Goal: Task Accomplishment & Management: Manage account settings

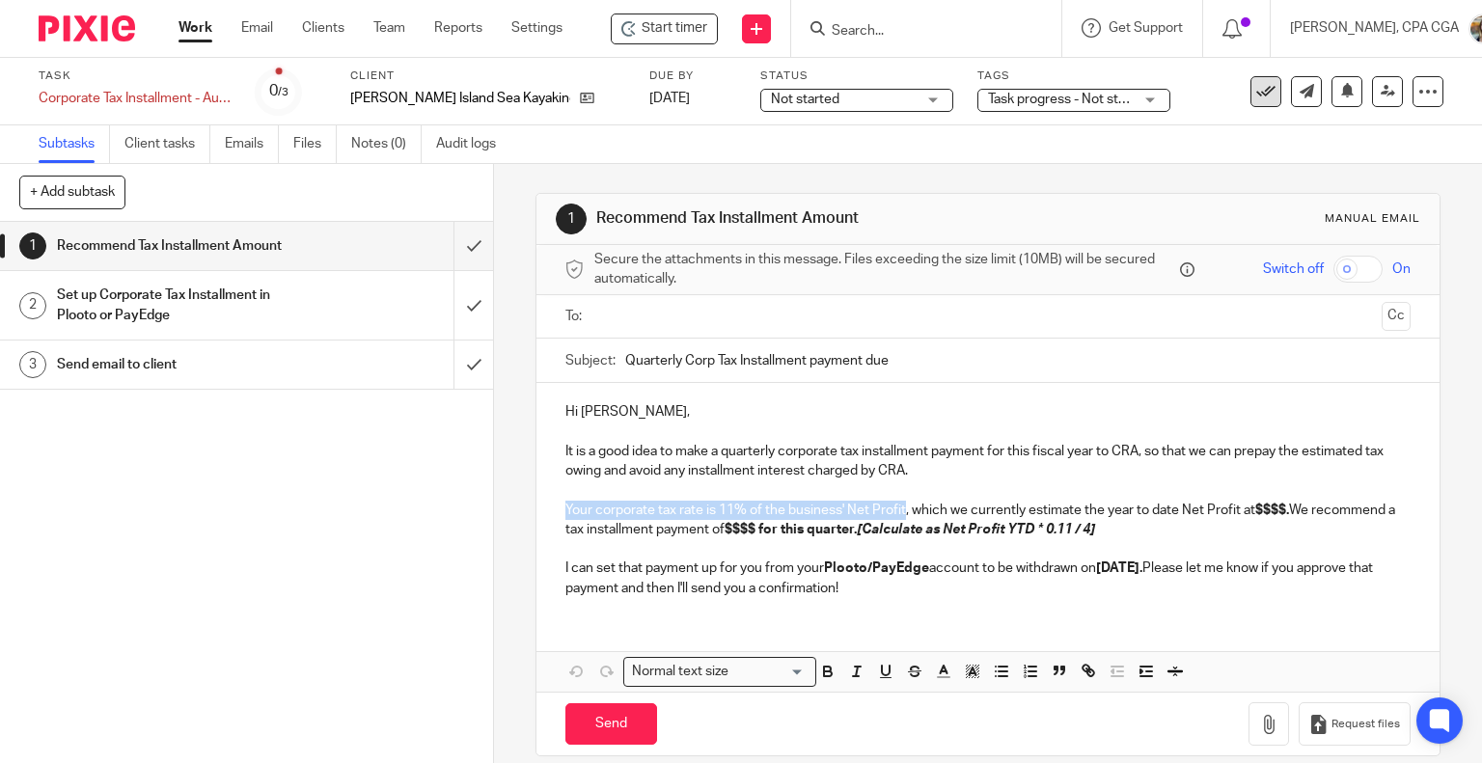
click at [1256, 96] on icon at bounding box center [1265, 91] width 19 height 19
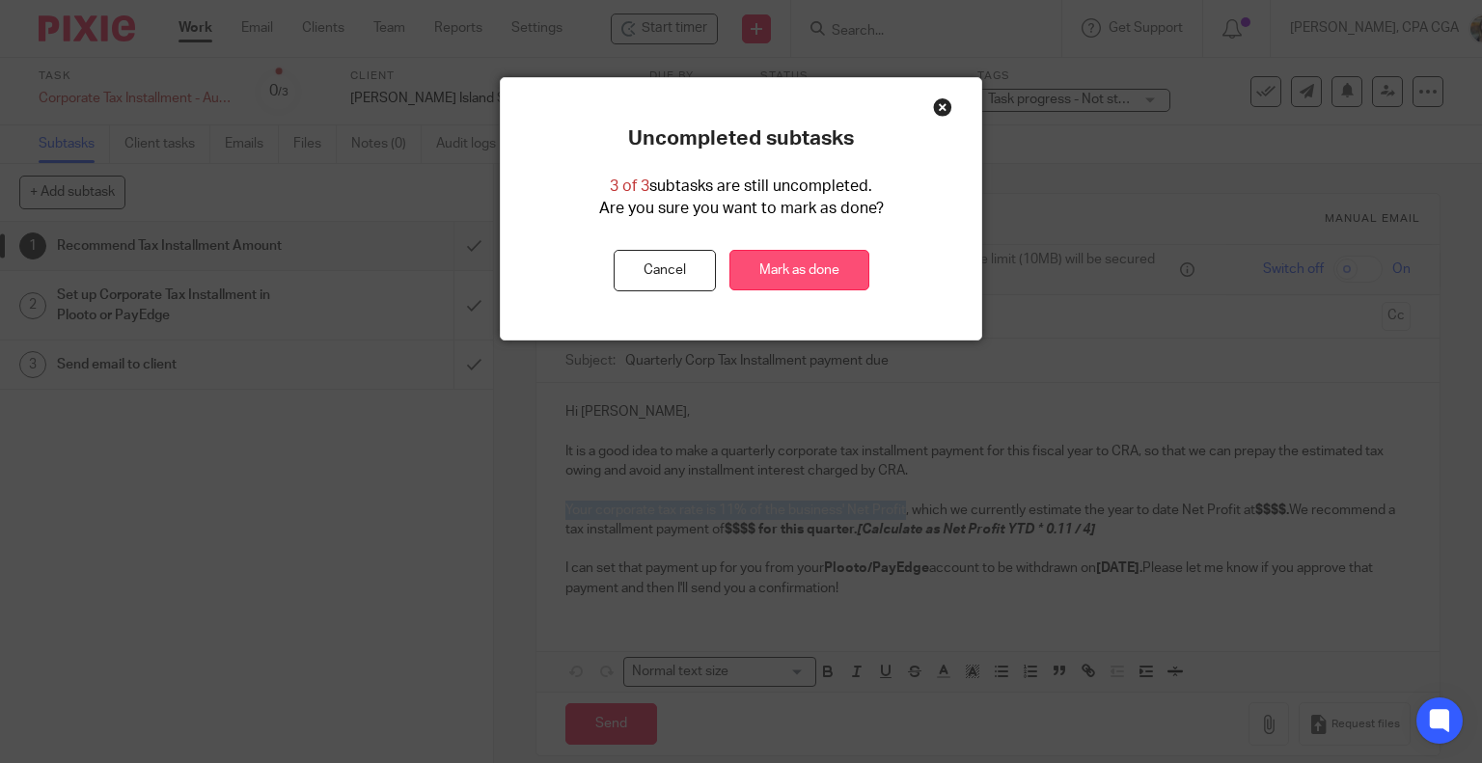
click at [795, 269] on link "Mark as done" at bounding box center [799, 270] width 140 height 41
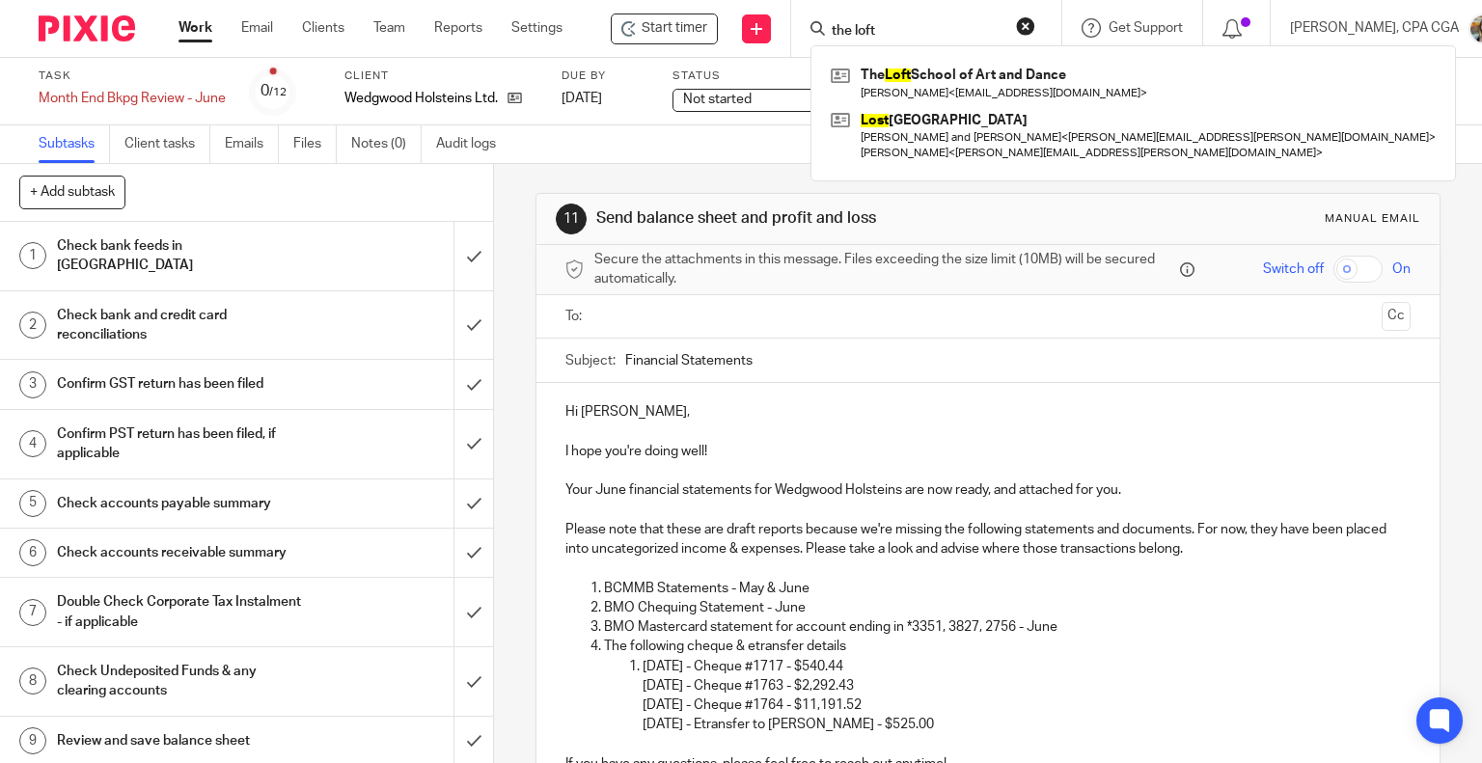
scroll to position [254, 0]
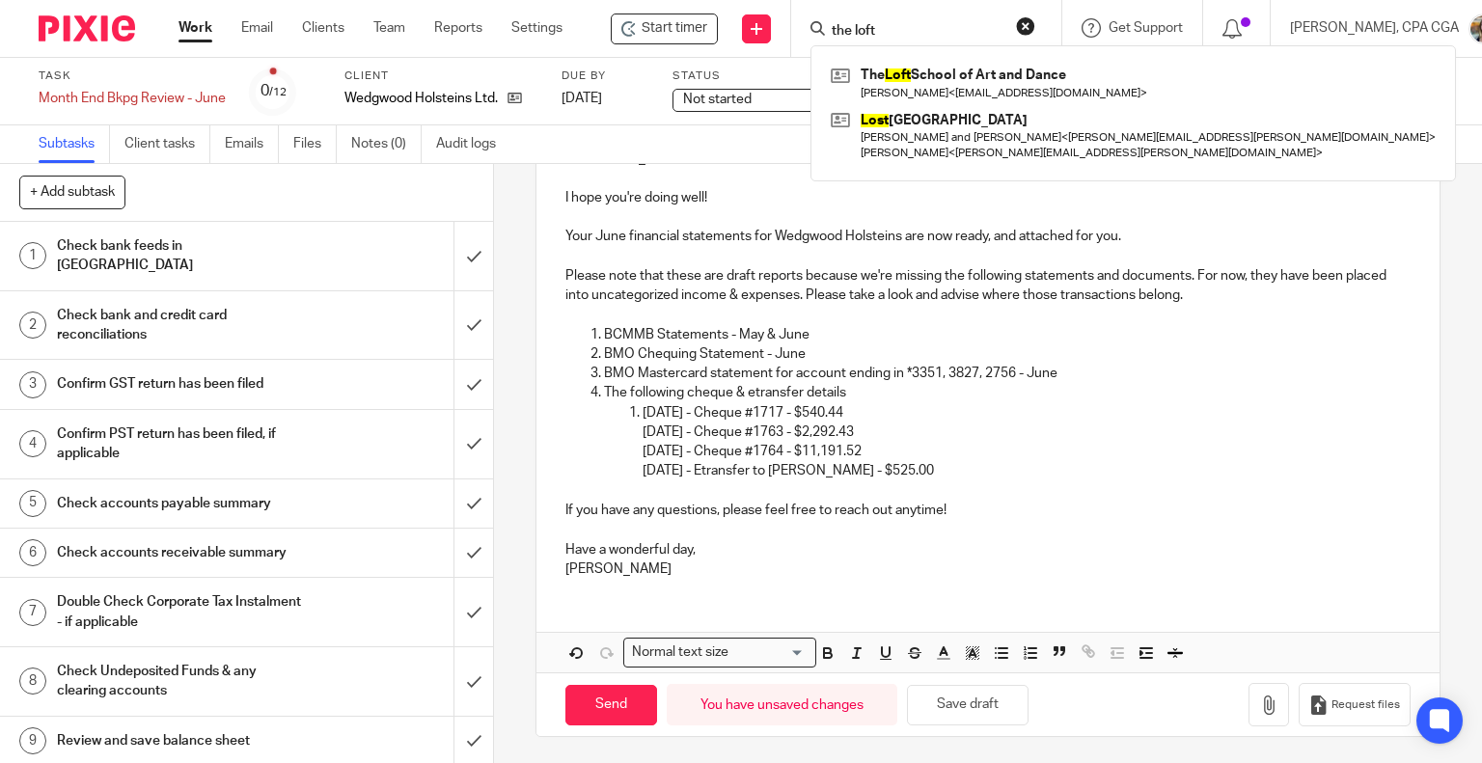
click at [791, 385] on p "The following cheque & etransfer details" at bounding box center [1008, 392] width 808 height 19
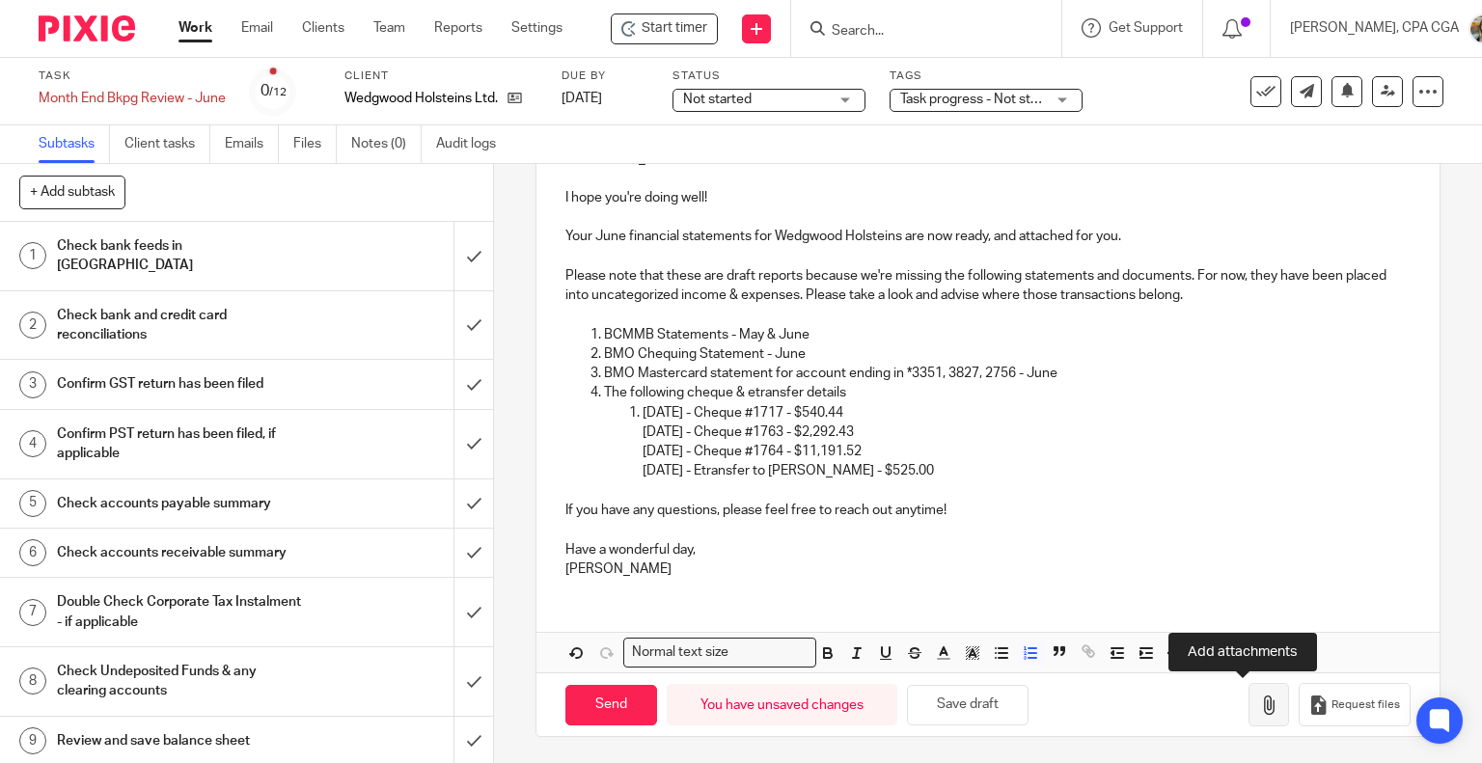
click at [1259, 702] on icon "button" at bounding box center [1268, 705] width 19 height 19
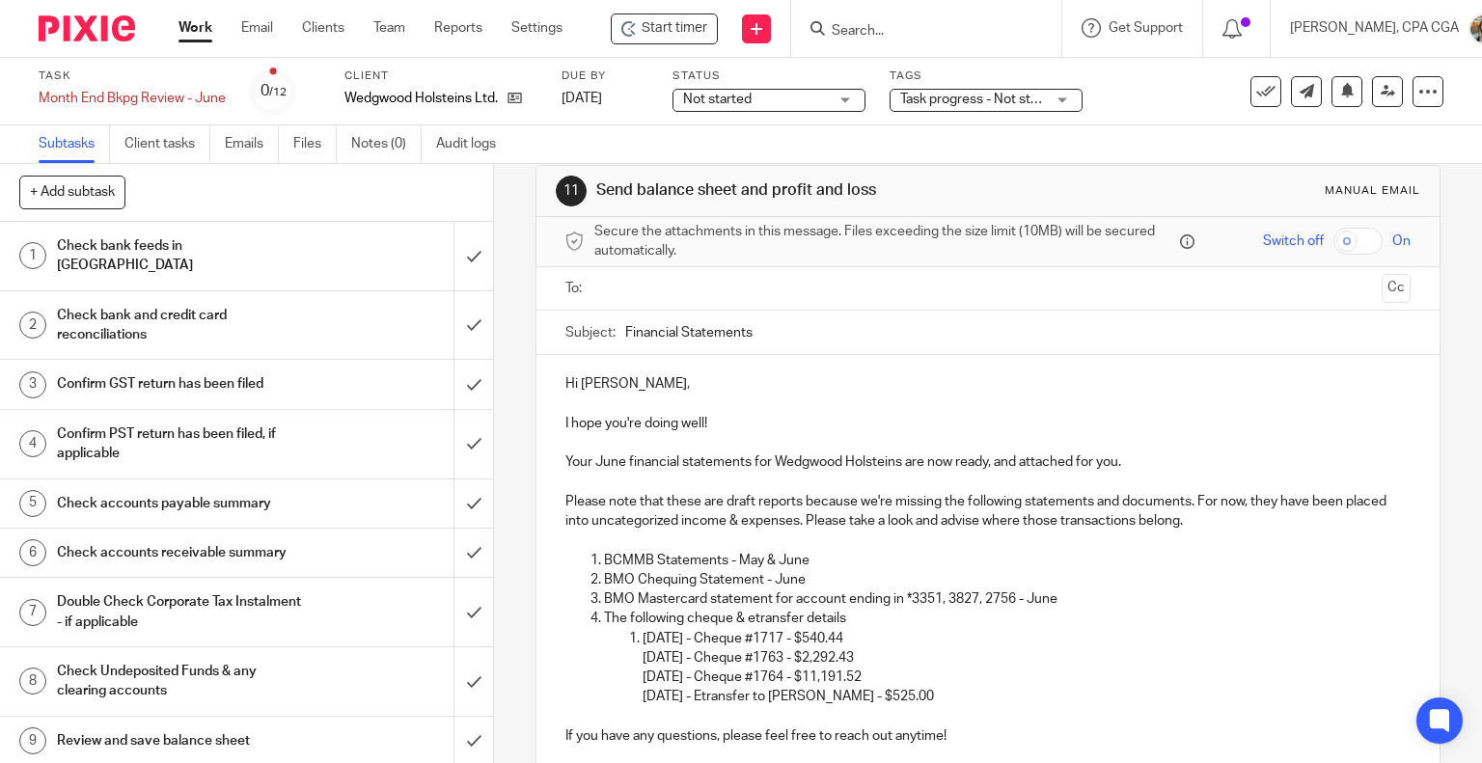
scroll to position [22, 0]
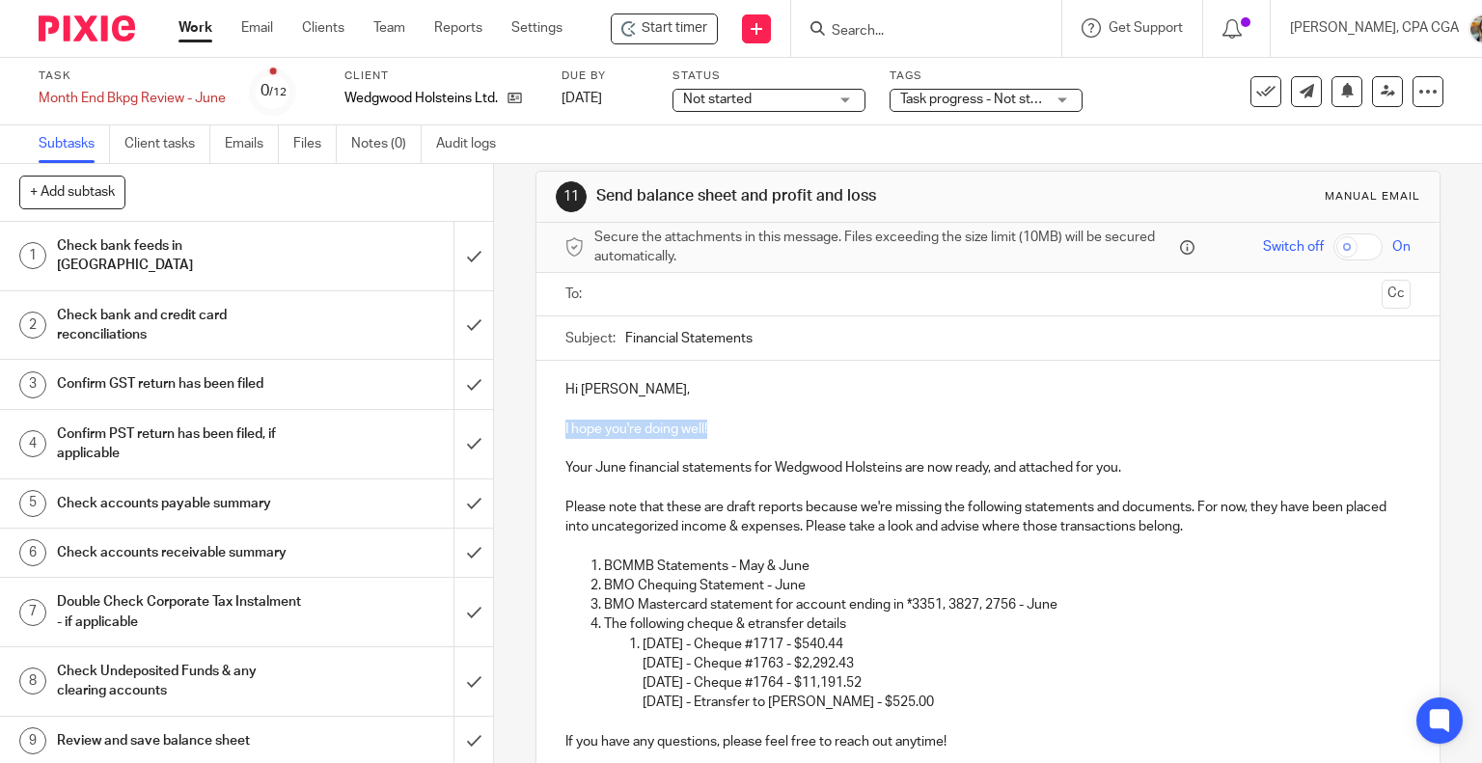
drag, startPoint x: 710, startPoint y: 425, endPoint x: 534, endPoint y: 431, distance: 176.7
click at [536, 431] on div "Hi Ridley, I hope you're doing well! Your June financial statements for Wedgwoo…" at bounding box center [988, 593] width 904 height 464
click at [1258, 505] on p "Please note that these are draft reports because we're missing the following st…" at bounding box center [988, 518] width 846 height 40
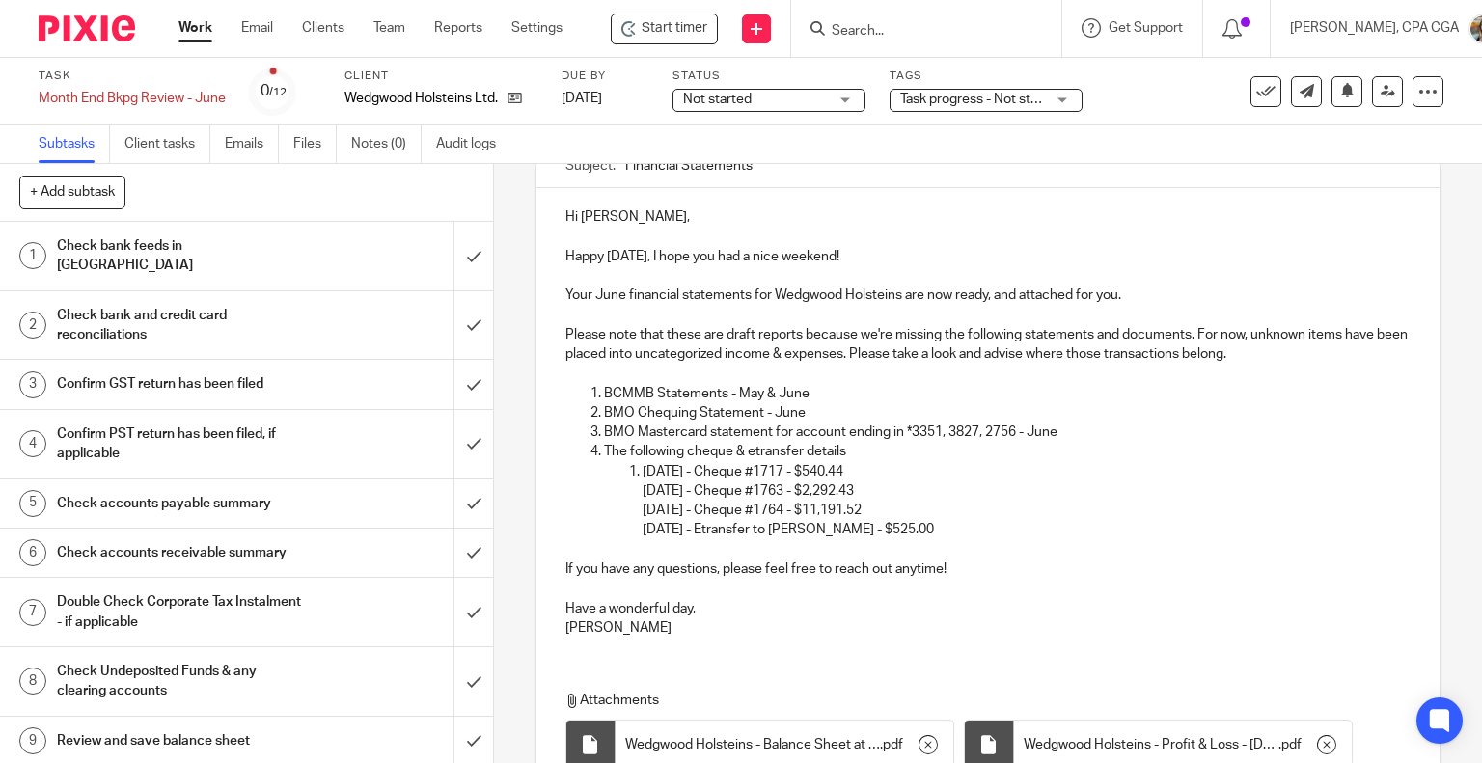
scroll to position [0, 0]
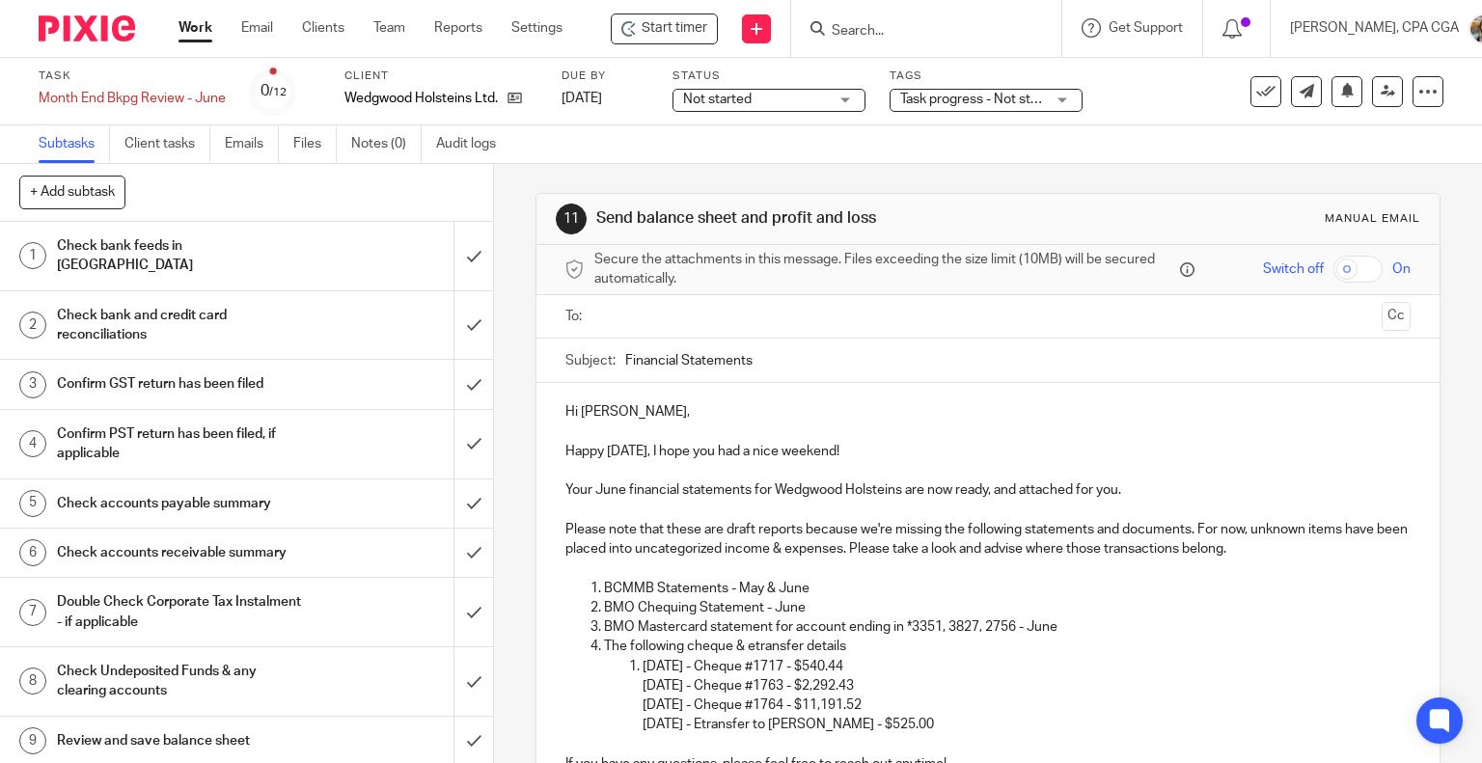
click at [670, 315] on input "text" at bounding box center [987, 317] width 773 height 22
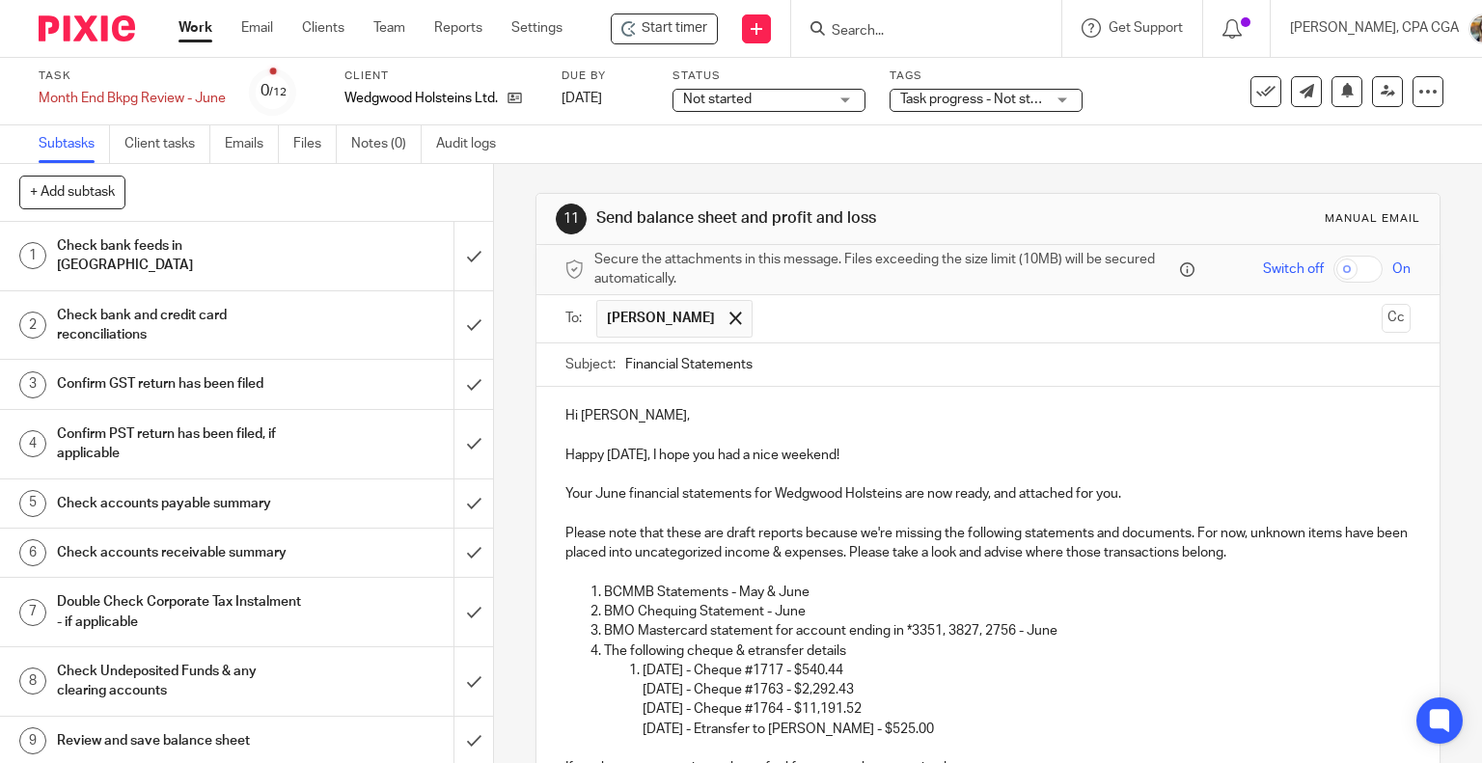
click at [781, 363] on input "Financial Statements" at bounding box center [1018, 364] width 786 height 43
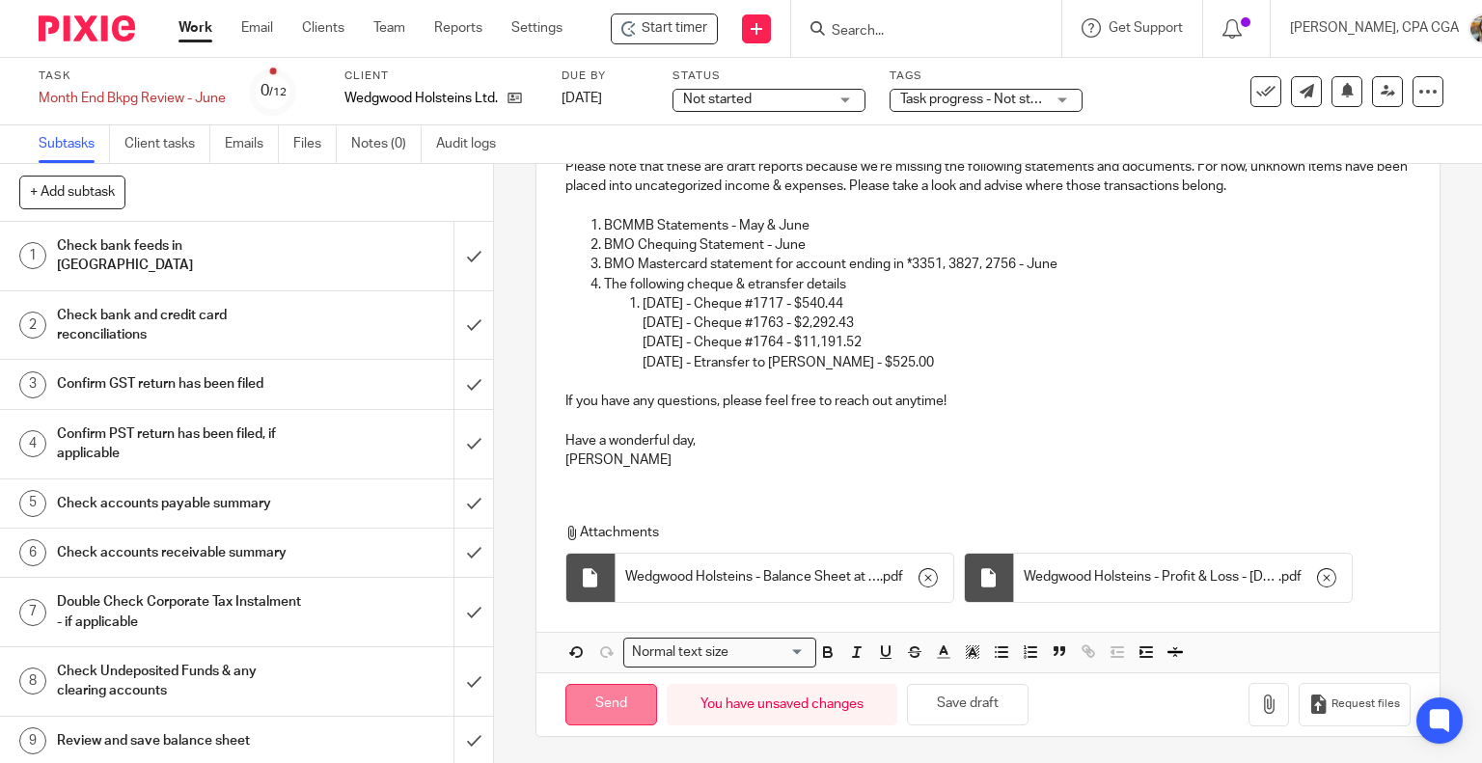
type input "Financial Statements - June - Draft"
click at [602, 709] on input "Send" at bounding box center [611, 704] width 92 height 41
type input "Sent"
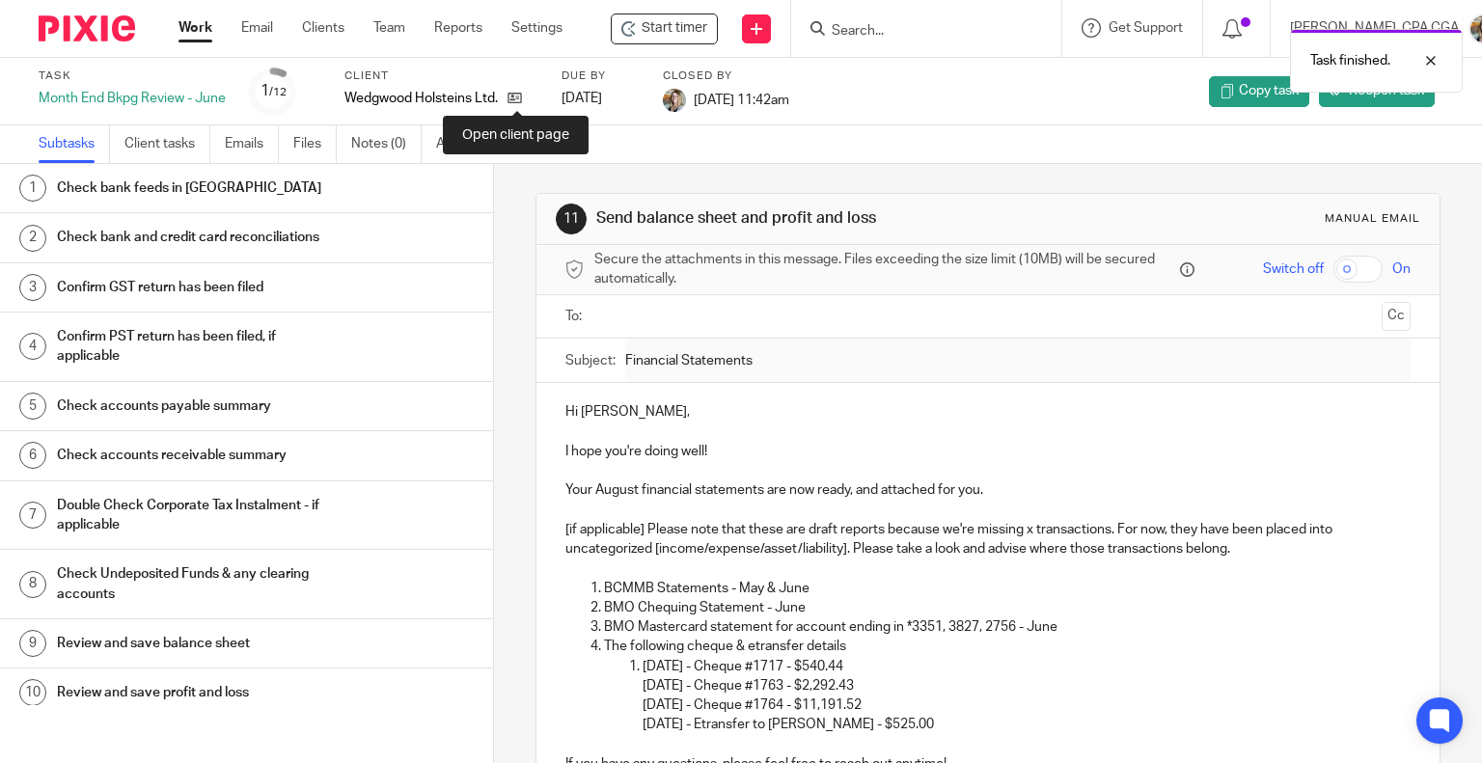
click at [515, 99] on icon at bounding box center [514, 98] width 14 height 14
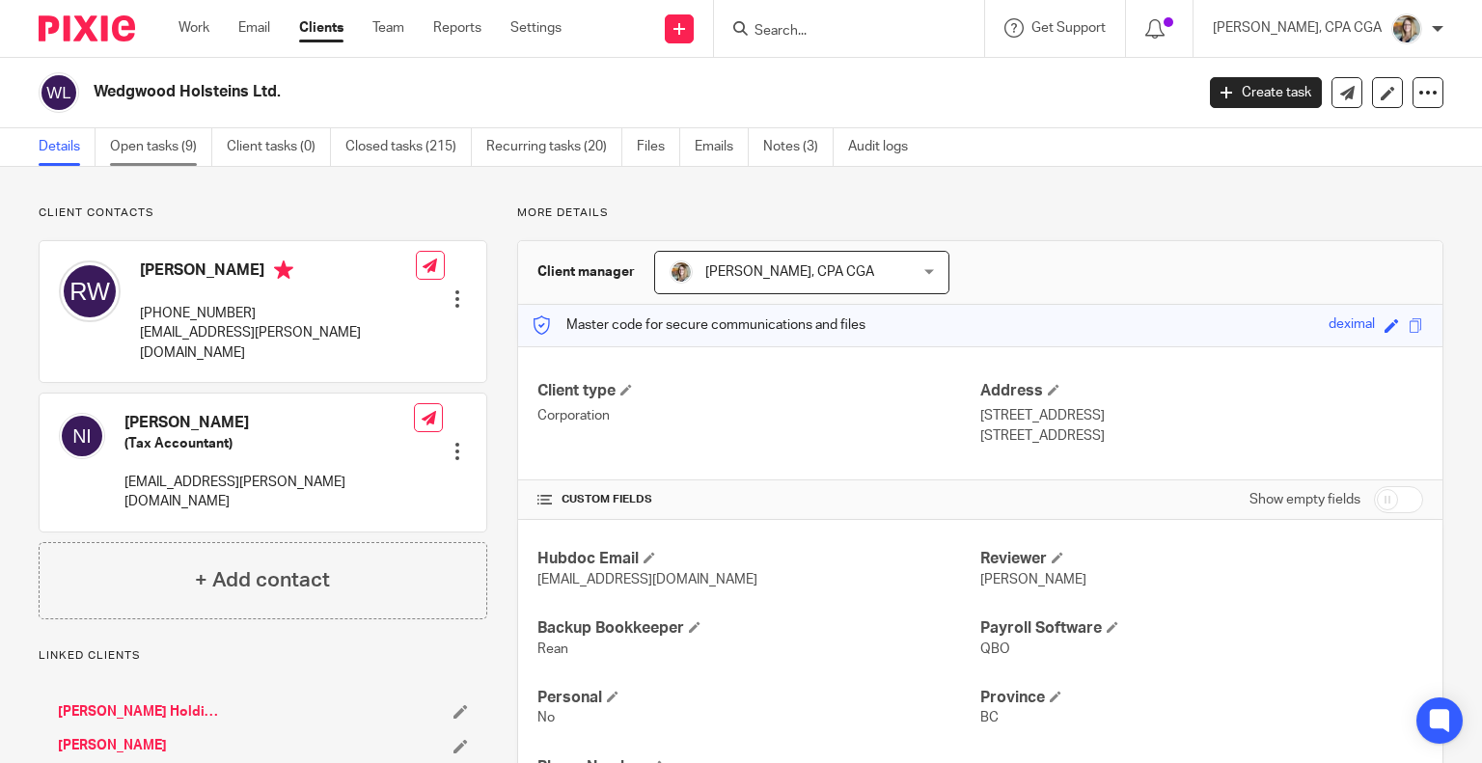
click at [158, 153] on link "Open tasks (9)" at bounding box center [161, 147] width 102 height 38
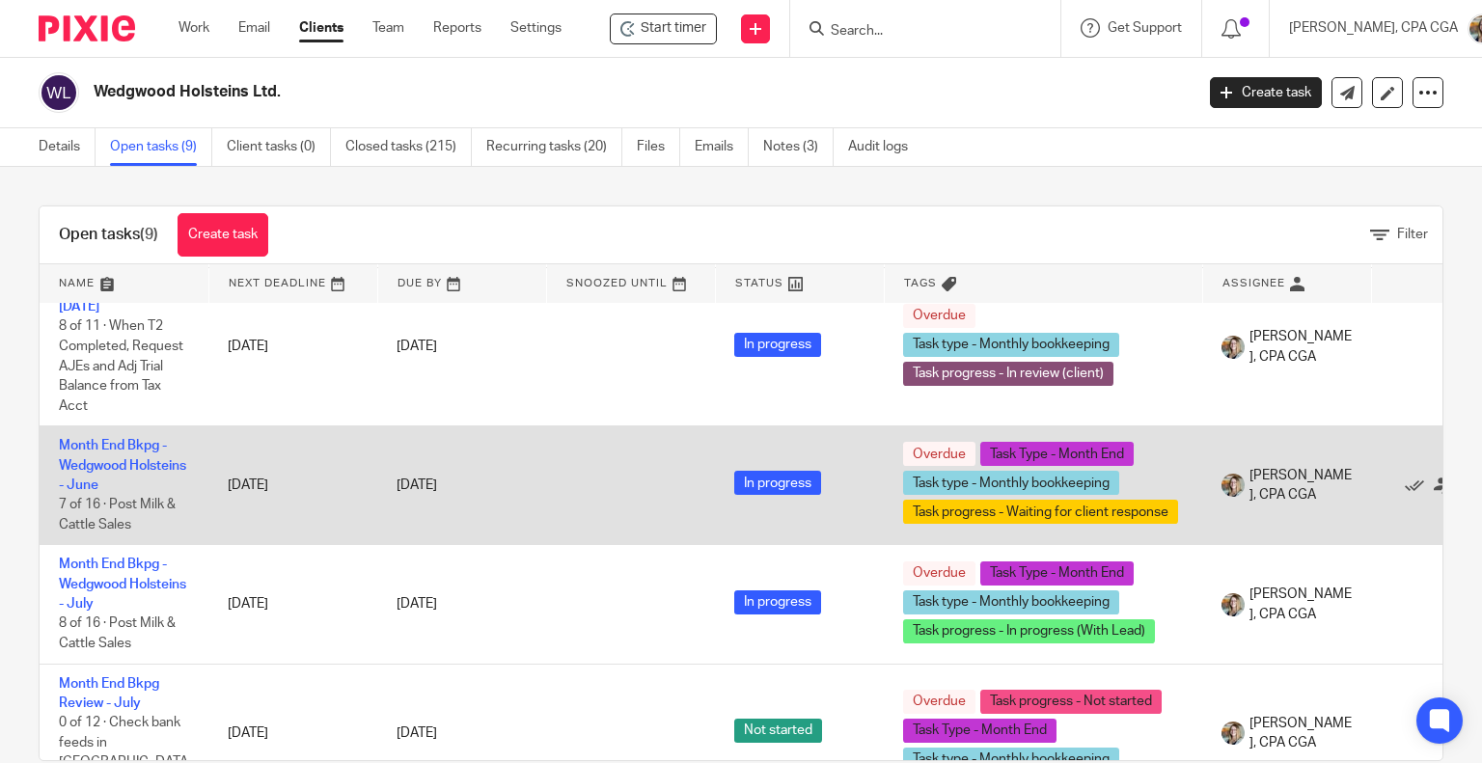
scroll to position [154, 143]
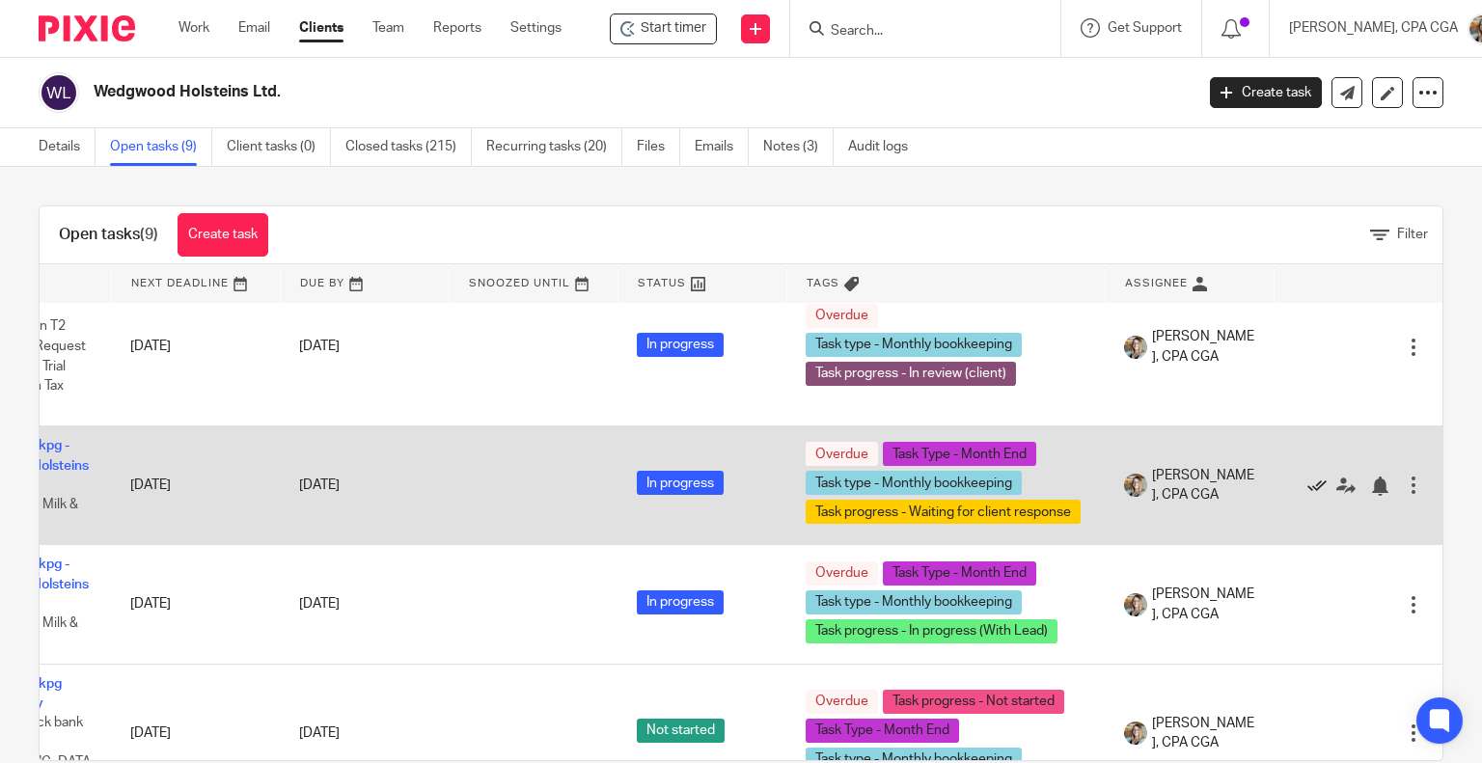
click at [1307, 484] on icon at bounding box center [1316, 486] width 19 height 19
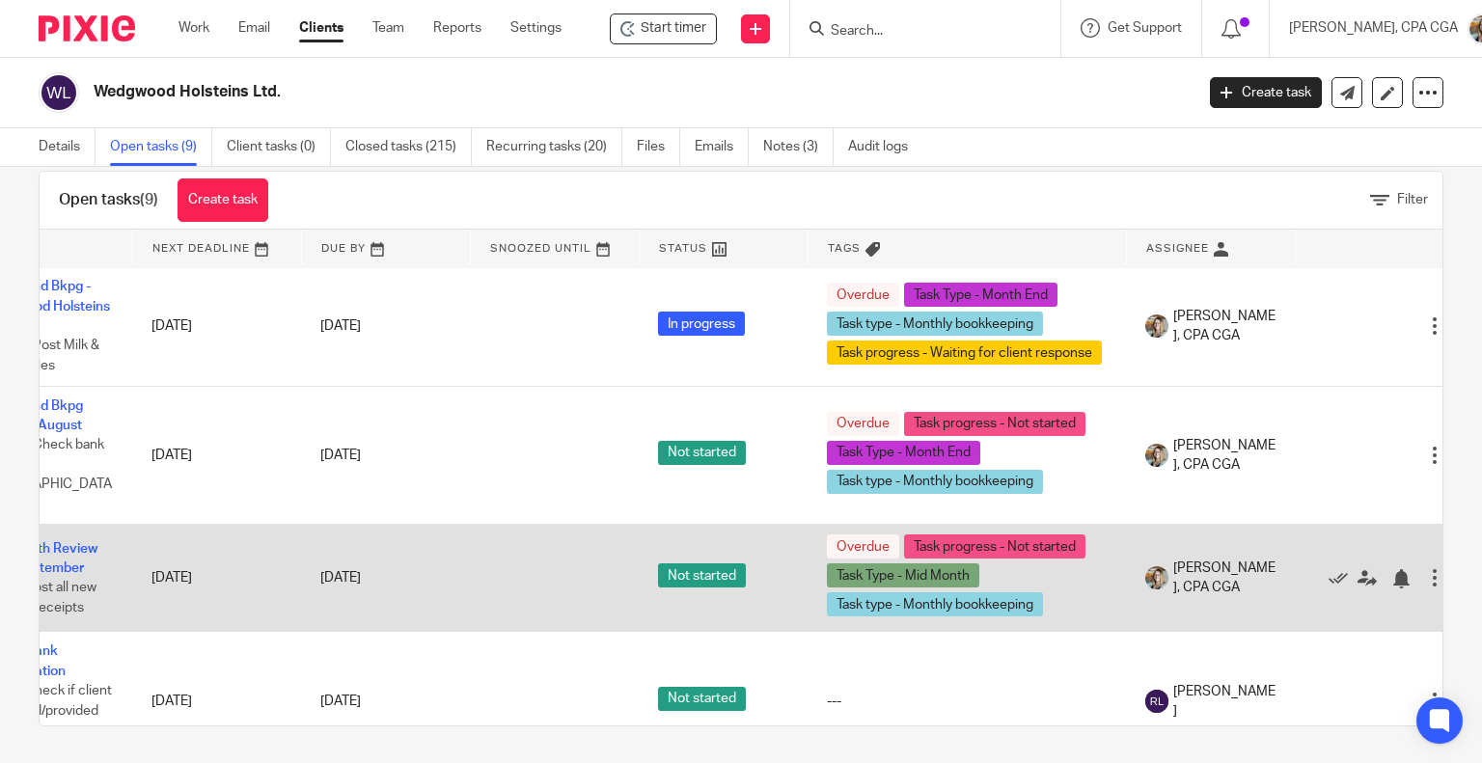
scroll to position [536, 143]
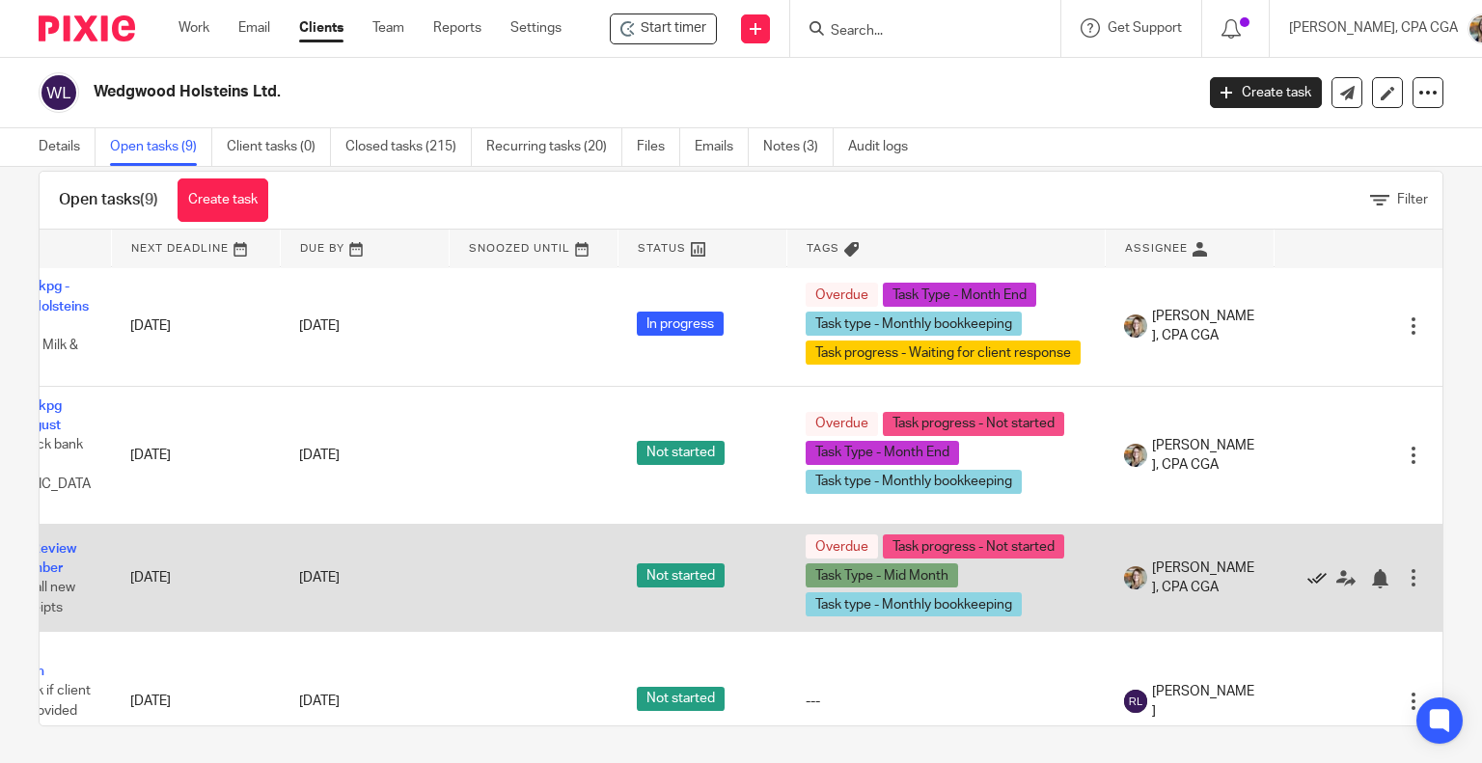
click at [1307, 569] on icon at bounding box center [1316, 578] width 19 height 19
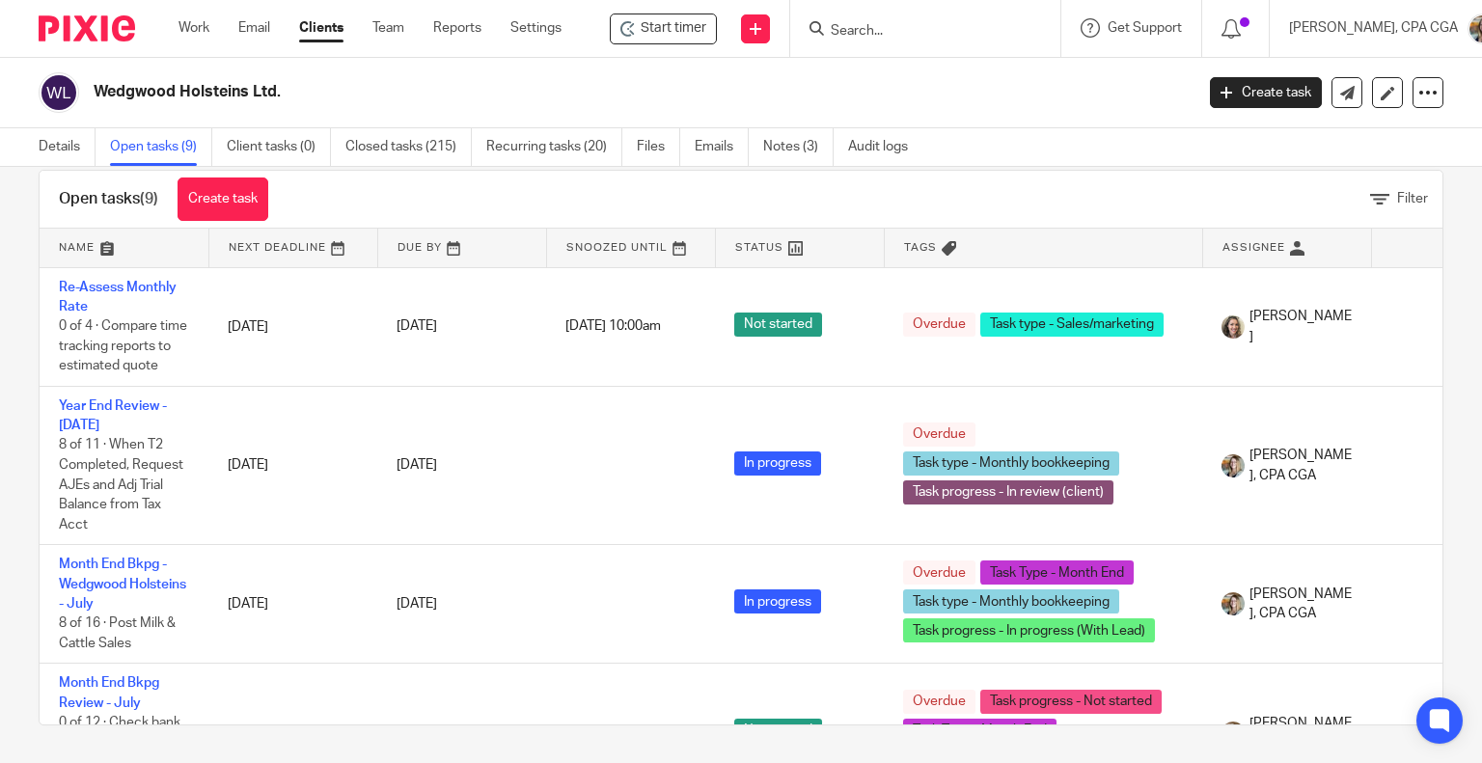
scroll to position [0, 0]
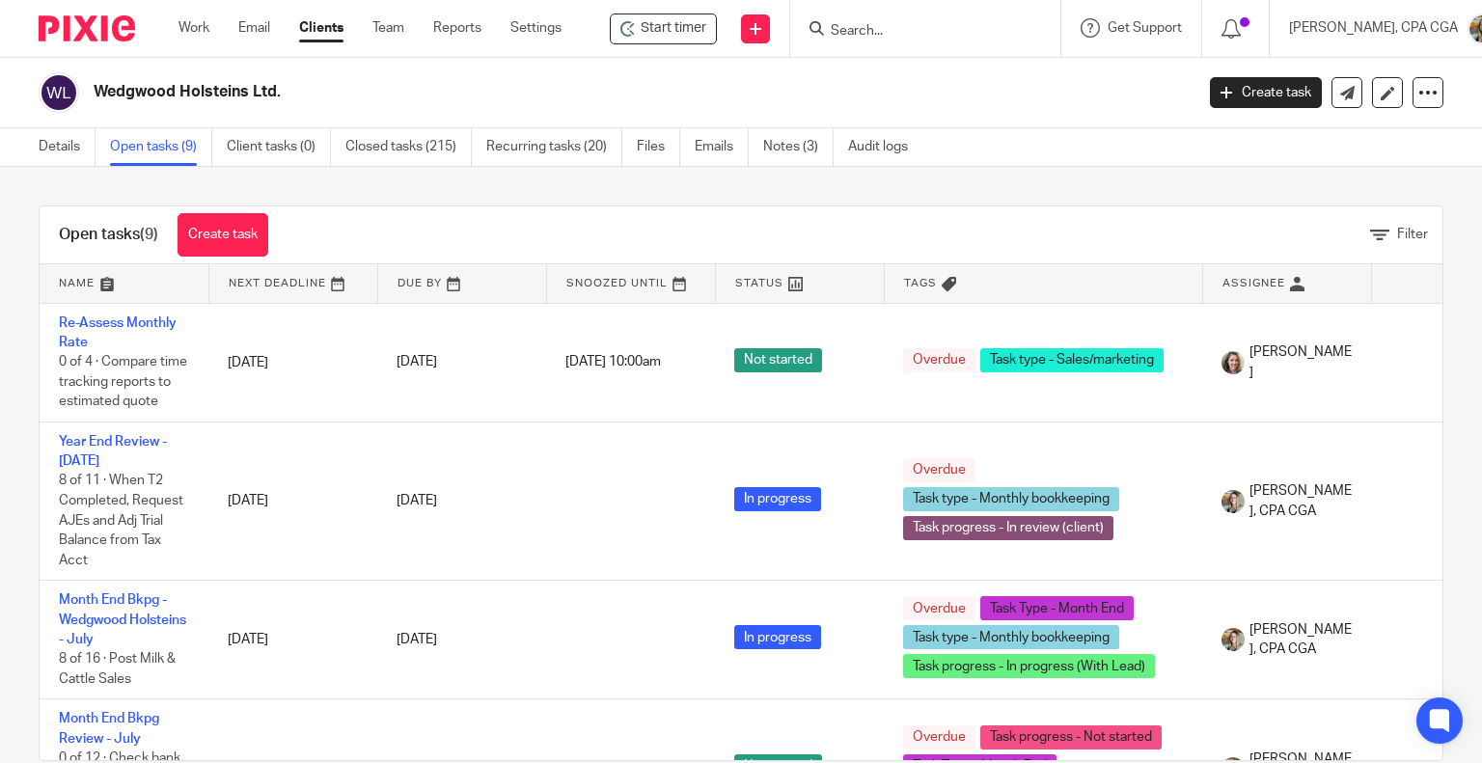
click at [869, 37] on input "Search" at bounding box center [916, 31] width 174 height 17
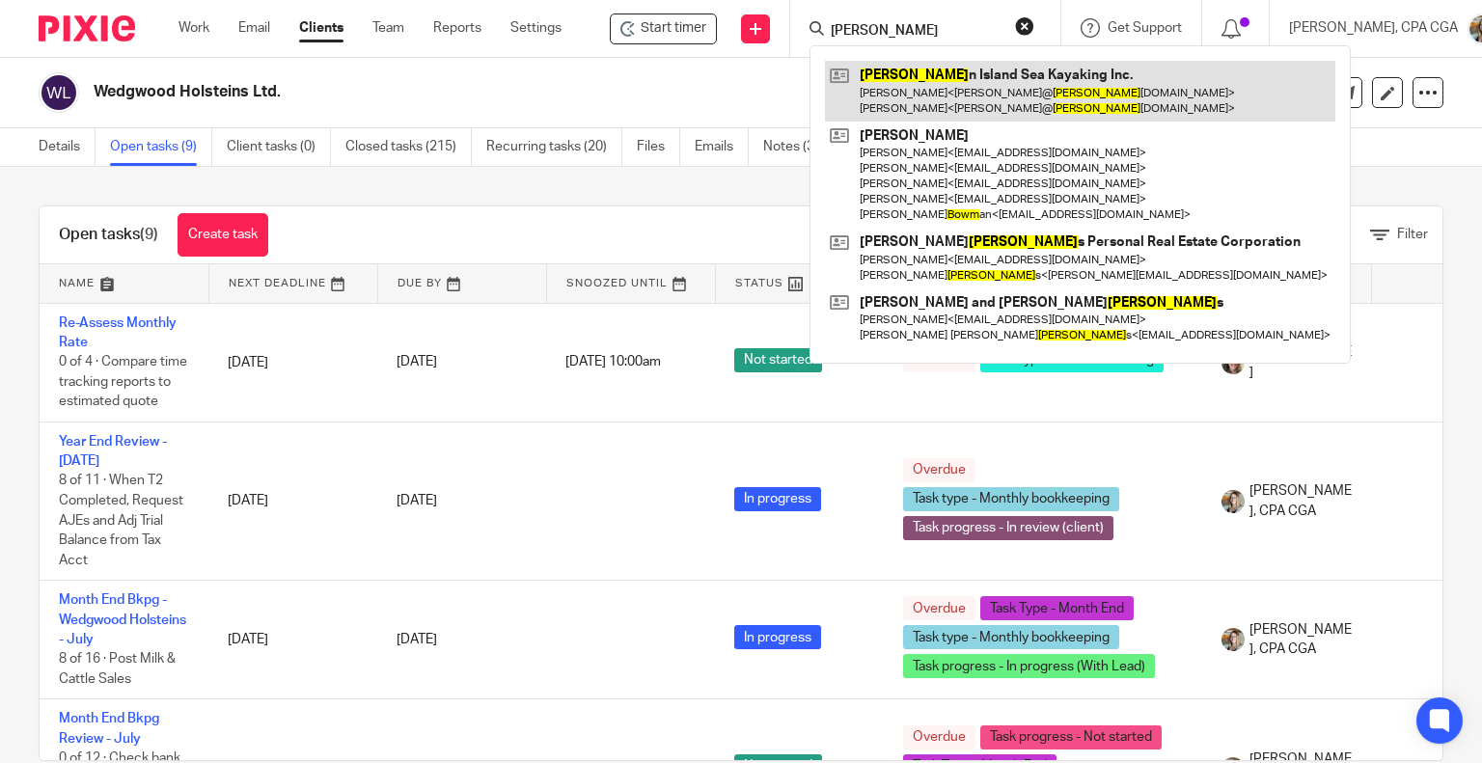
type input "bowe"
click at [906, 87] on link at bounding box center [1080, 91] width 510 height 60
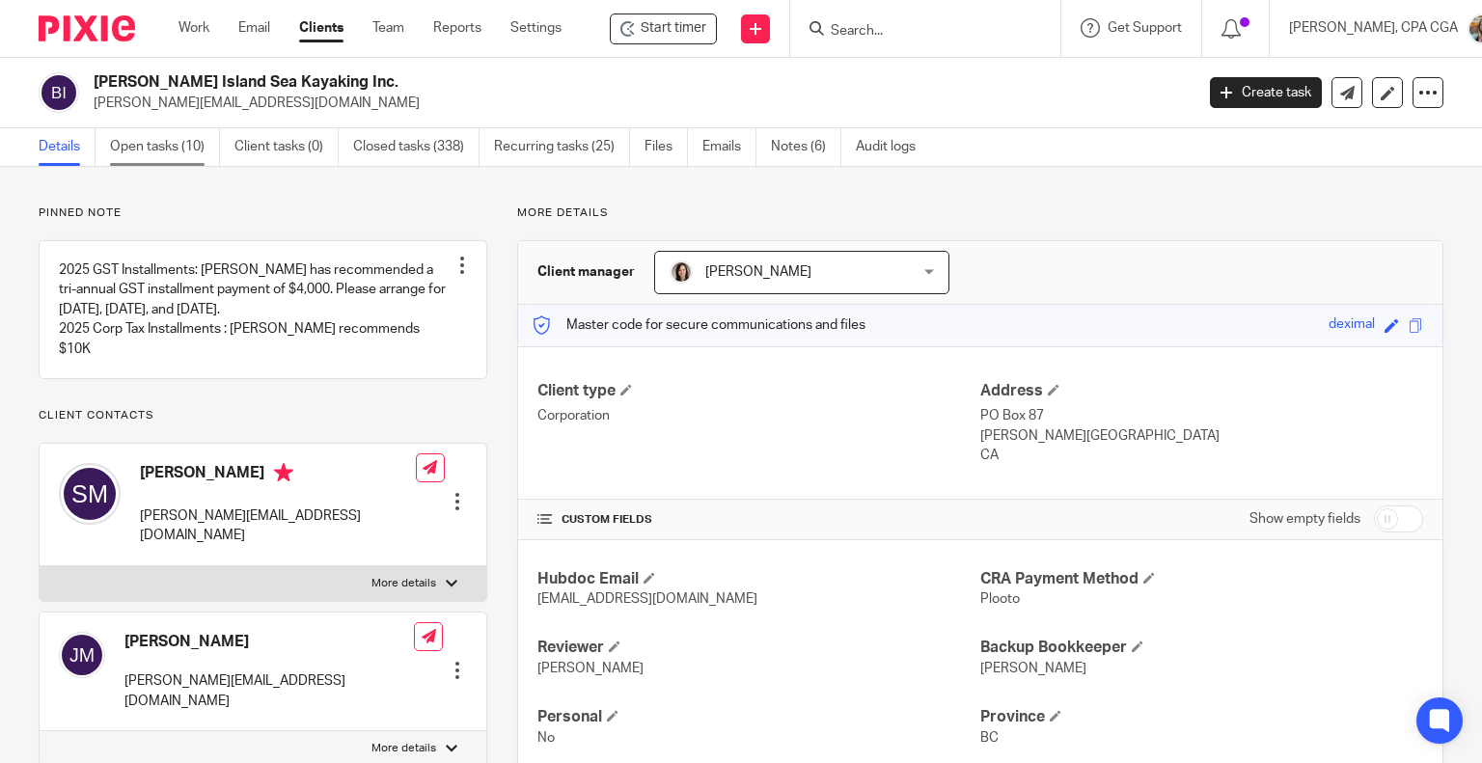
click at [141, 153] on link "Open tasks (10)" at bounding box center [165, 147] width 110 height 38
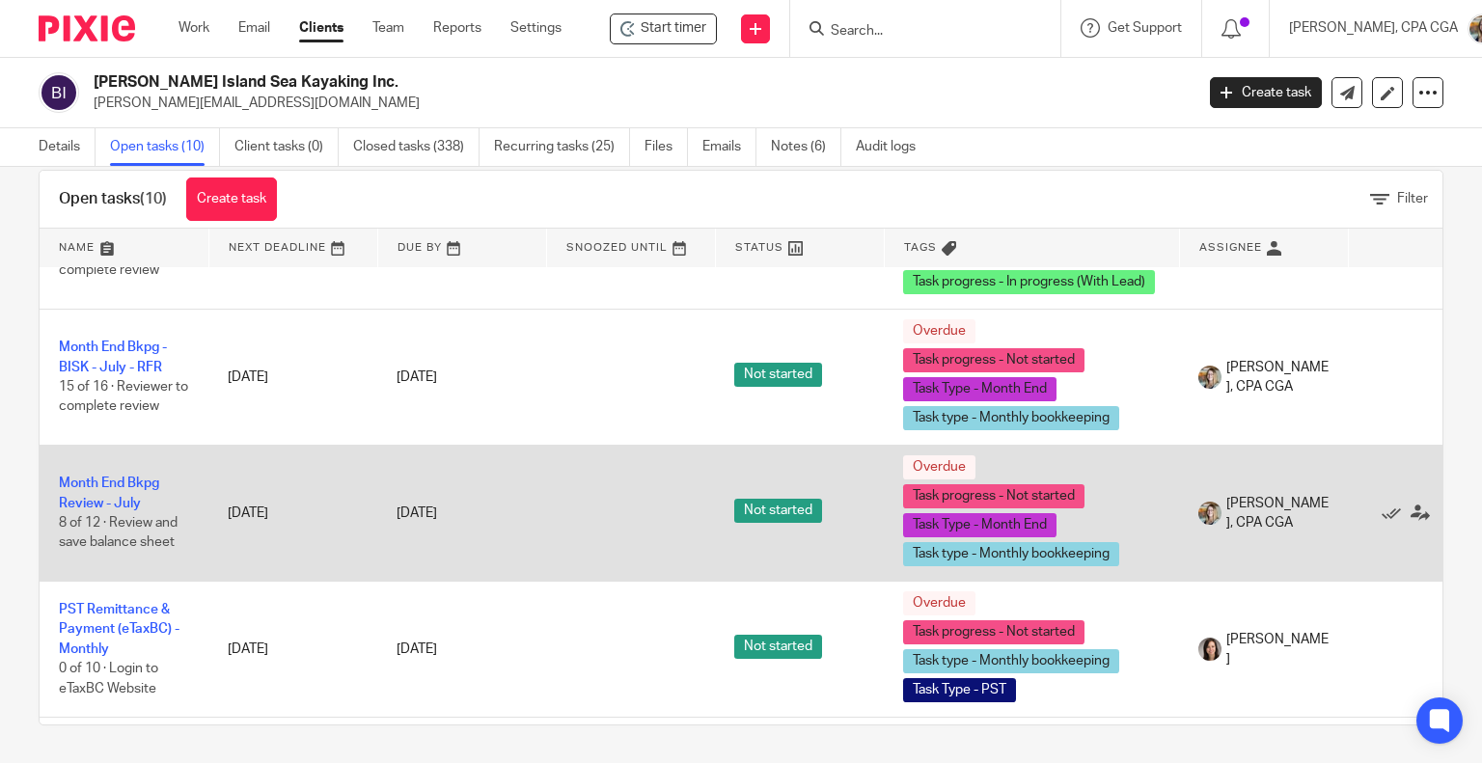
scroll to position [204, 0]
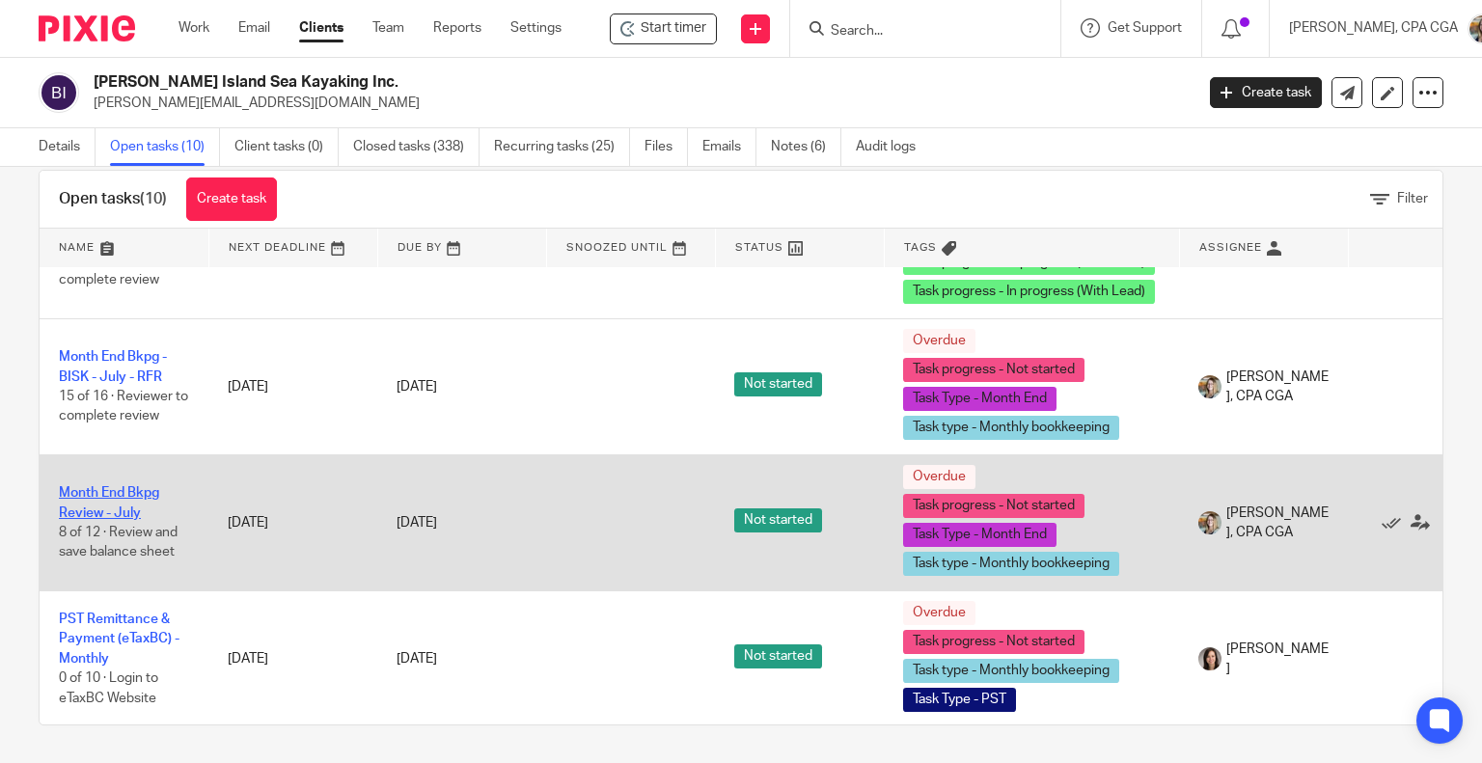
click at [120, 486] on link "Month End Bkpg Review - July" at bounding box center [109, 502] width 100 height 33
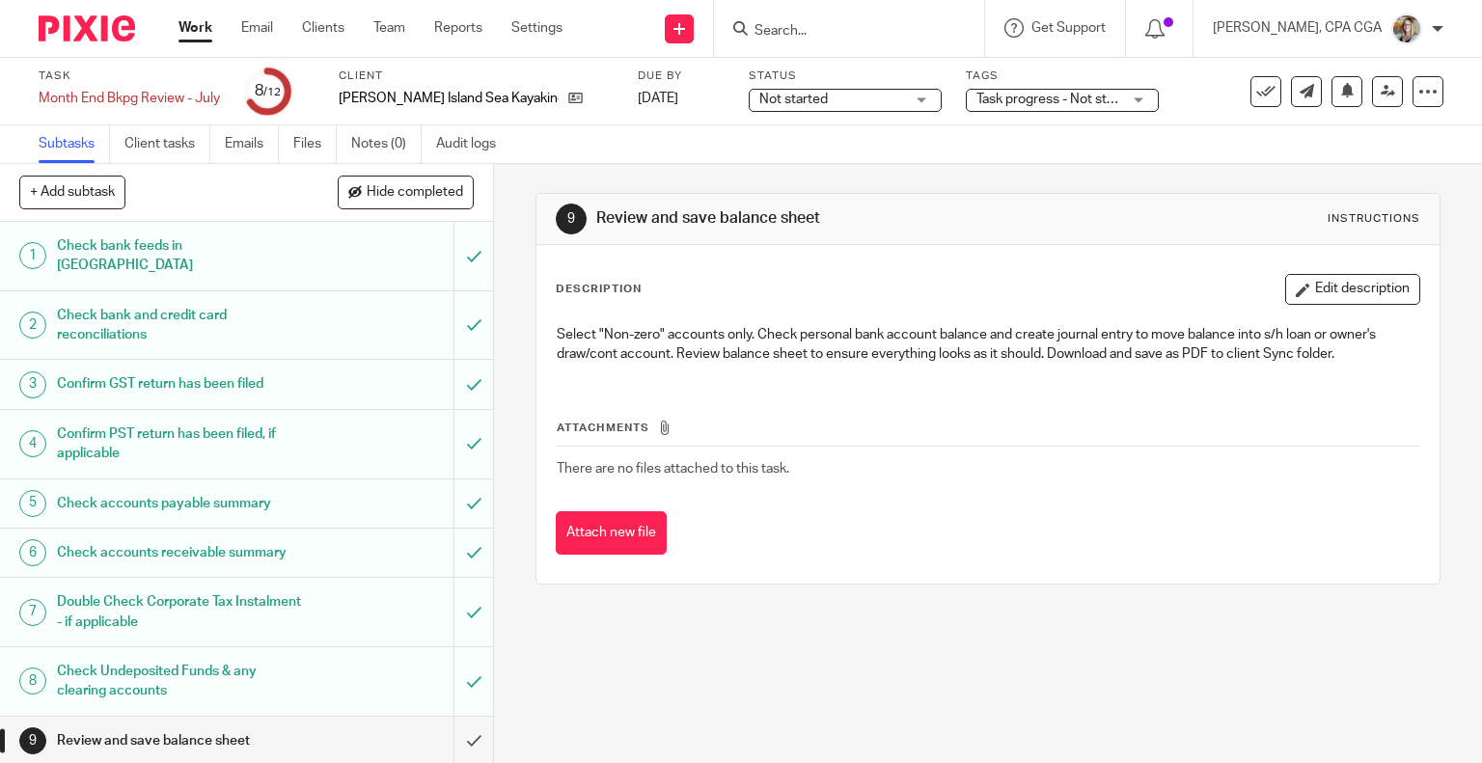
scroll to position [168, 0]
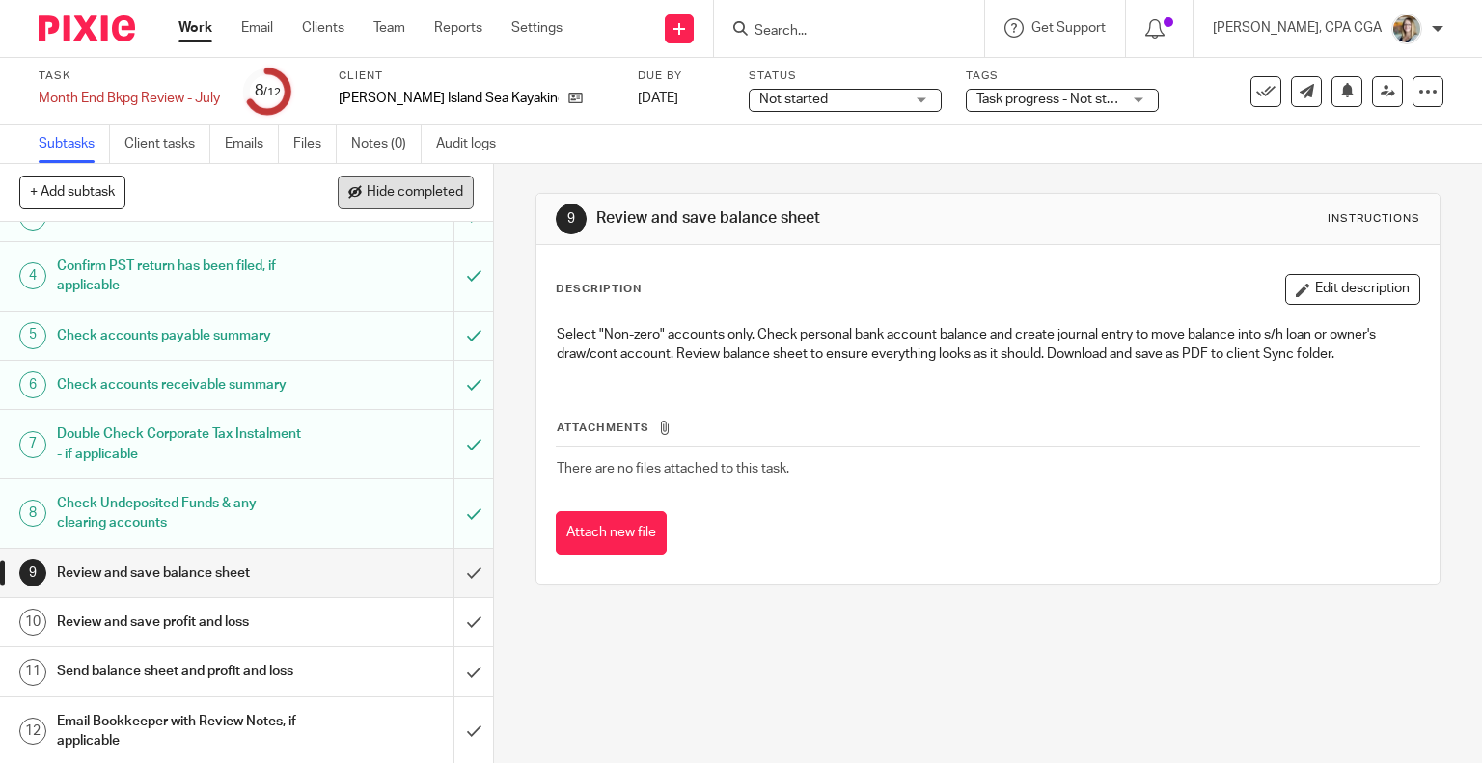
click at [405, 185] on span "Hide completed" at bounding box center [415, 192] width 96 height 15
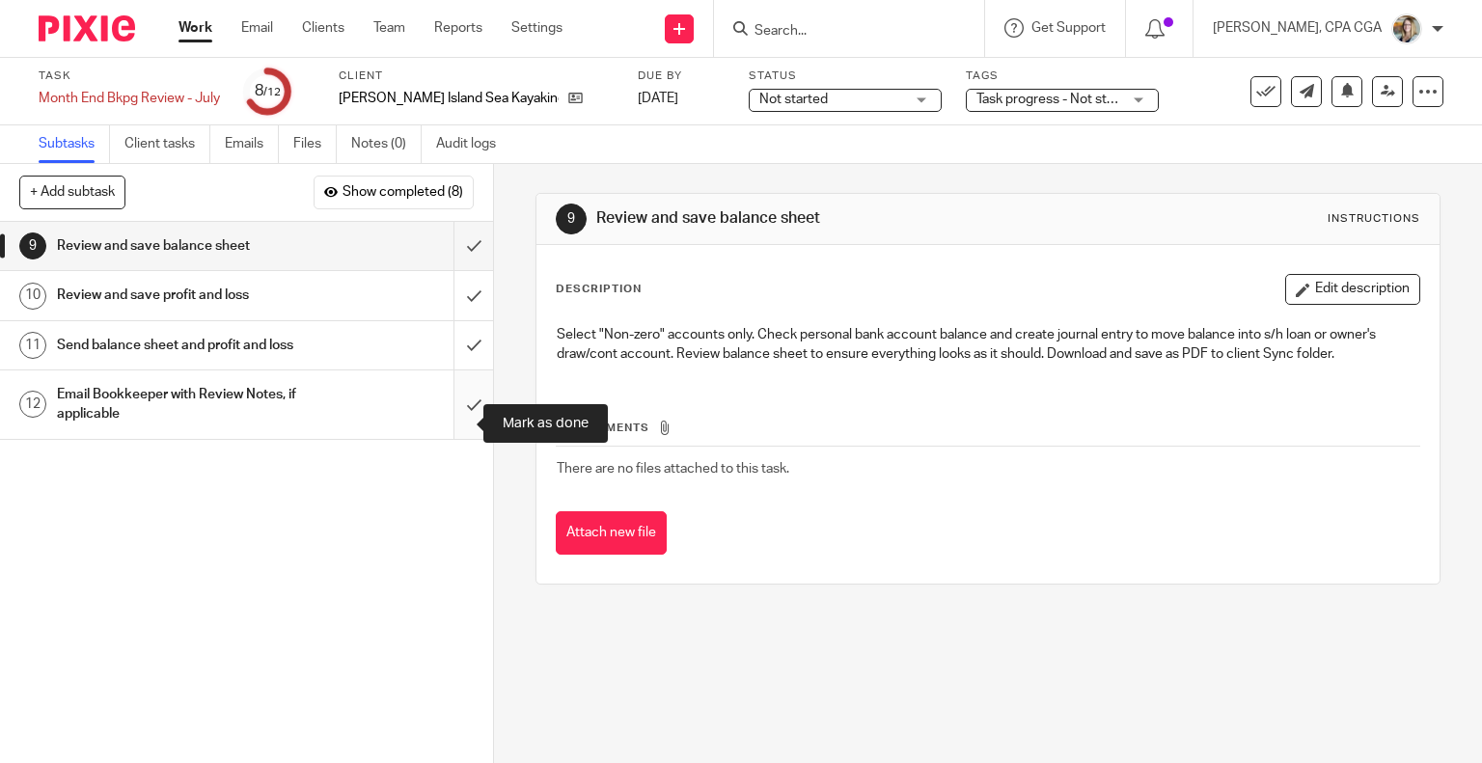
click at [452, 424] on input "submit" at bounding box center [246, 404] width 493 height 69
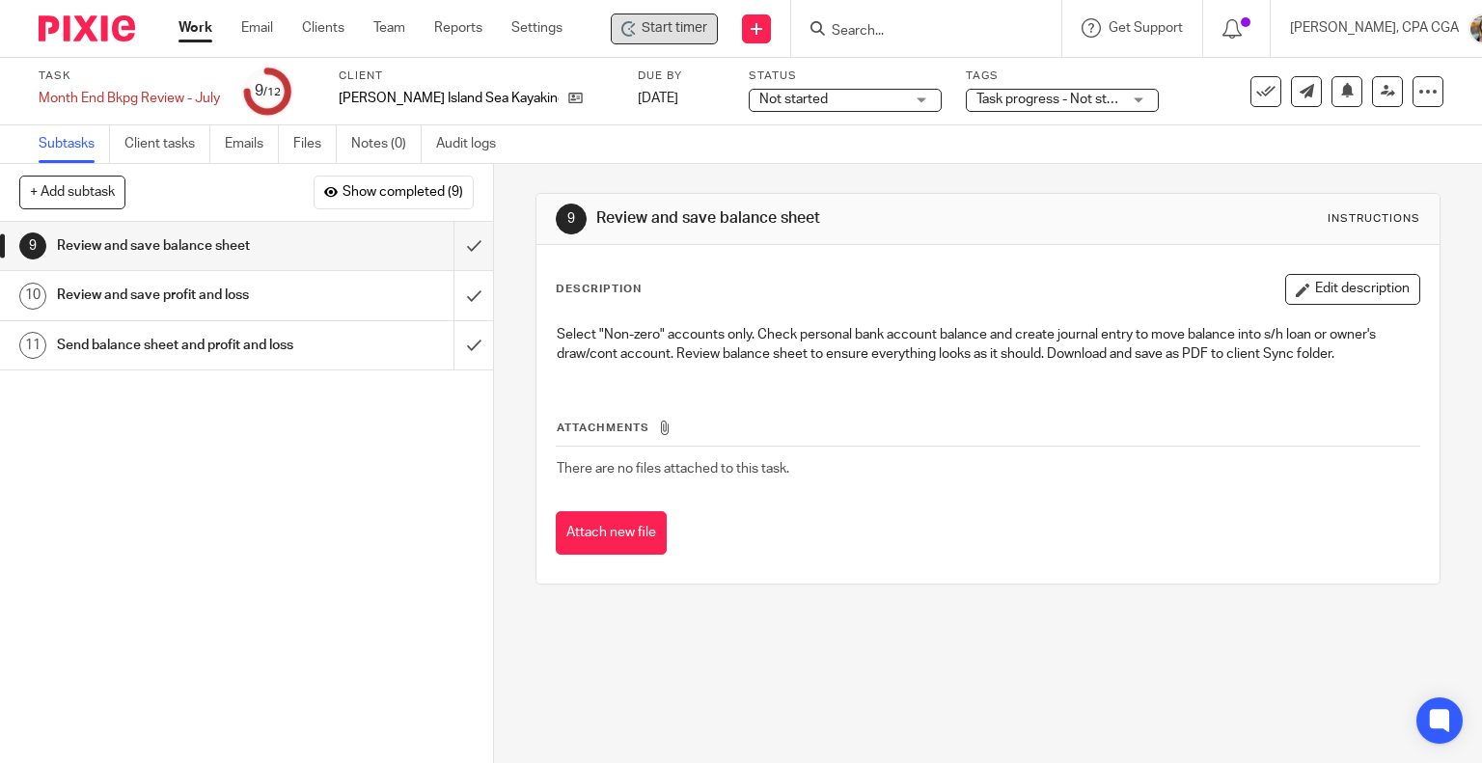
click at [650, 30] on span "Start timer" at bounding box center [675, 28] width 66 height 20
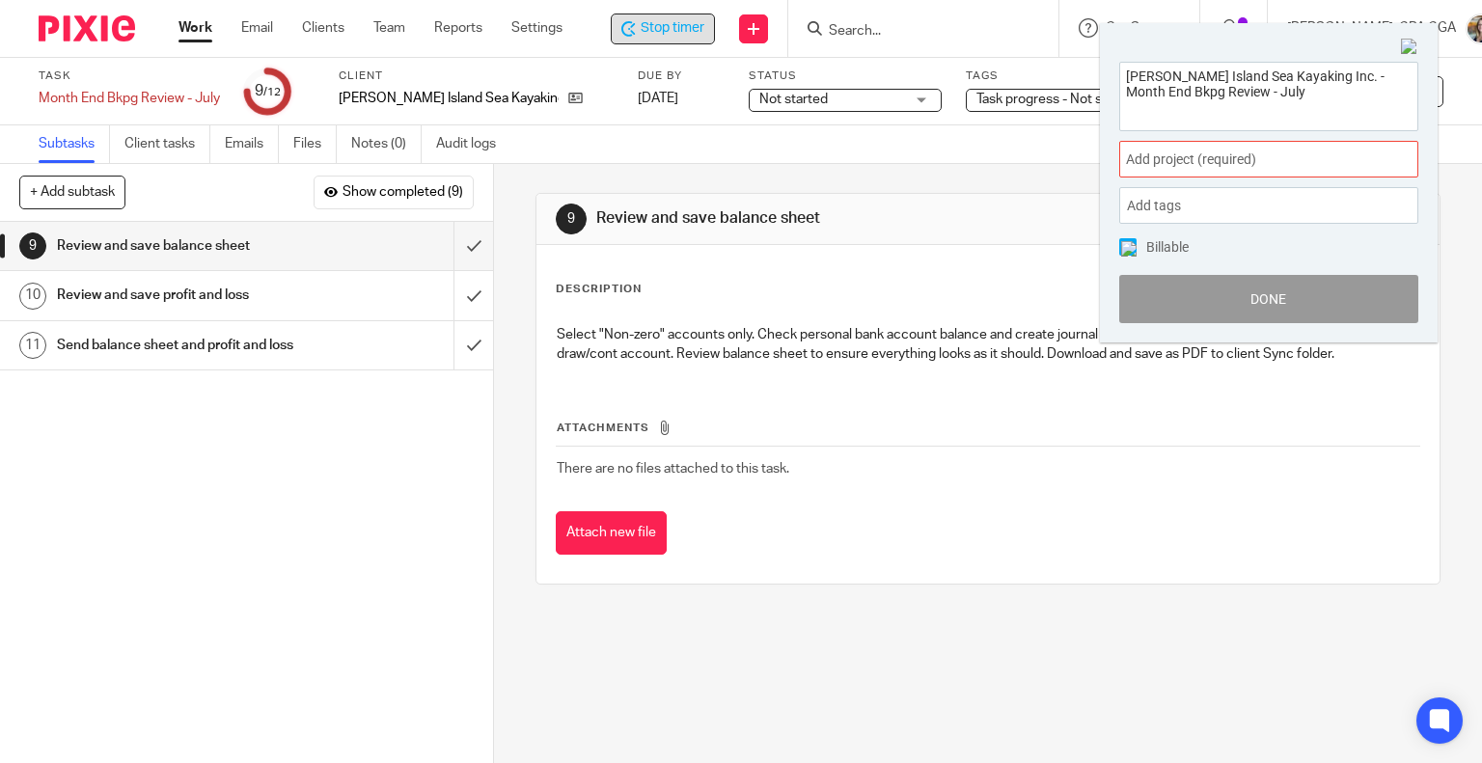
click at [1176, 152] on span "Add project (required) :" at bounding box center [1247, 160] width 243 height 20
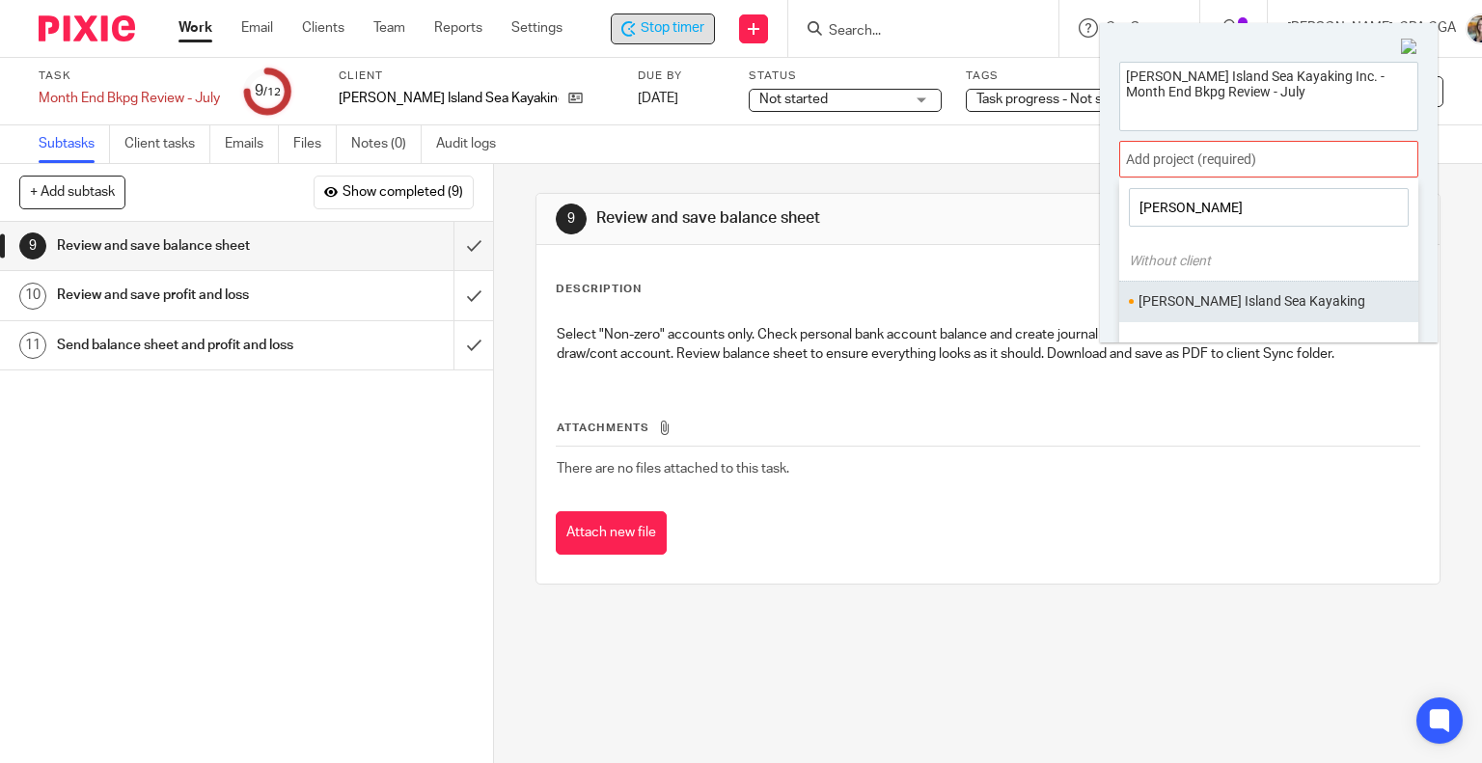
type input "bowe"
click at [1223, 300] on li "Bowen Island Sea Kayaking" at bounding box center [1264, 301] width 252 height 20
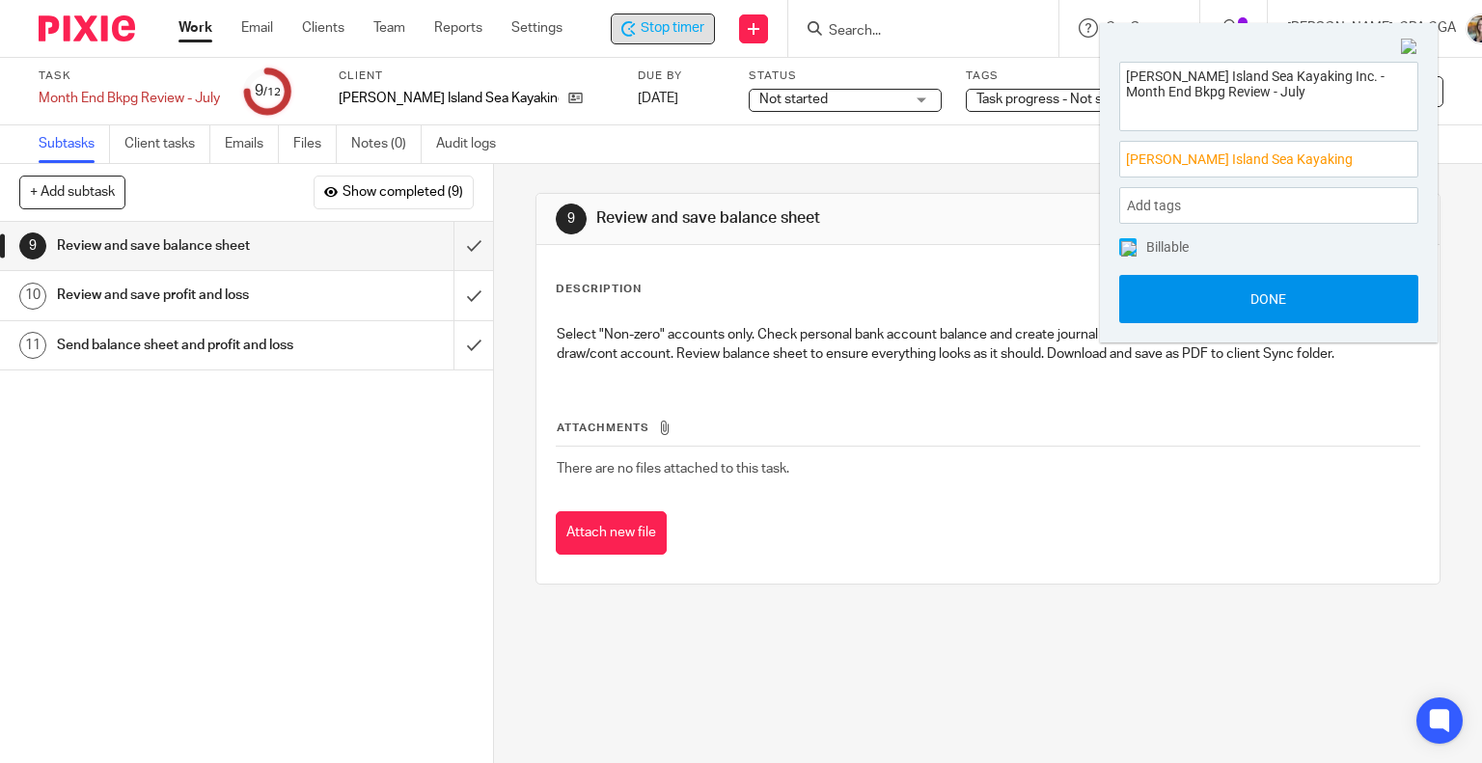
click at [1250, 293] on button "Done" at bounding box center [1268, 299] width 299 height 48
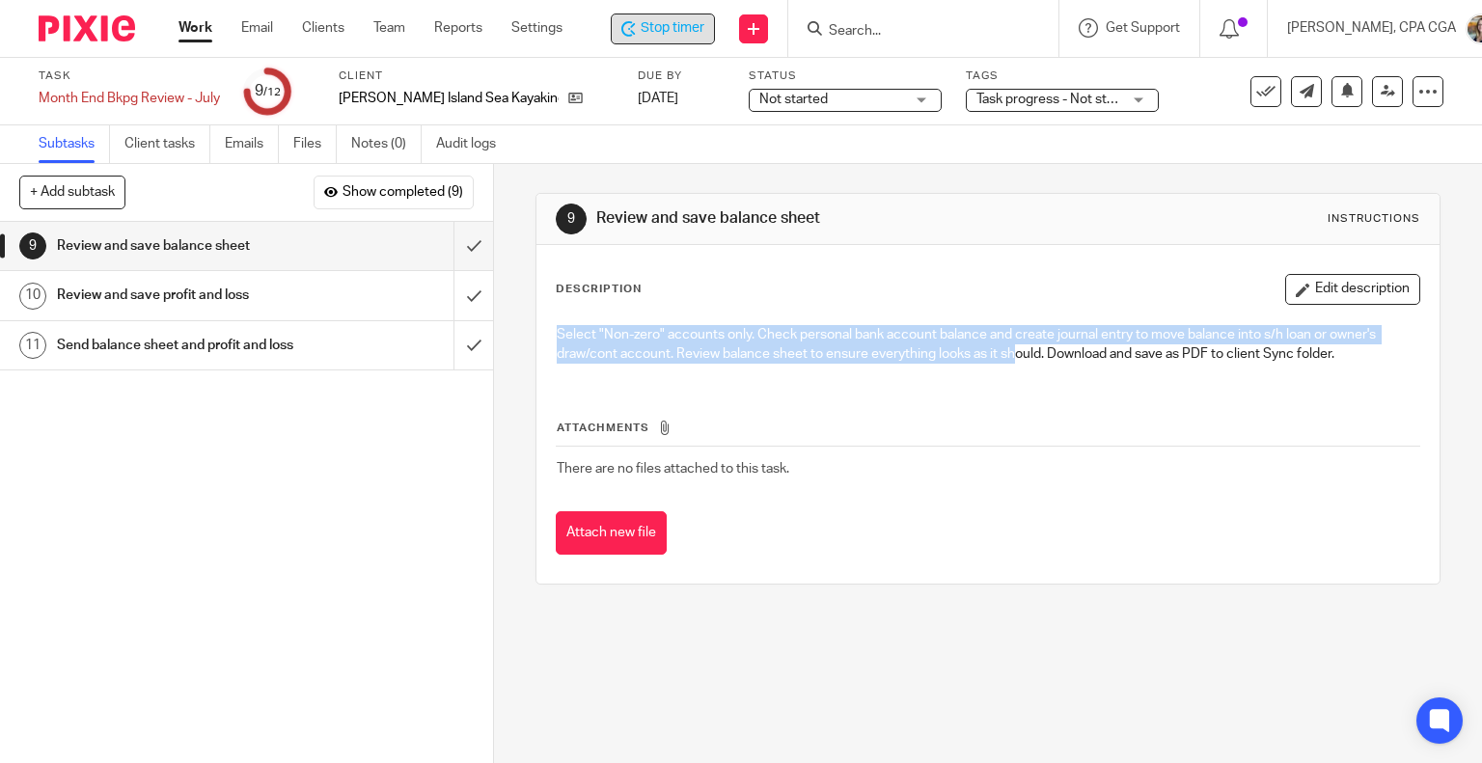
drag, startPoint x: 1250, startPoint y: 293, endPoint x: 998, endPoint y: 345, distance: 258.1
click at [998, 345] on div "Description Edit description Select "Non-zero" accounts only. Check personal ba…" at bounding box center [988, 327] width 865 height 106
click at [999, 349] on p "Select "Non-zero" accounts only. Check personal bank account balance and create…" at bounding box center [989, 345] width 864 height 40
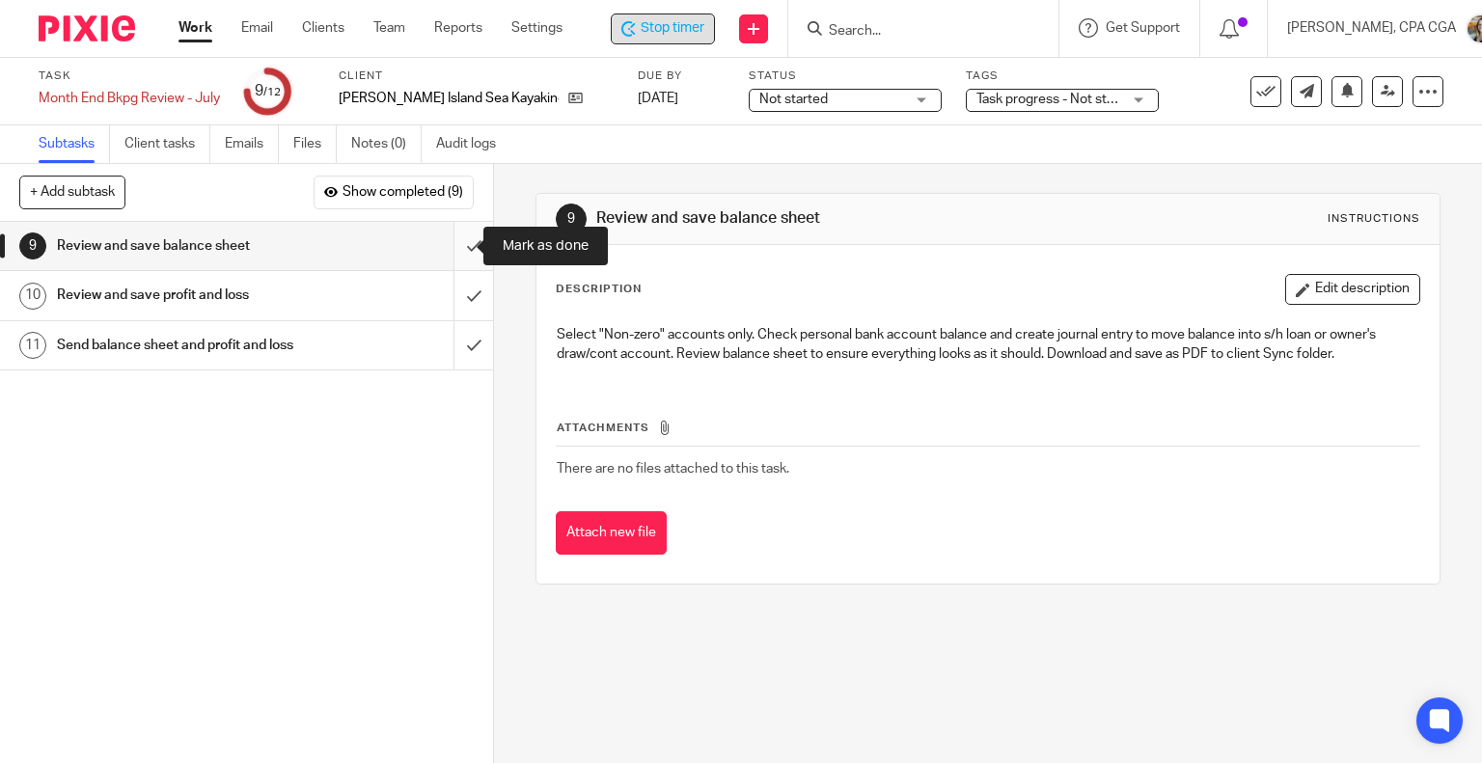
click at [449, 247] on input "submit" at bounding box center [246, 246] width 493 height 48
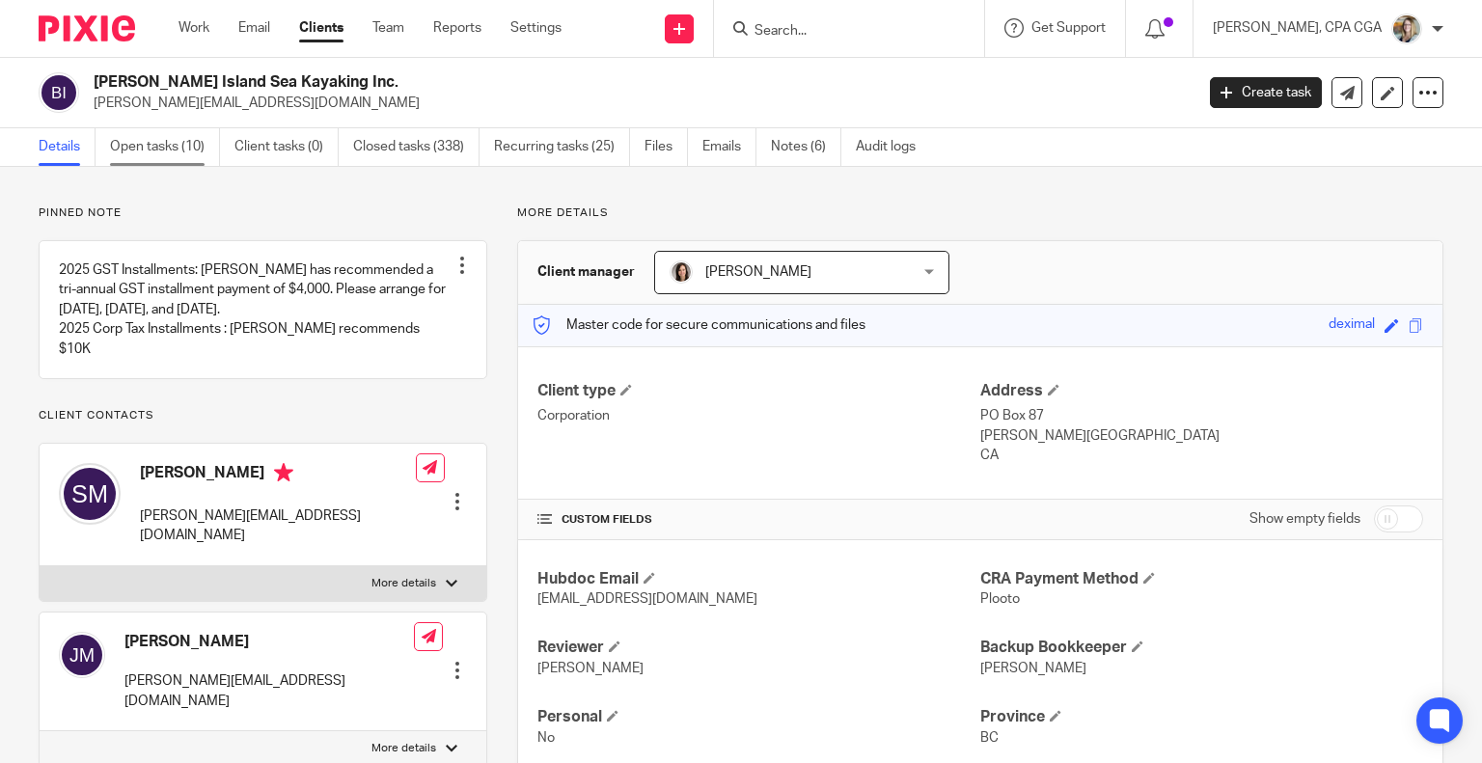
click at [172, 148] on link "Open tasks (10)" at bounding box center [165, 147] width 110 height 38
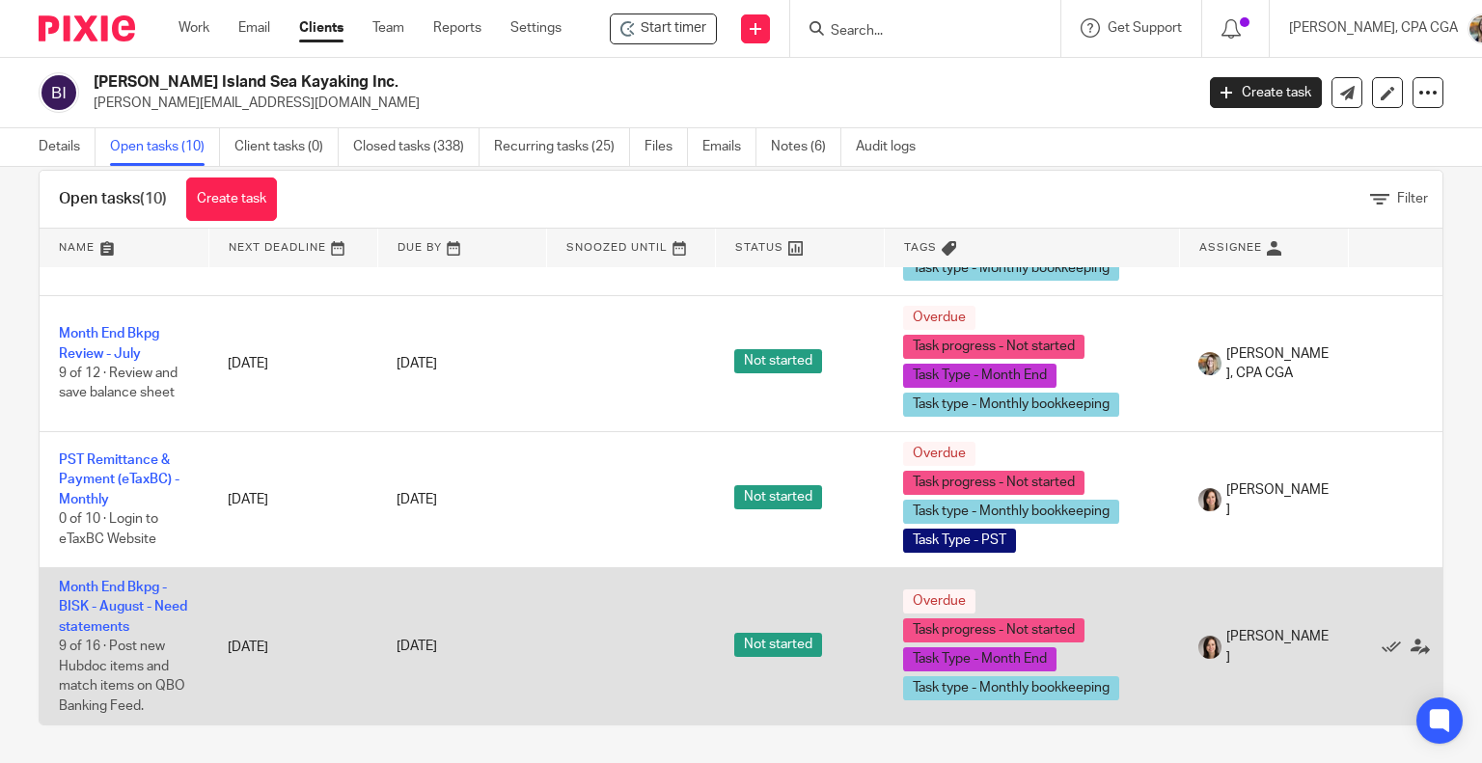
scroll to position [362, 0]
click at [120, 589] on link "Month End Bkpg - BISK - August - Need statements" at bounding box center [123, 608] width 128 height 53
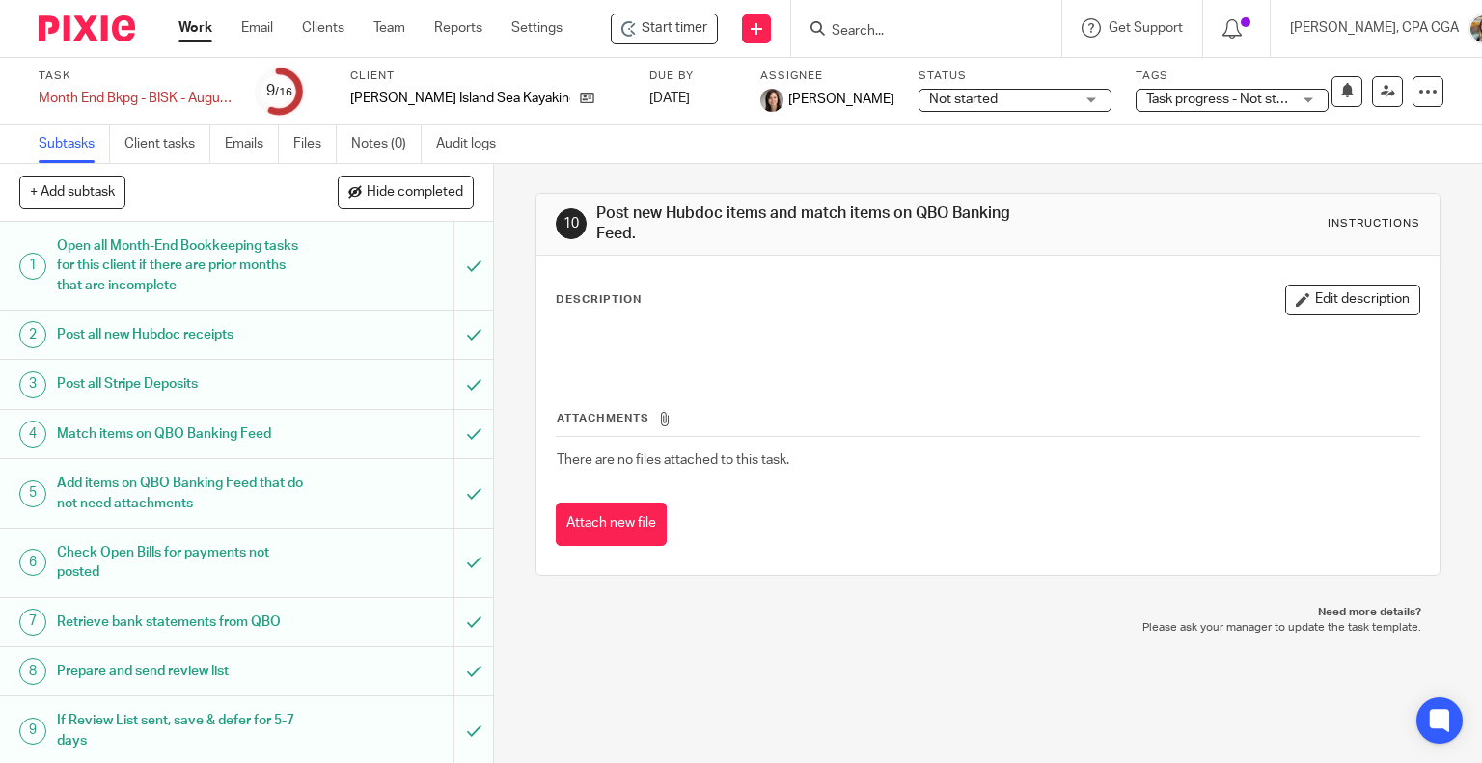
scroll to position [366, 0]
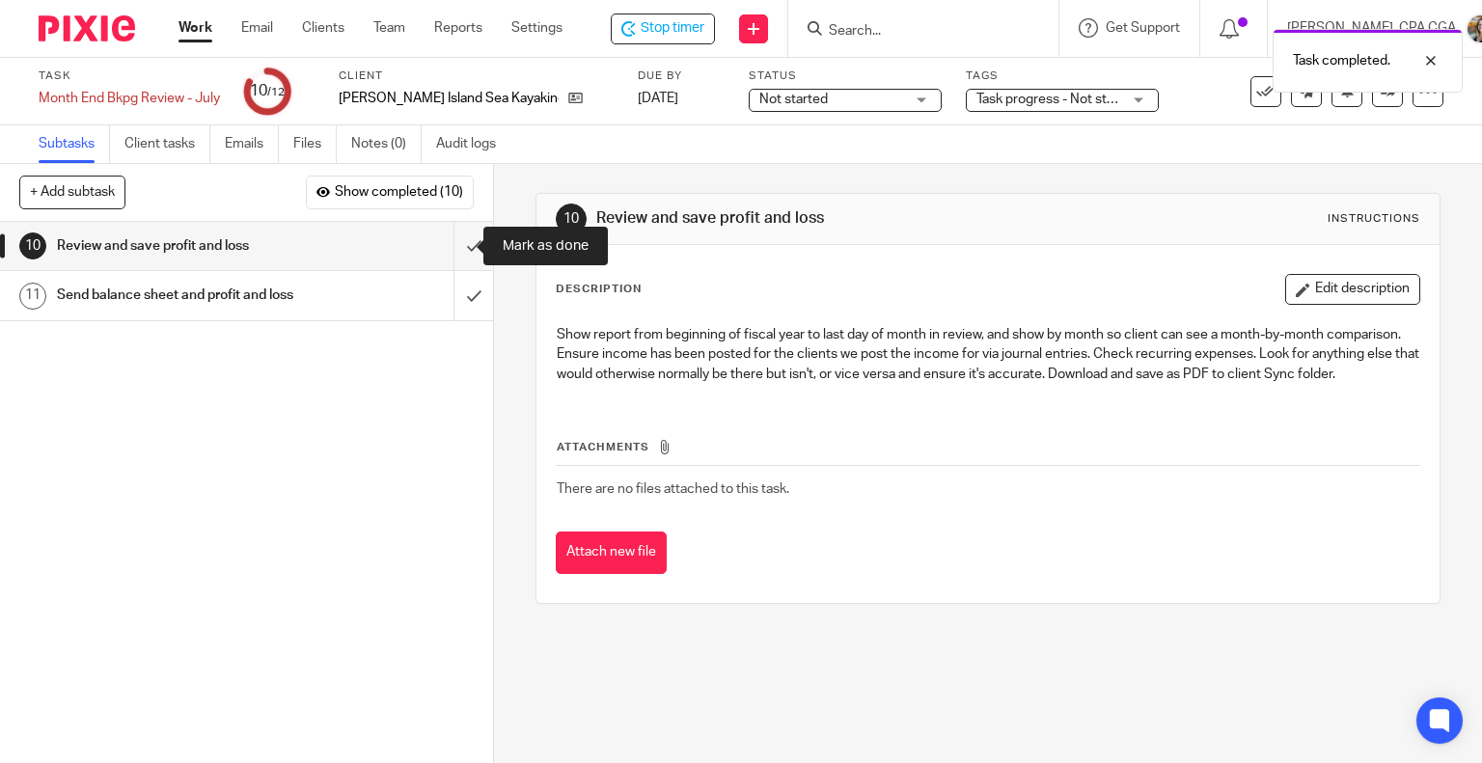
click at [449, 247] on input "submit" at bounding box center [246, 246] width 493 height 48
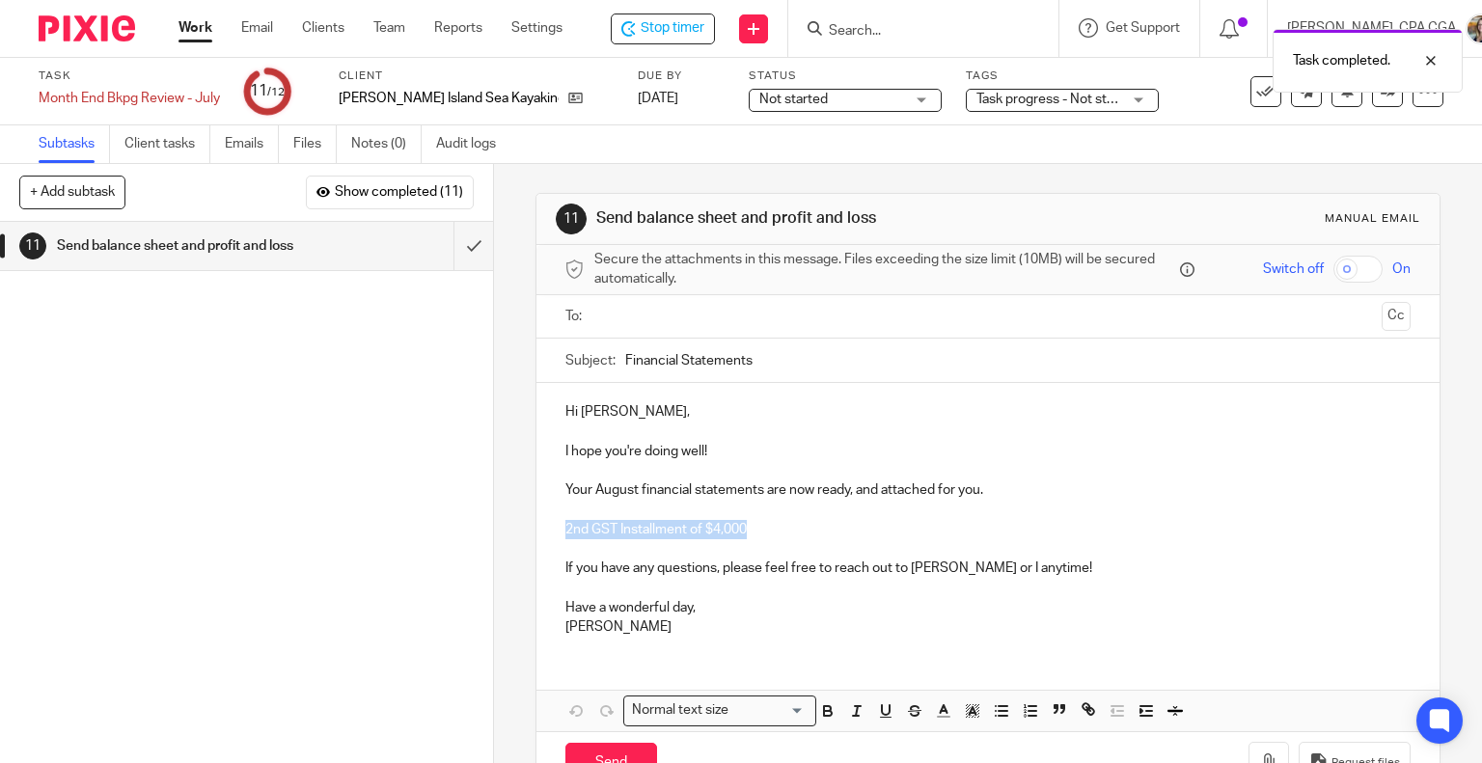
drag, startPoint x: 760, startPoint y: 528, endPoint x: 534, endPoint y: 524, distance: 226.8
click at [536, 524] on div "Hi Steve, I hope you're doing well! Your August financial statements are now re…" at bounding box center [988, 517] width 904 height 268
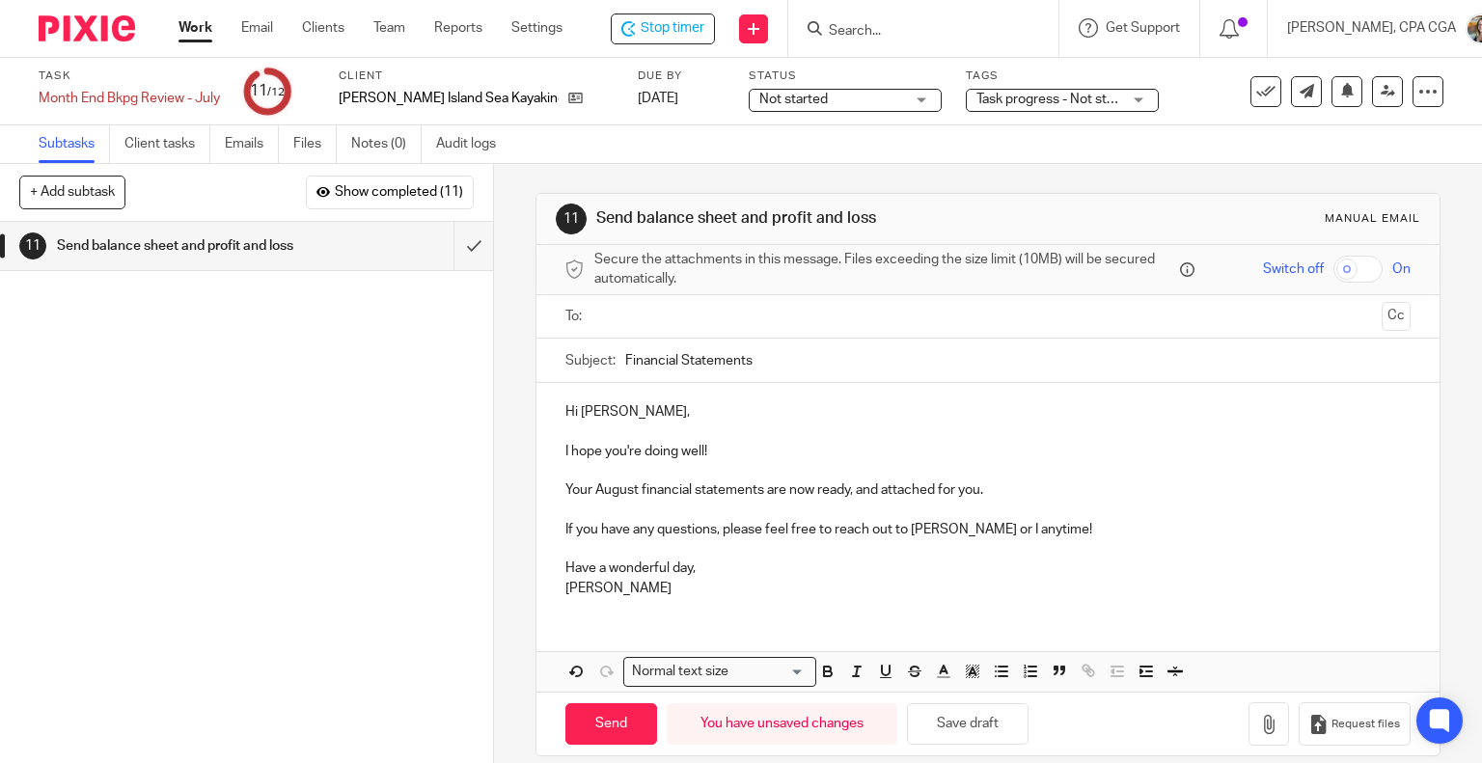
click at [623, 480] on p "Your August financial statements are now ready, and attached for you." at bounding box center [988, 489] width 846 height 19
drag, startPoint x: 729, startPoint y: 450, endPoint x: 550, endPoint y: 446, distance: 179.5
click at [550, 446] on div "Hi Steve, I hope you're doing well! Your July financial statements are now read…" at bounding box center [988, 498] width 904 height 230
click at [613, 414] on p "Hi Steve," at bounding box center [988, 411] width 846 height 19
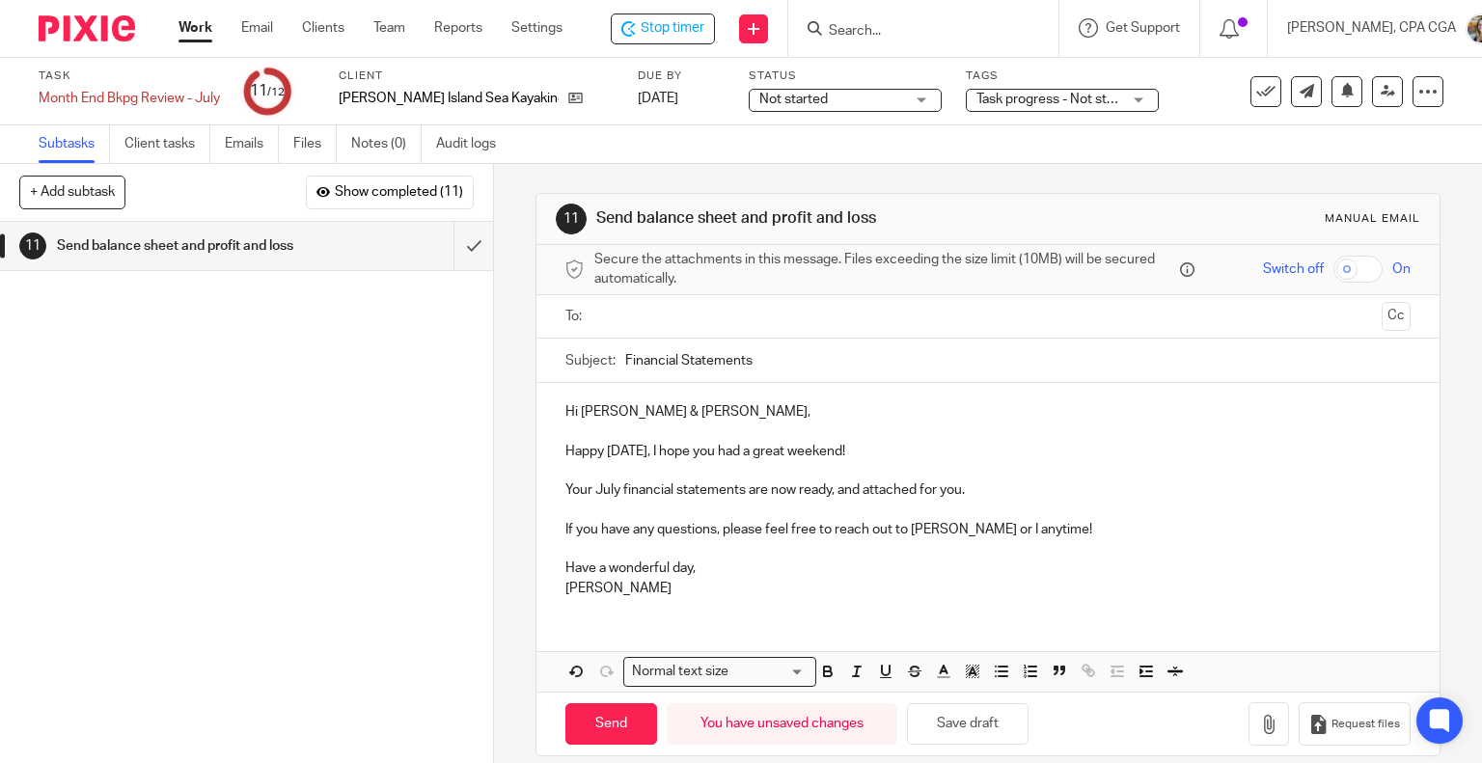
click at [973, 528] on p "If you have any questions, please feel free to reach out to Danielle Collyer or…" at bounding box center [988, 529] width 846 height 19
click at [1254, 714] on button "button" at bounding box center [1268, 723] width 41 height 43
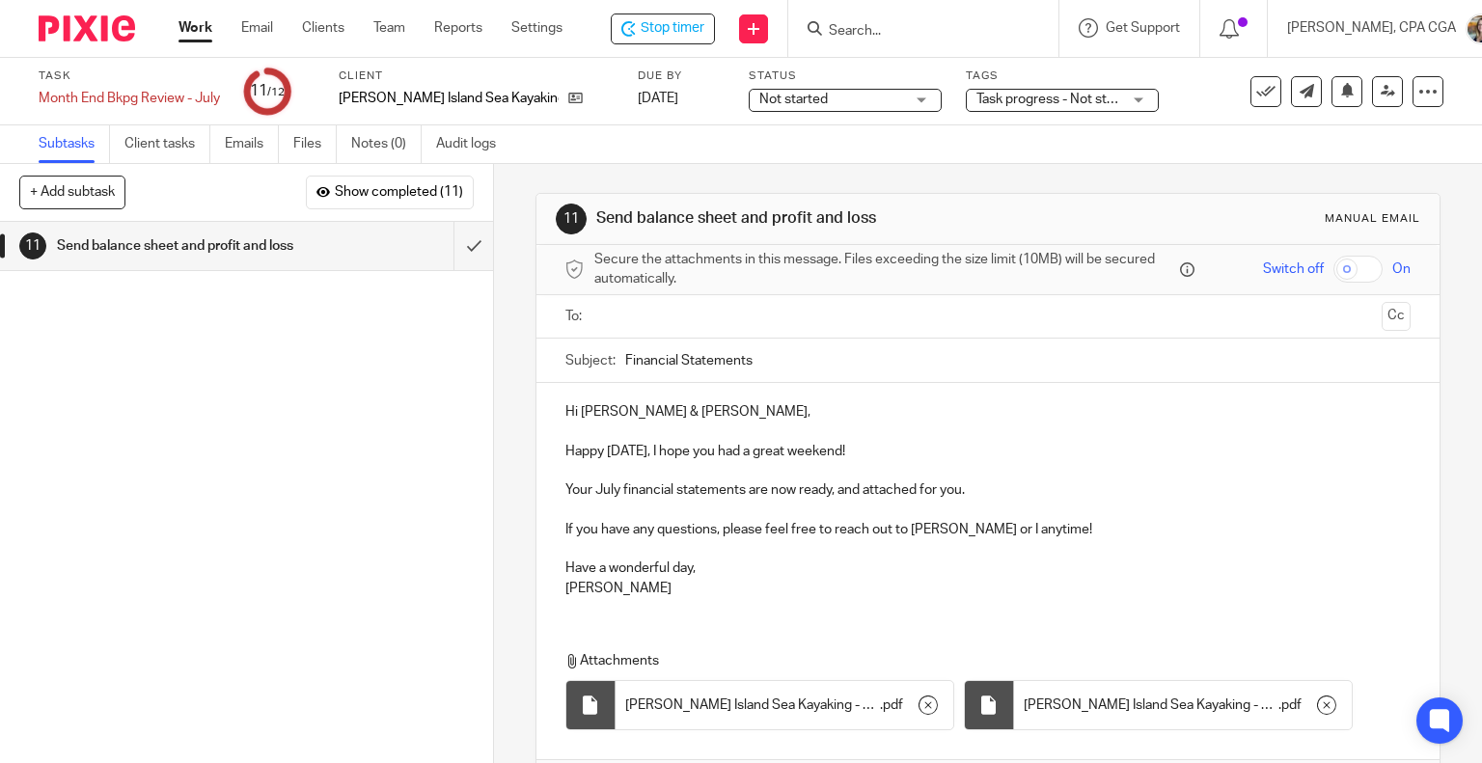
click at [702, 321] on input "text" at bounding box center [987, 317] width 773 height 22
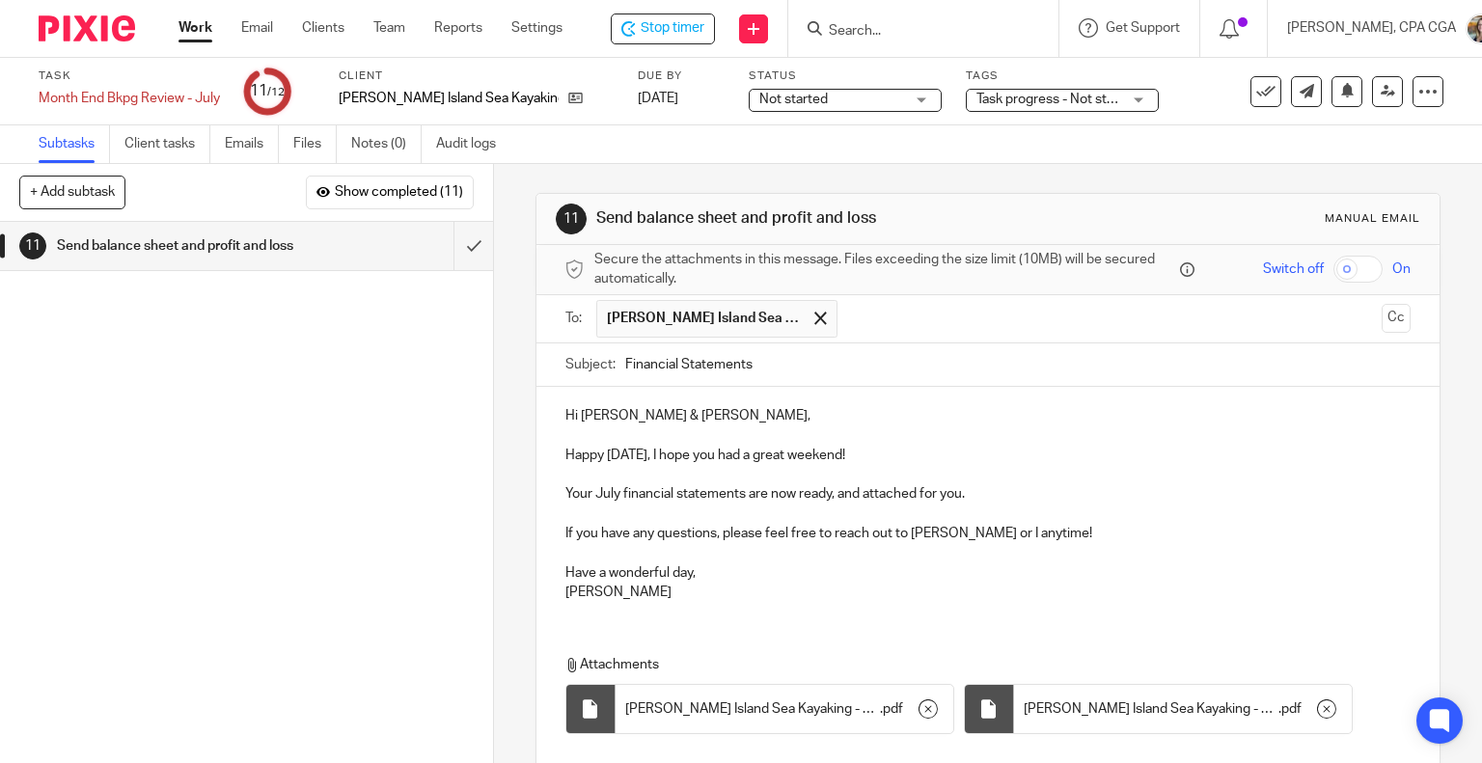
click at [863, 305] on input "text" at bounding box center [1110, 319] width 527 height 38
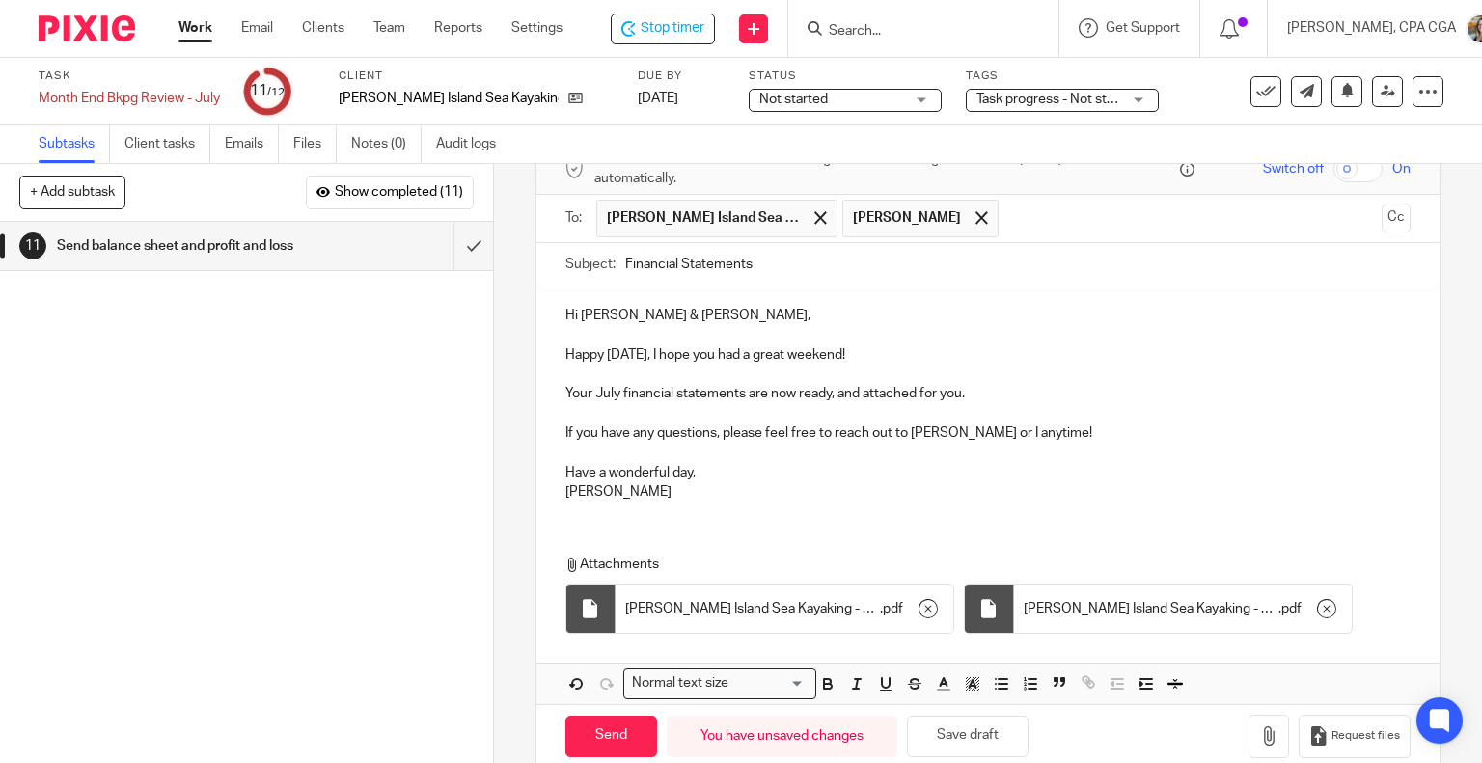
scroll to position [131, 0]
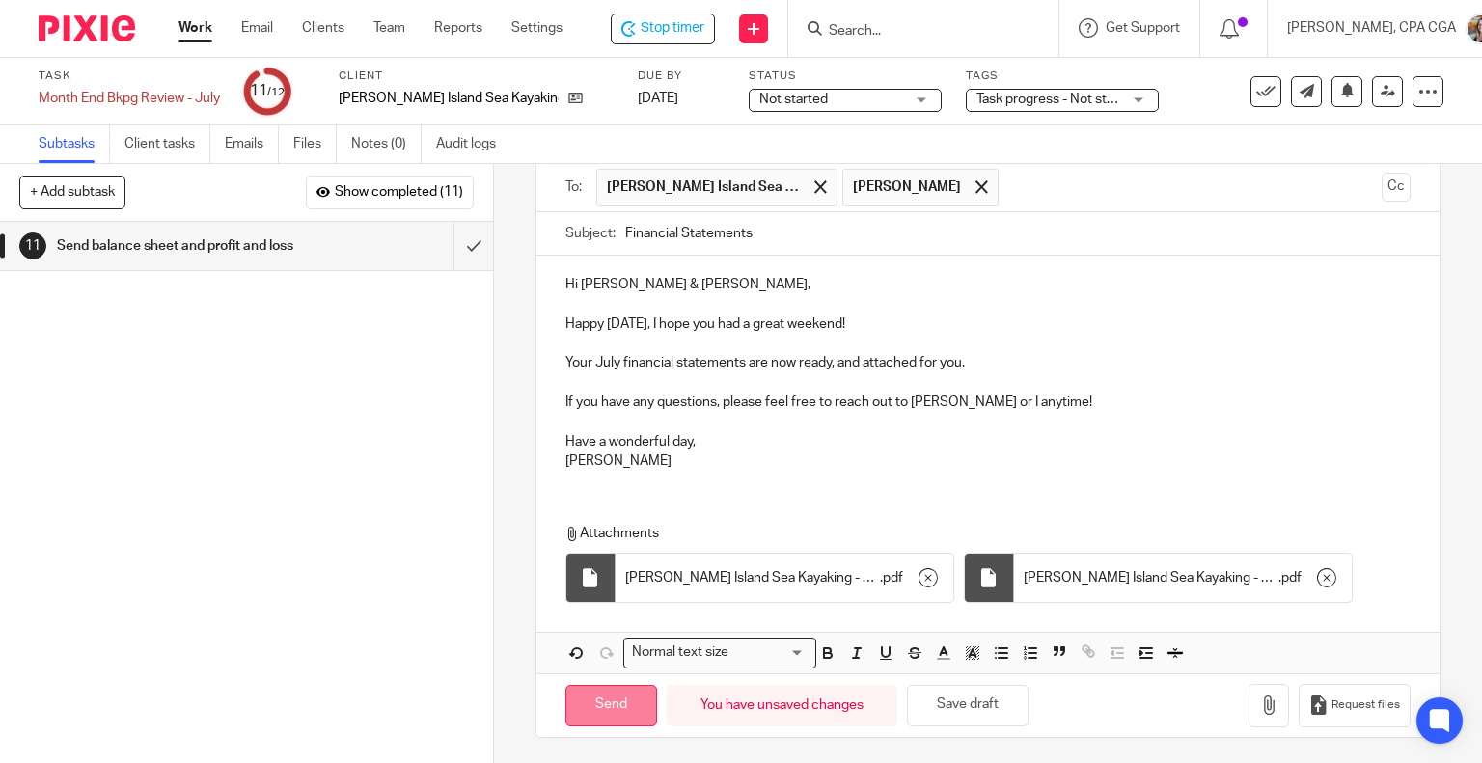
click at [607, 700] on input "Send" at bounding box center [611, 705] width 92 height 41
type input "Sent"
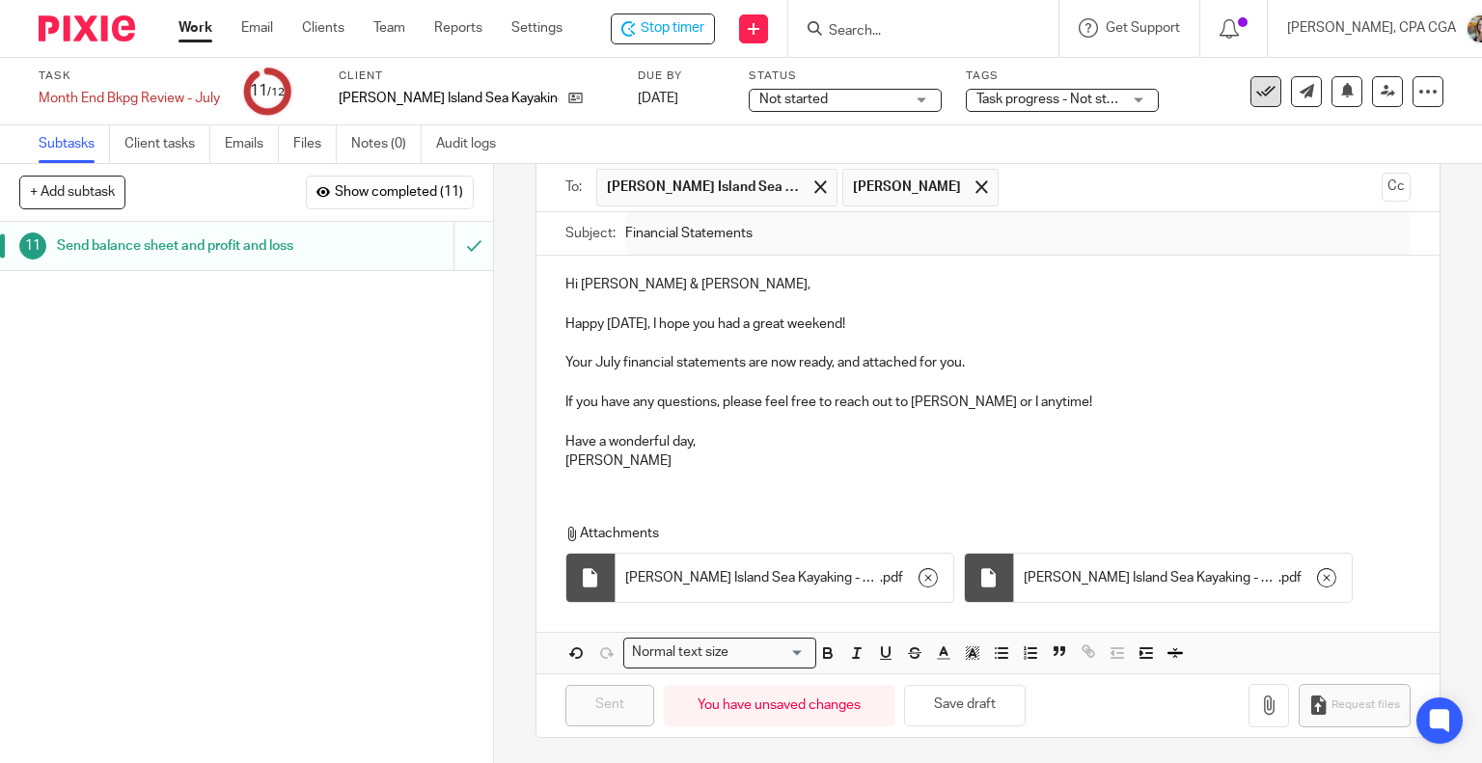
click at [1256, 88] on icon at bounding box center [1265, 91] width 19 height 19
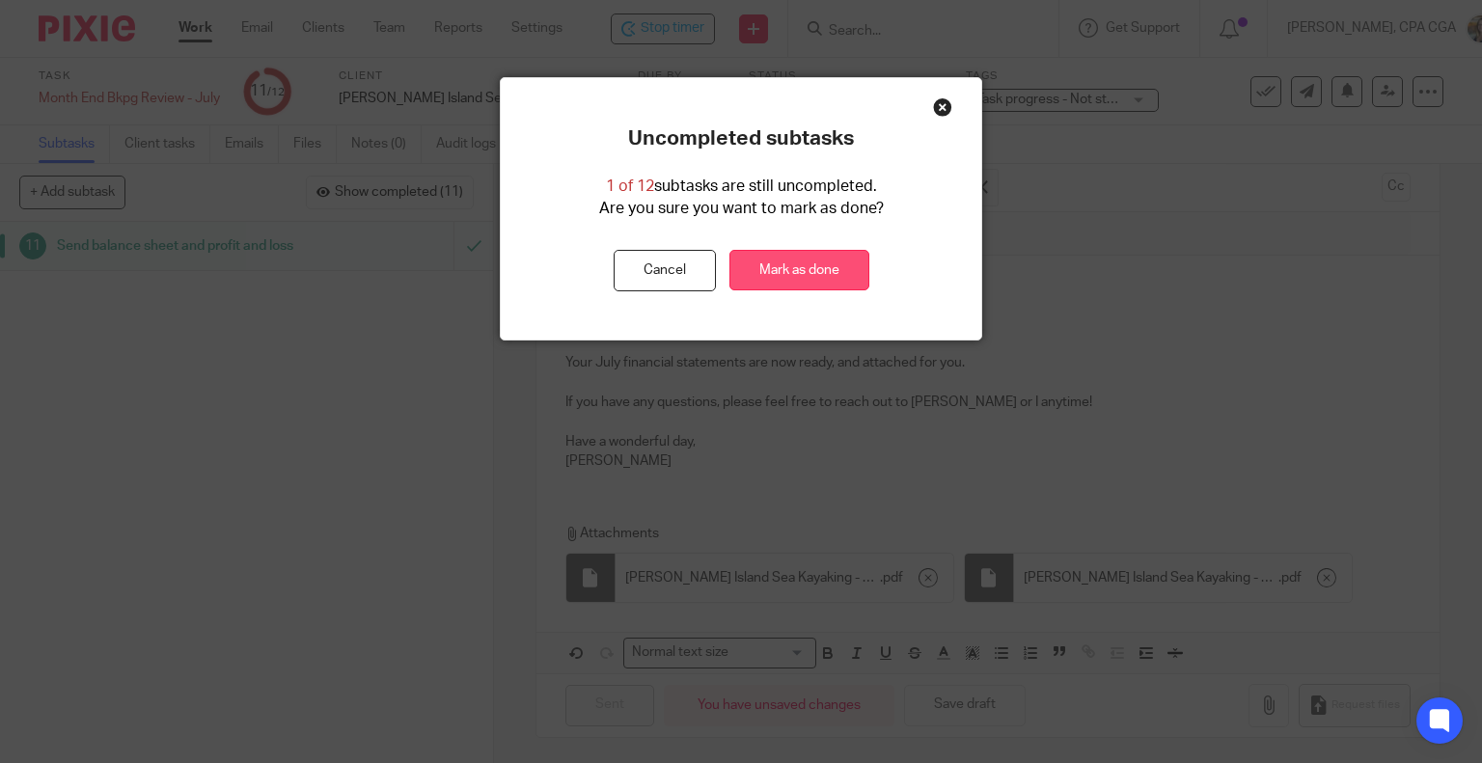
click at [776, 261] on link "Mark as done" at bounding box center [799, 270] width 140 height 41
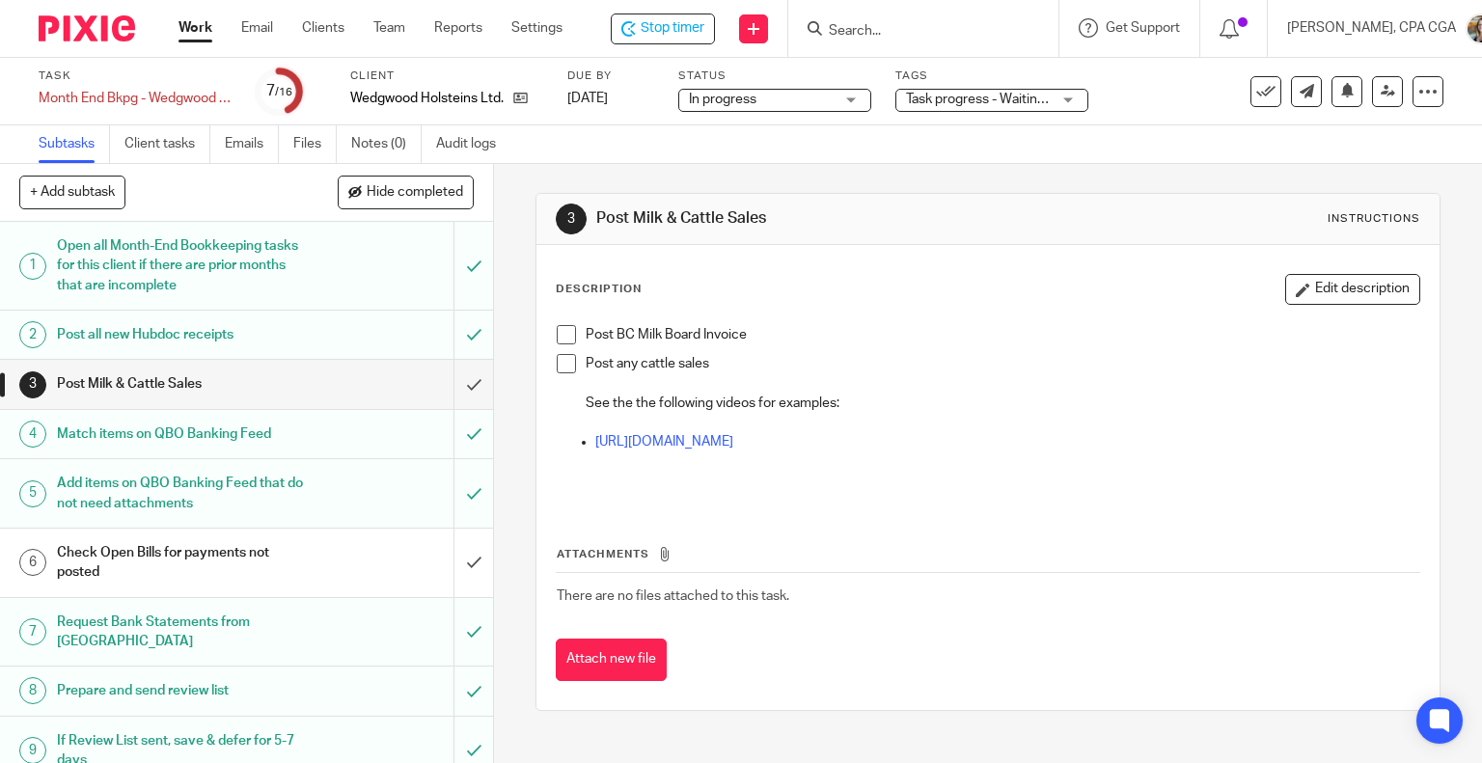
scroll to position [386, 0]
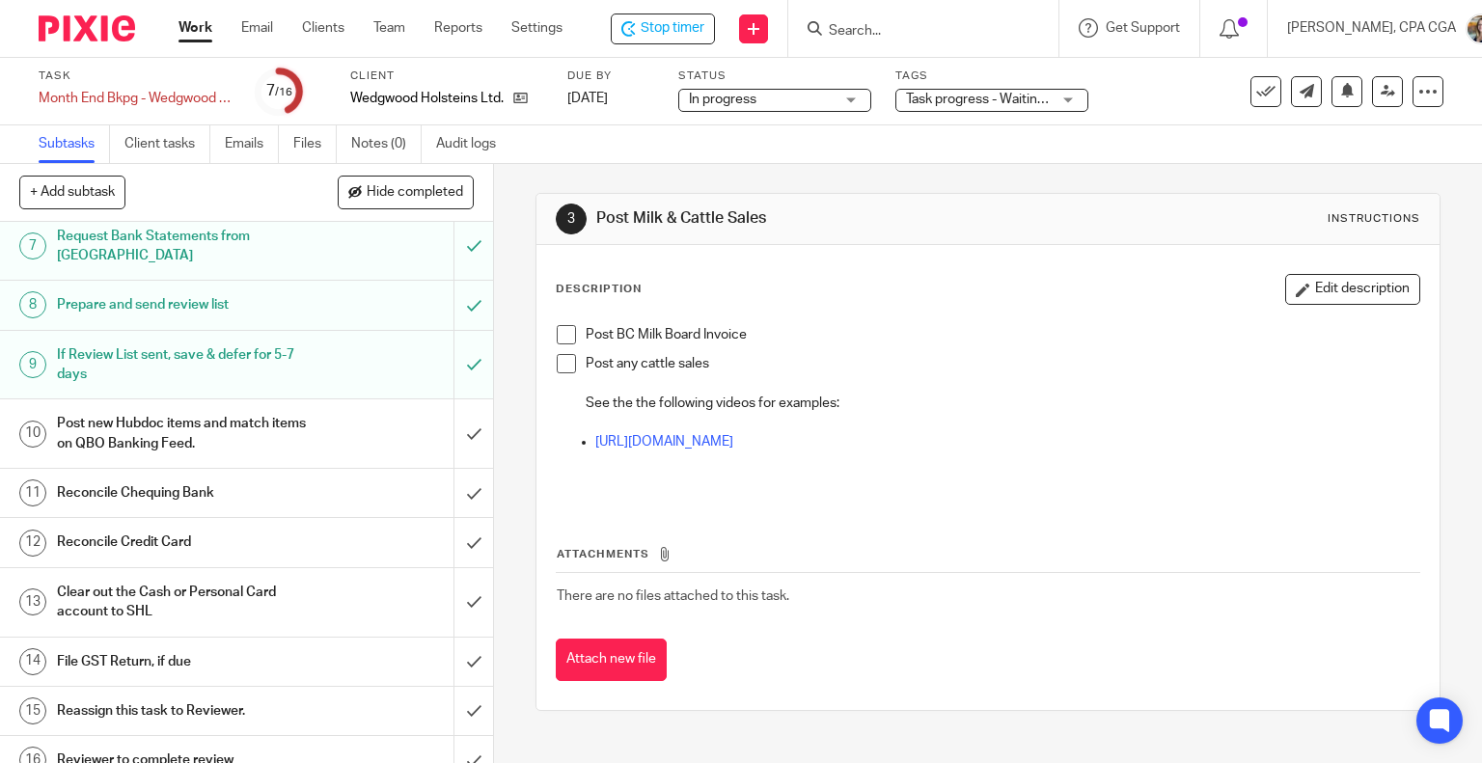
click at [888, 26] on input "Search" at bounding box center [914, 31] width 174 height 17
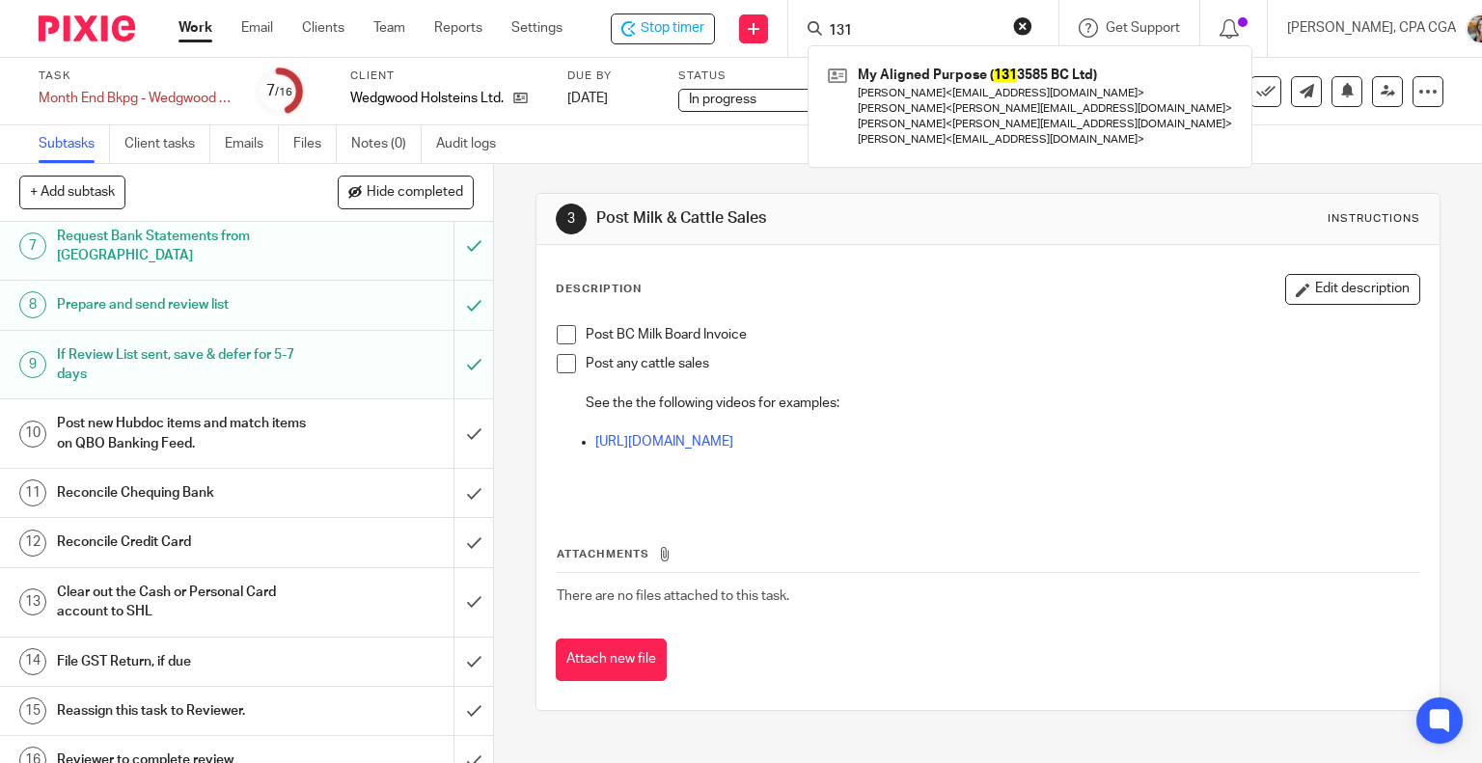
type input "131"
click at [764, 145] on div "Subtasks Client tasks Emails Files Notes (0) Audit logs" at bounding box center [741, 144] width 1482 height 39
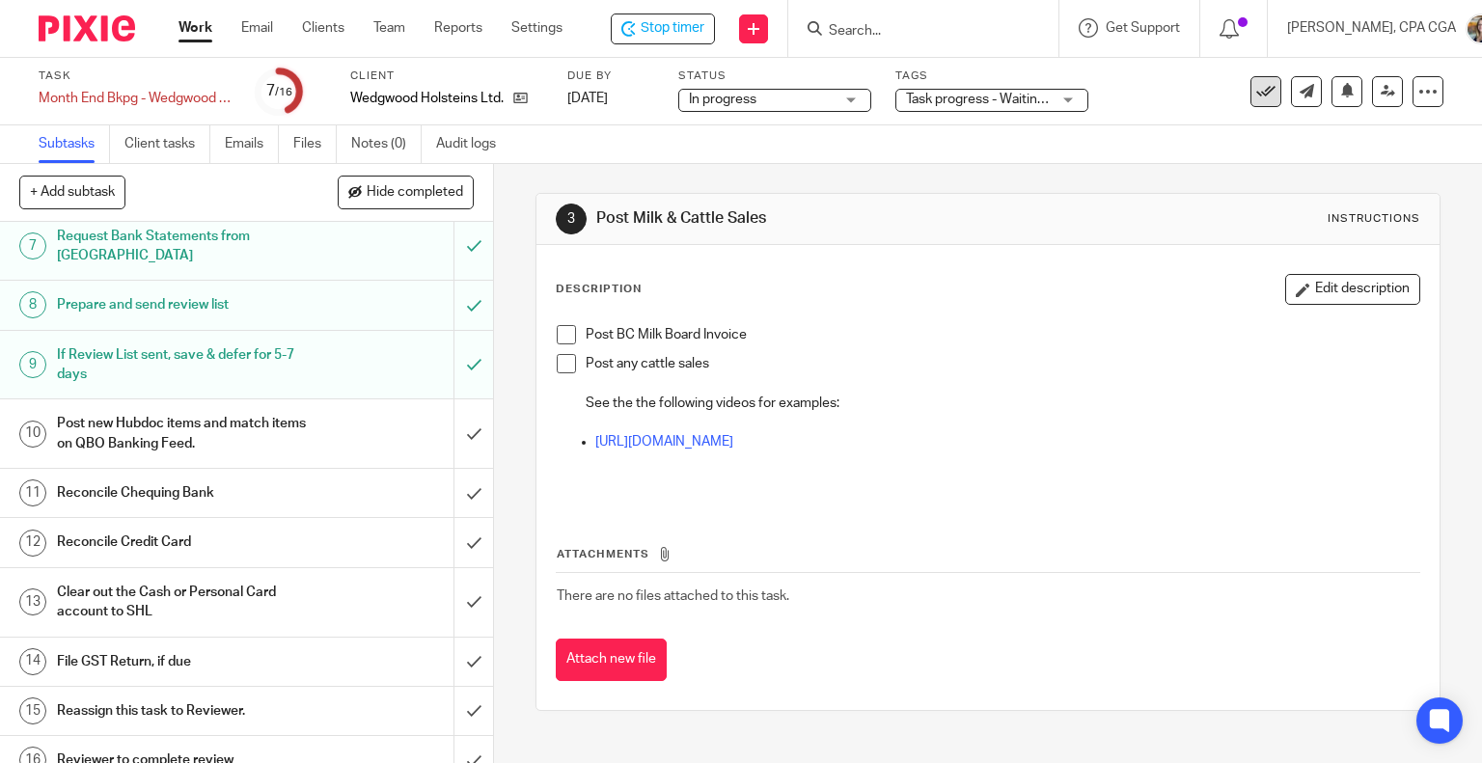
click at [1256, 92] on icon at bounding box center [1265, 91] width 19 height 19
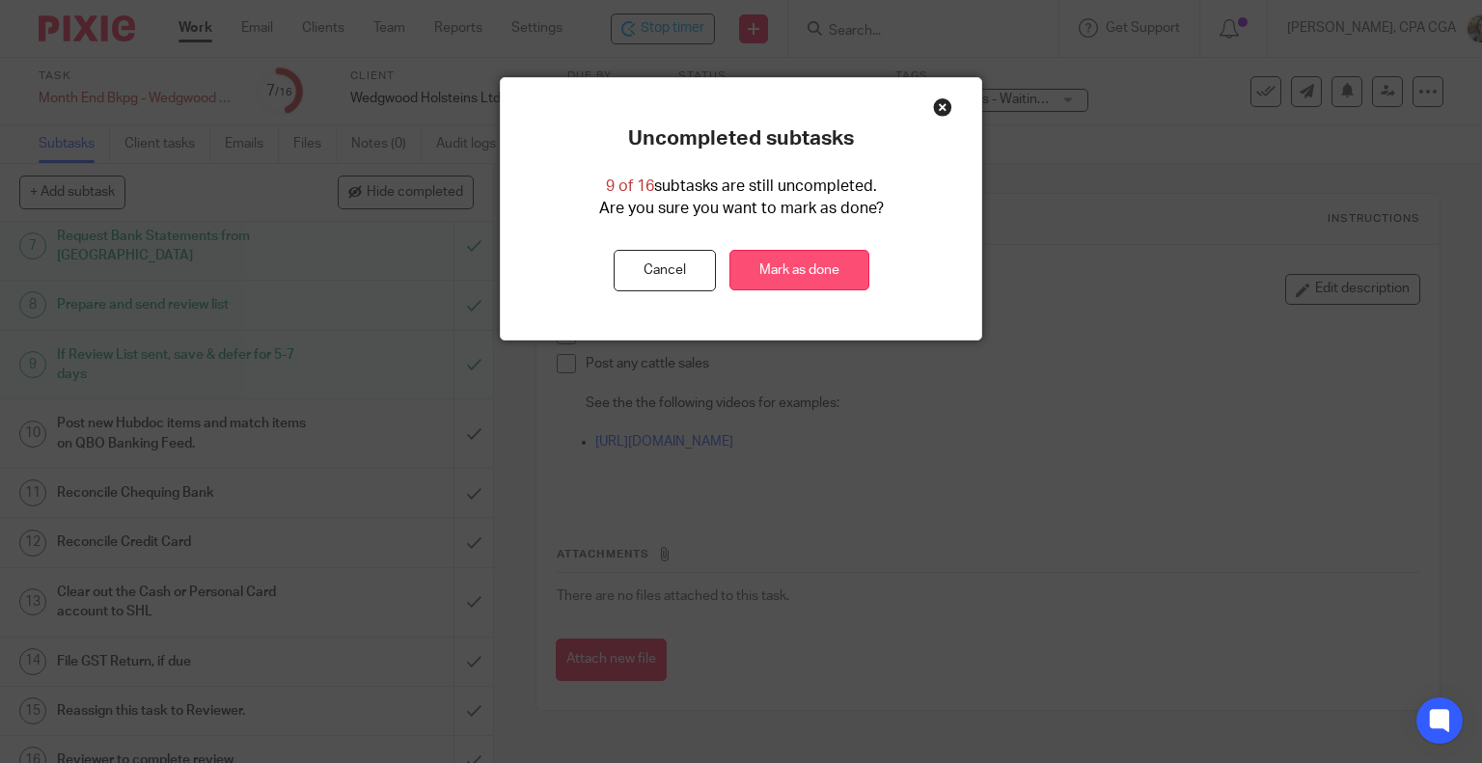
click at [798, 267] on link "Mark as done" at bounding box center [799, 270] width 140 height 41
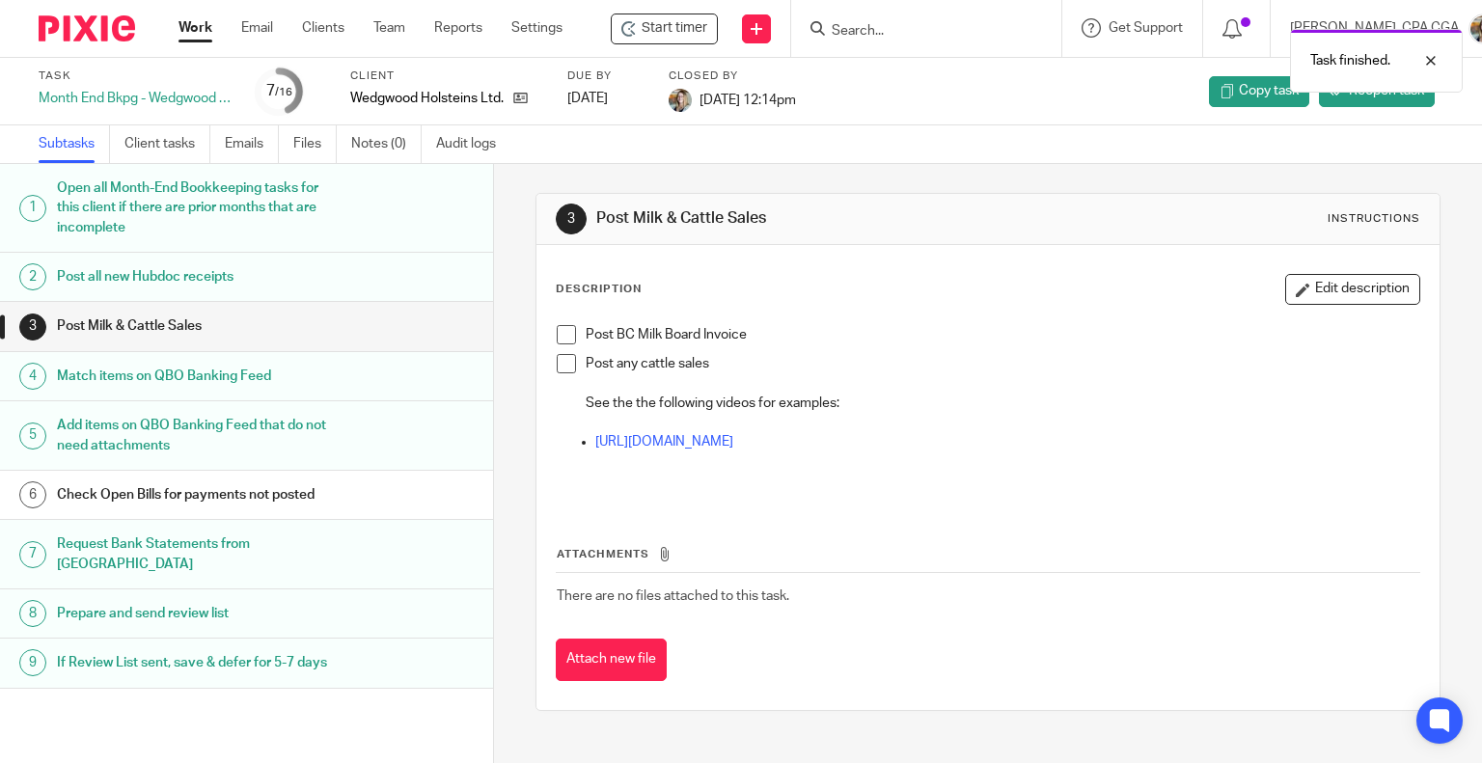
click at [200, 31] on link "Work" at bounding box center [195, 27] width 34 height 19
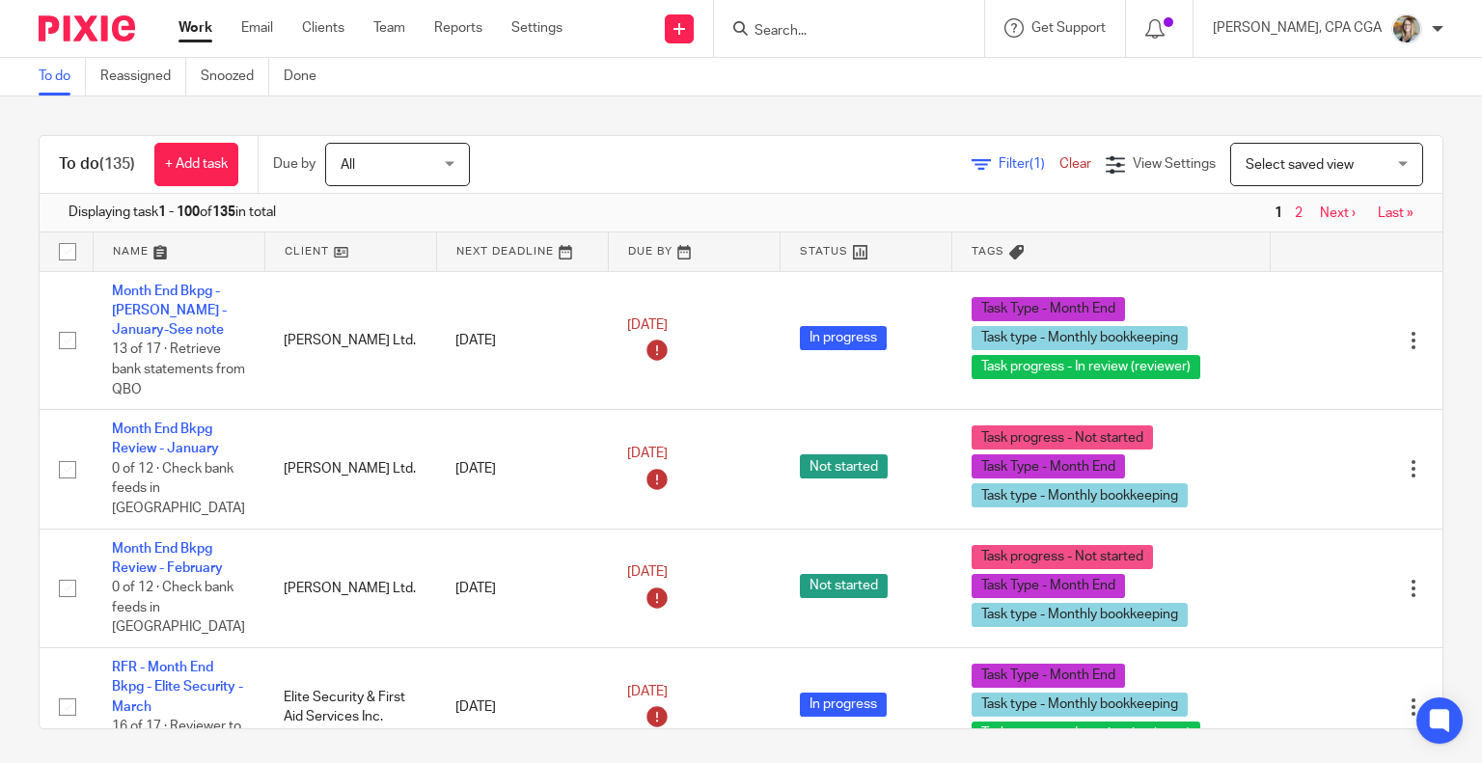
click at [1246, 165] on span "Select saved view" at bounding box center [1300, 165] width 108 height 14
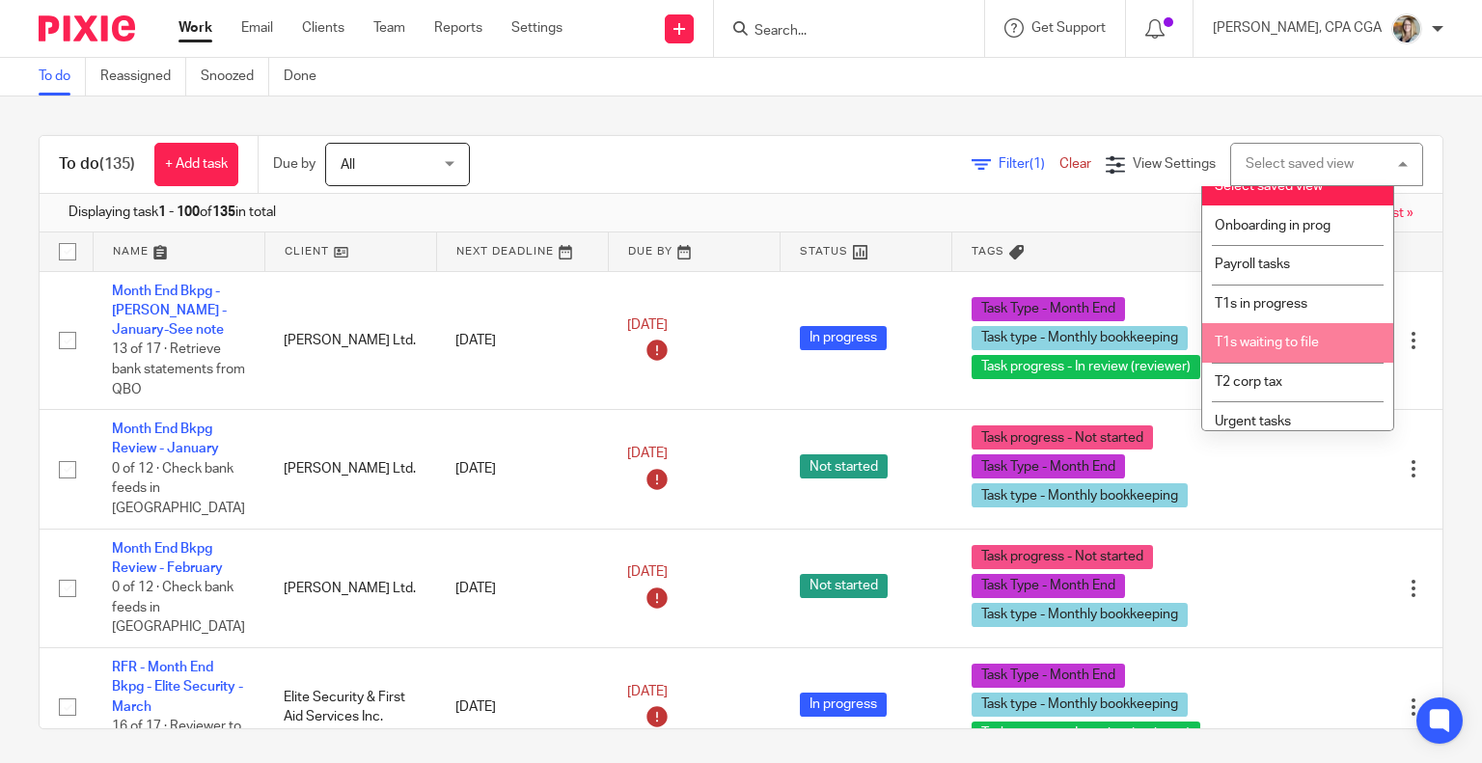
scroll to position [19, 0]
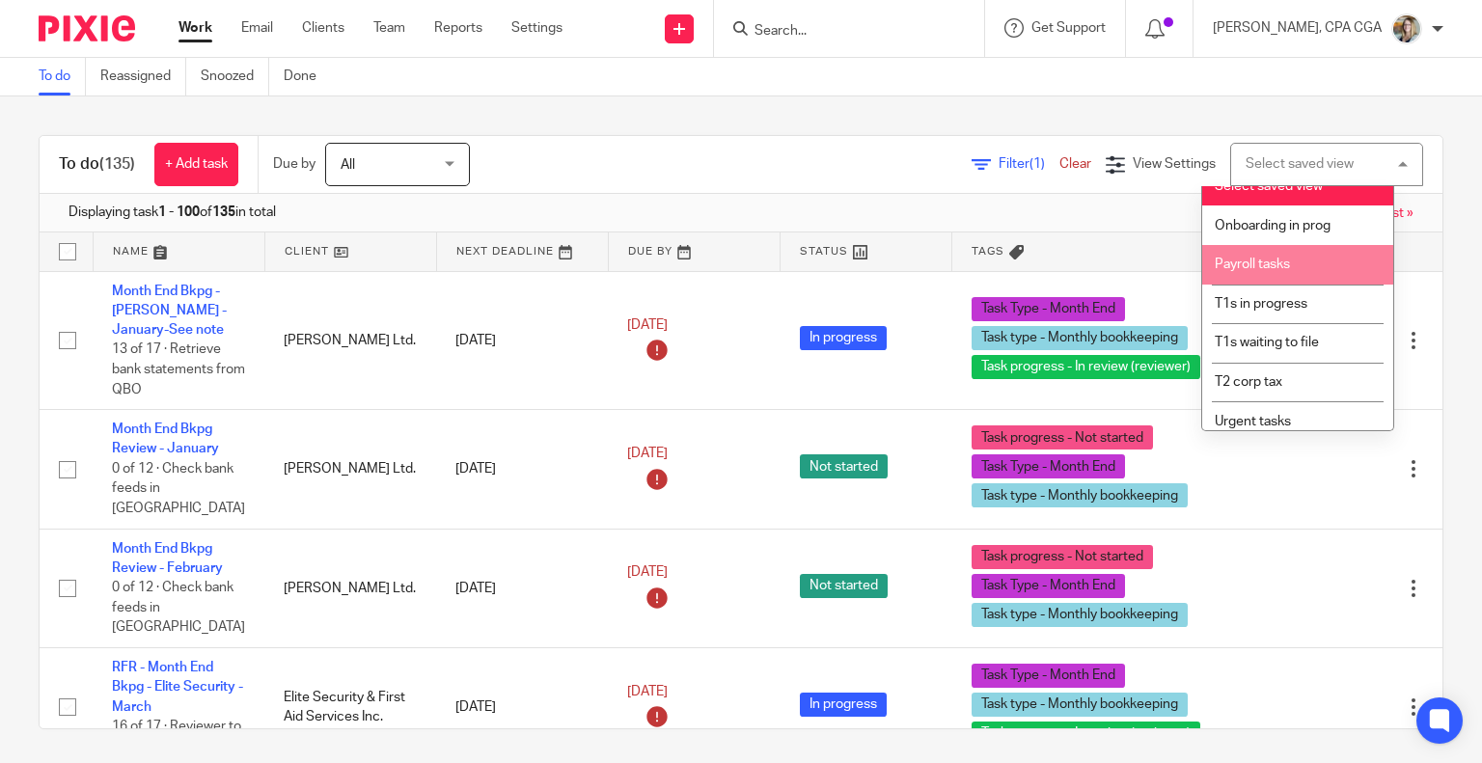
click at [1269, 271] on span "Payroll tasks" at bounding box center [1252, 265] width 75 height 14
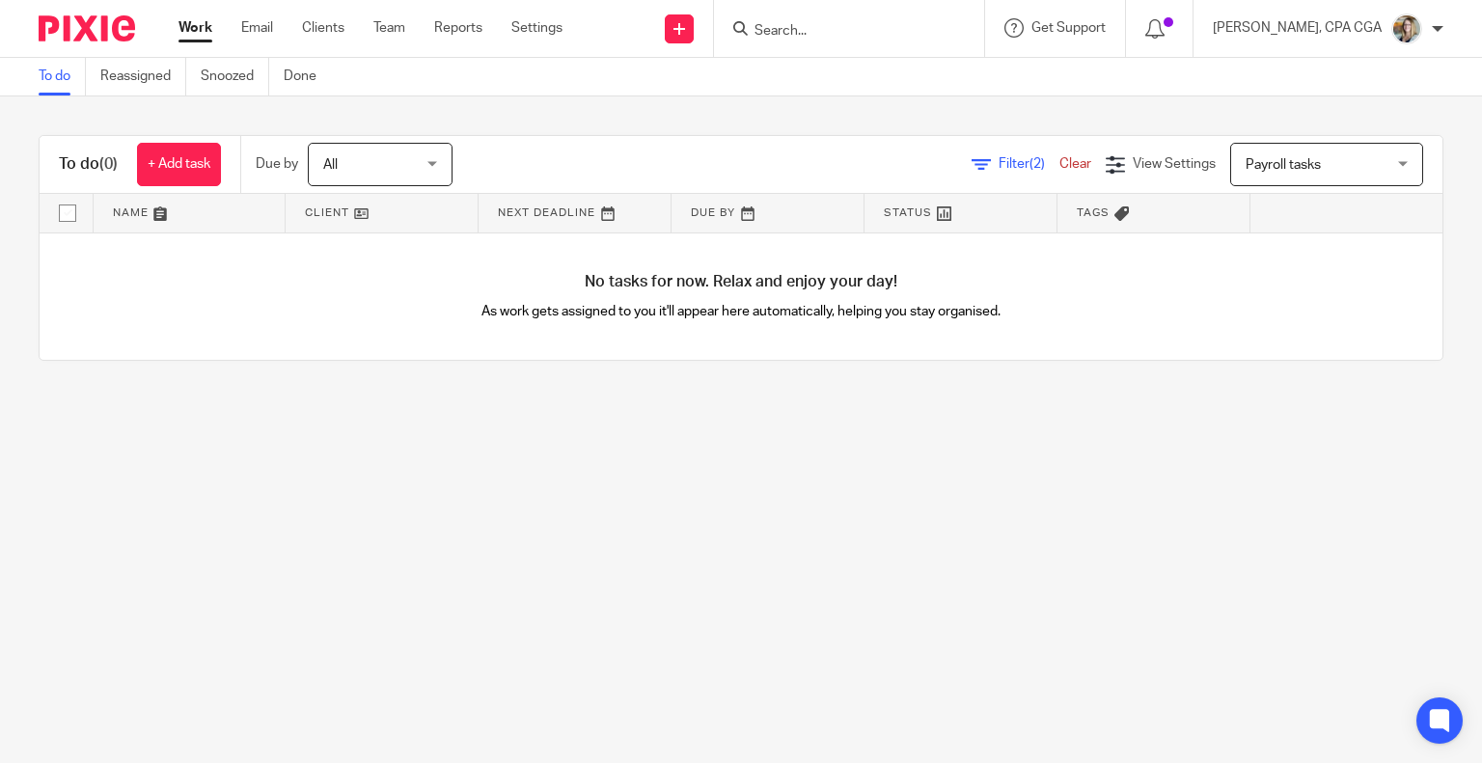
click at [1059, 164] on link "Clear" at bounding box center [1075, 164] width 32 height 14
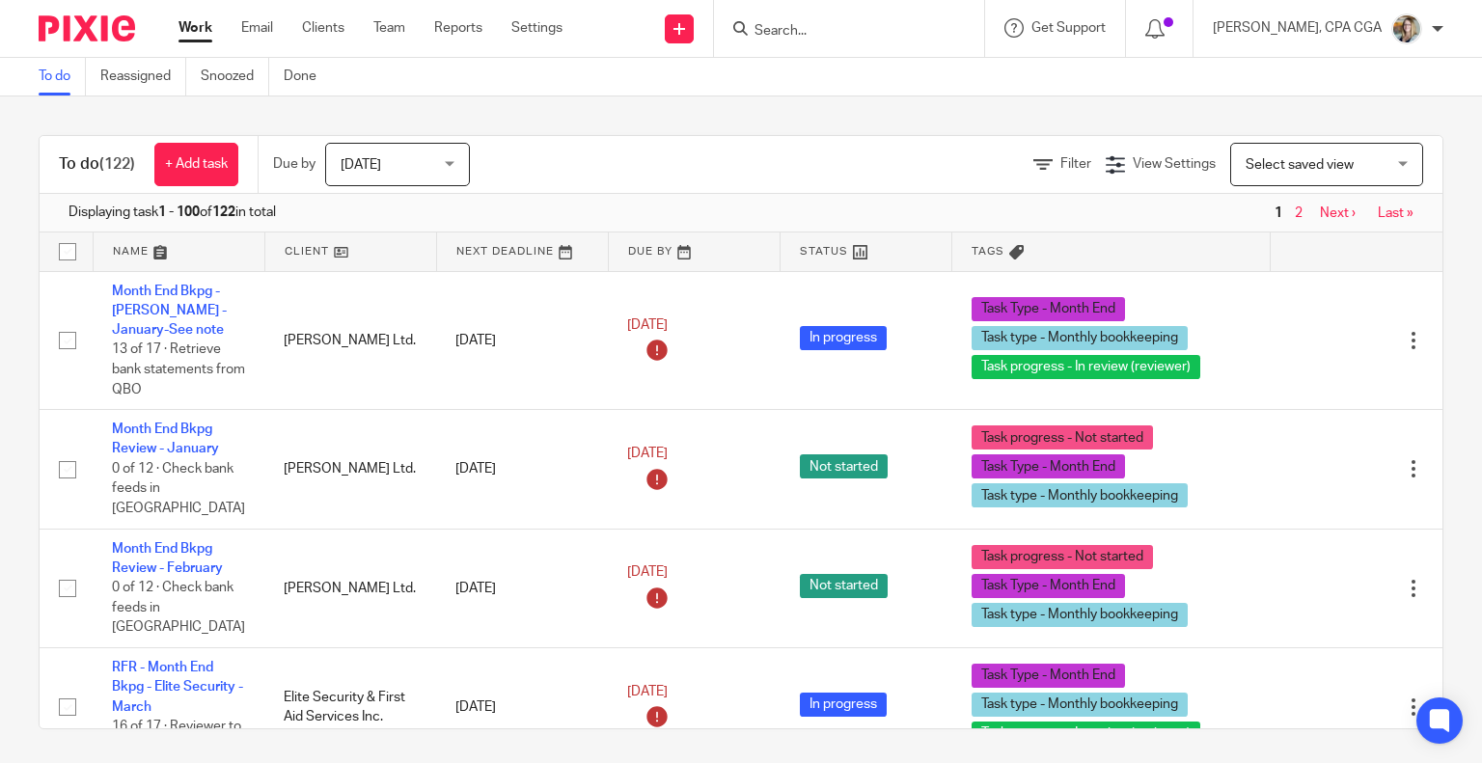
click at [380, 157] on span "[DATE]" at bounding box center [392, 164] width 102 height 41
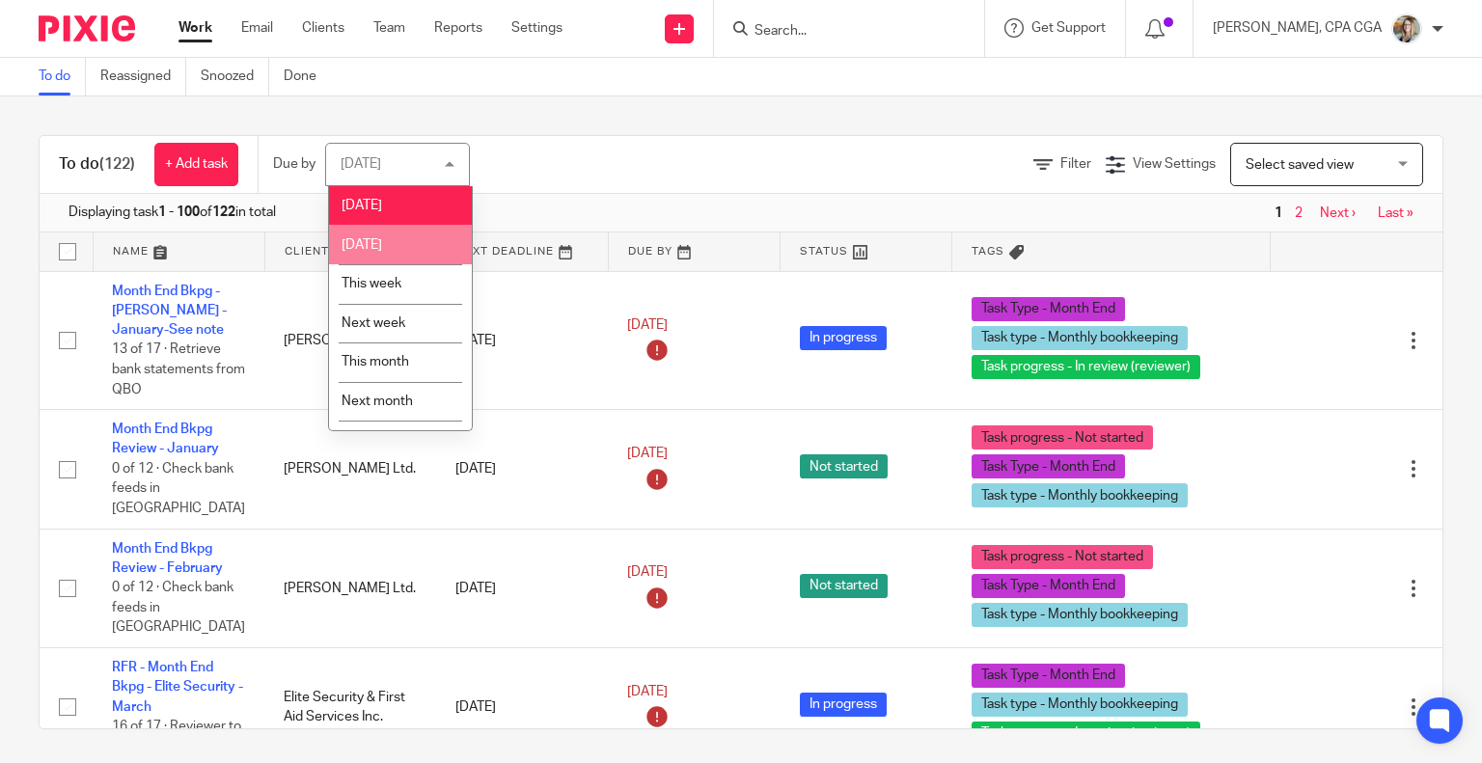
scroll to position [33, 0]
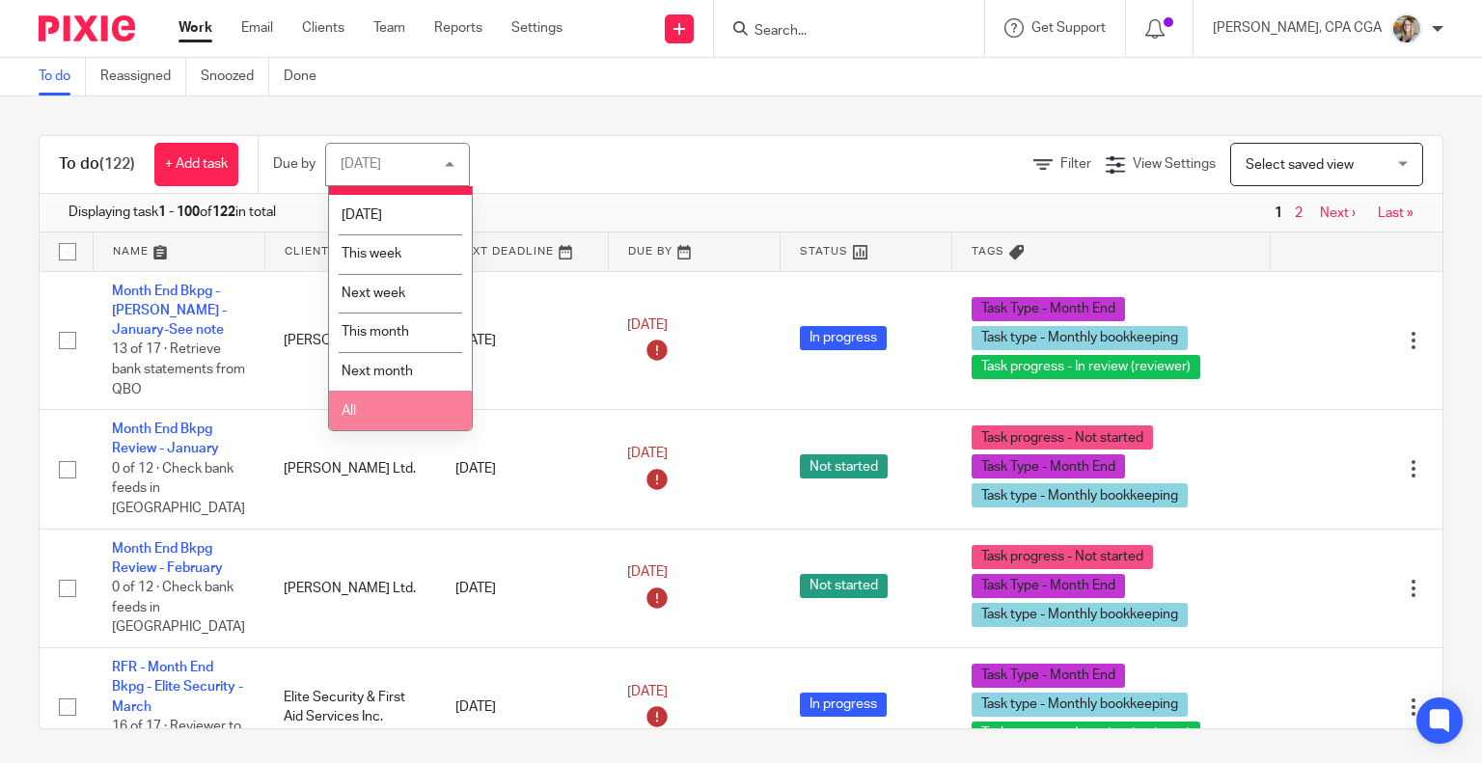
click at [361, 413] on li "All" at bounding box center [400, 411] width 143 height 40
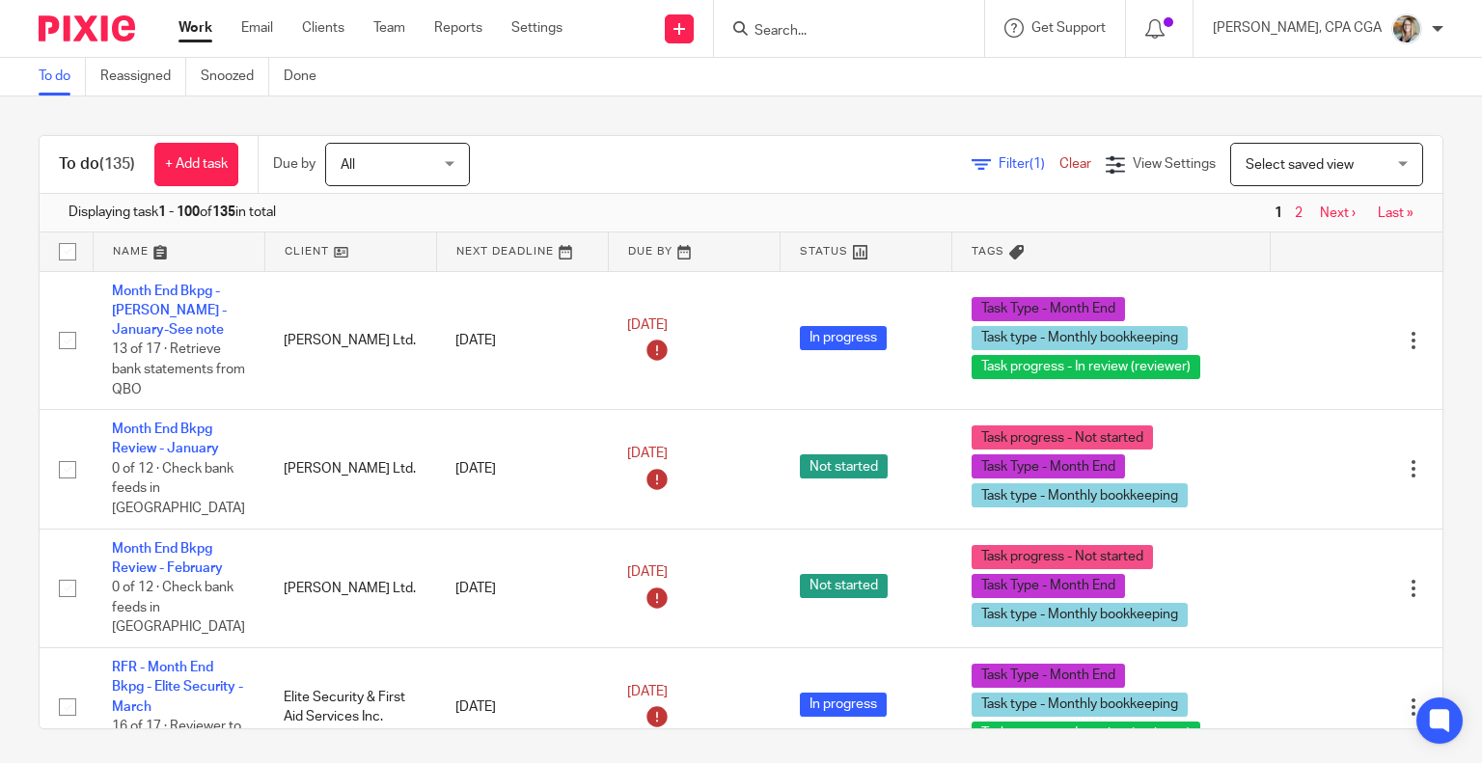
click at [124, 250] on link at bounding box center [179, 252] width 171 height 39
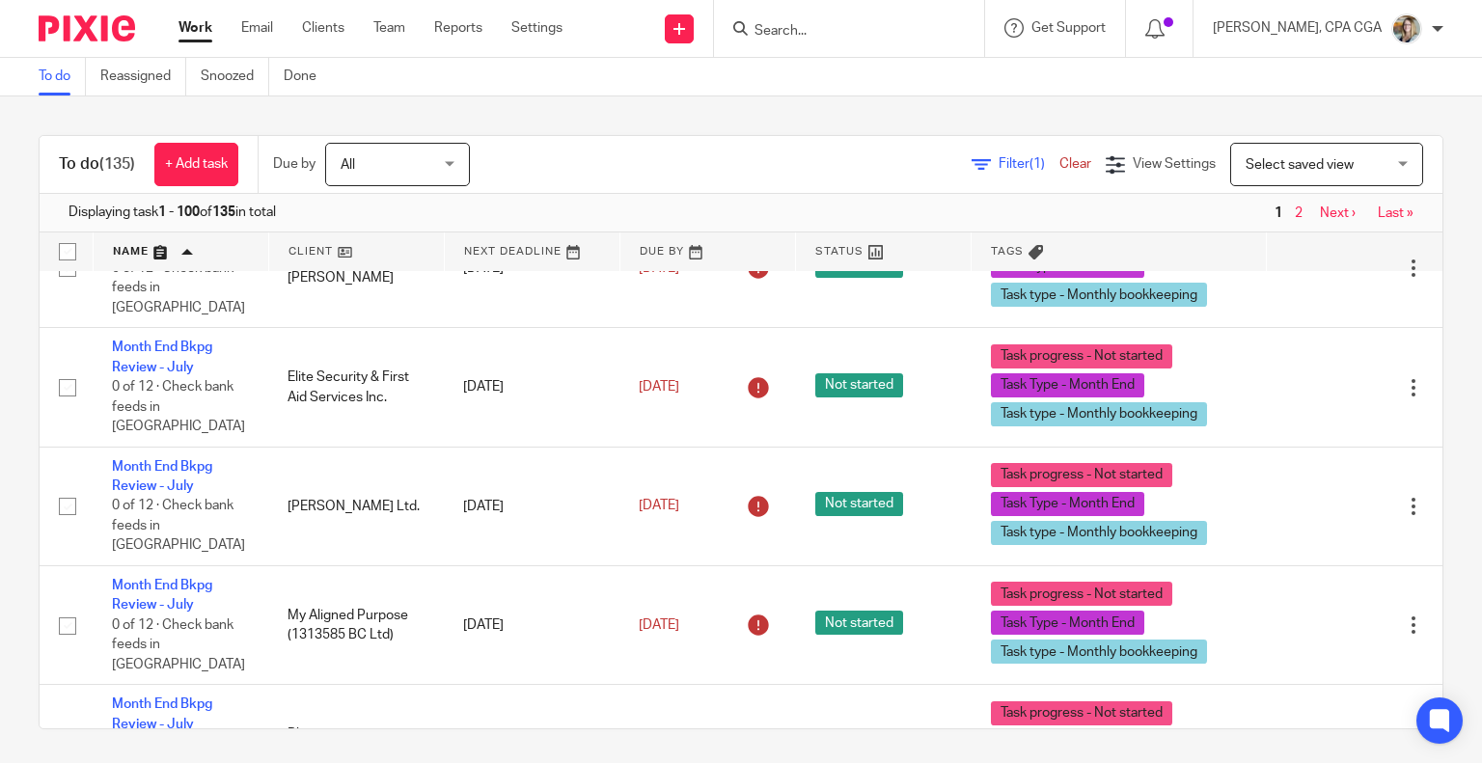
scroll to position [10752, 0]
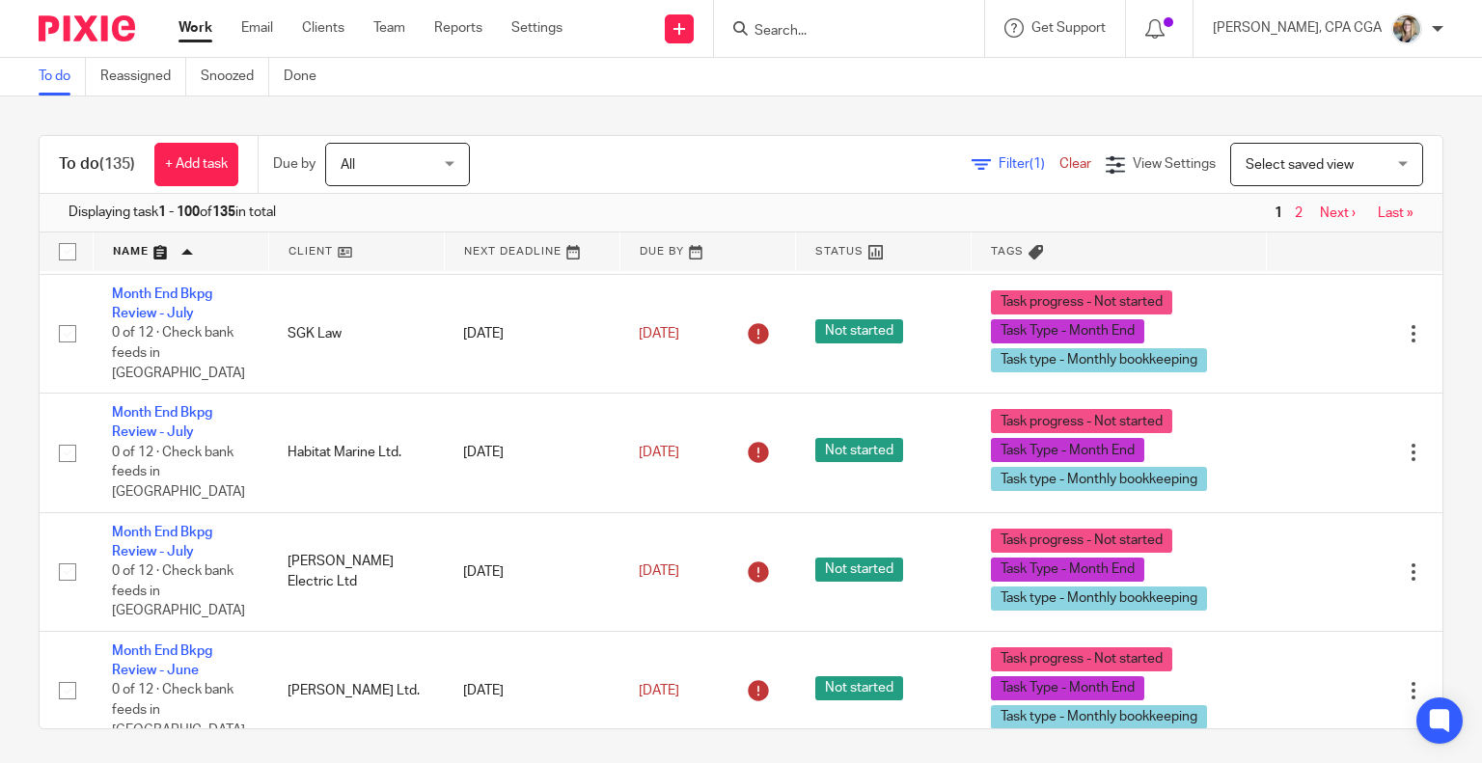
click at [1320, 208] on link "Next ›" at bounding box center [1338, 213] width 36 height 14
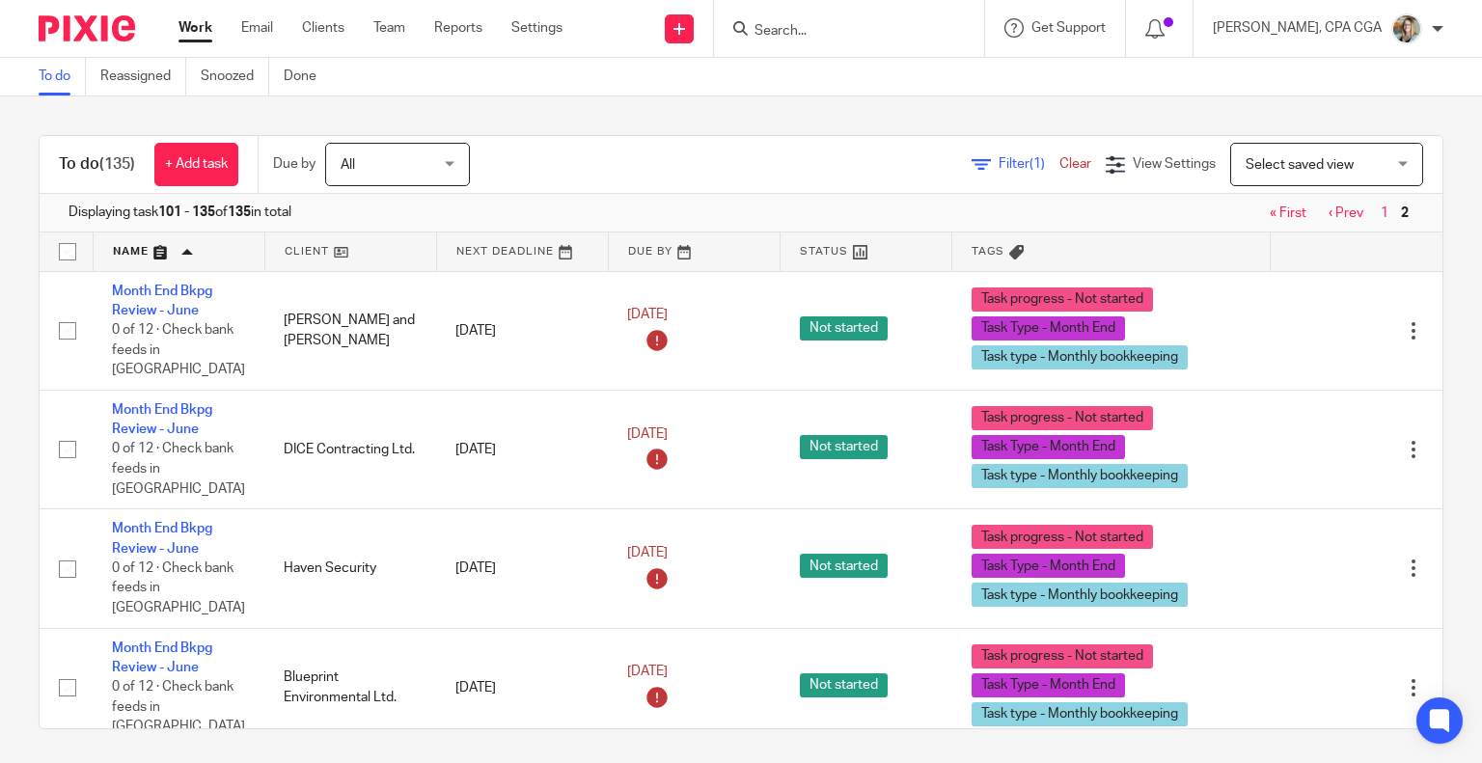
click at [817, 27] on input "Search" at bounding box center [840, 31] width 174 height 17
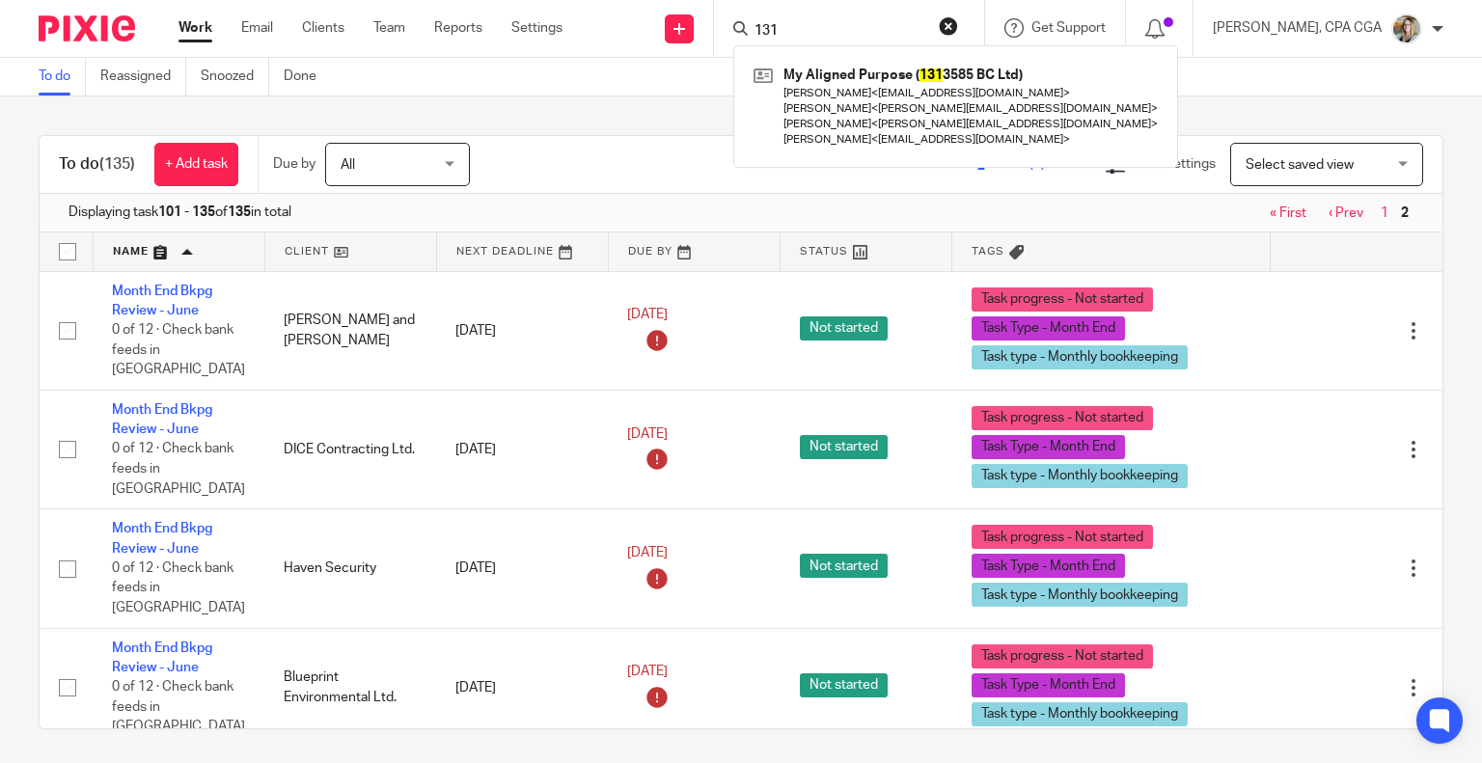
click at [781, 25] on input "131" at bounding box center [840, 31] width 174 height 17
click at [781, 26] on input "131" at bounding box center [840, 31] width 174 height 17
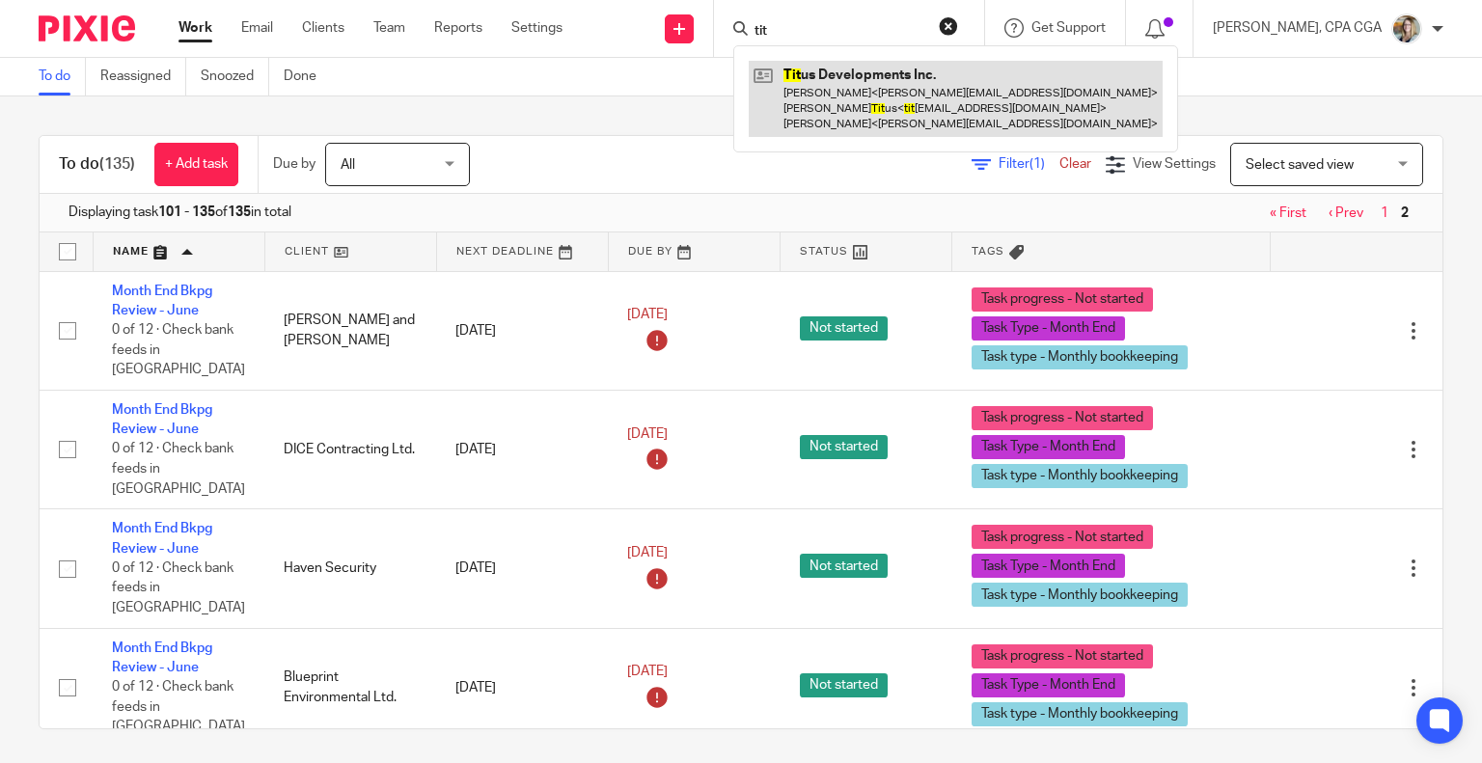
type input "tit"
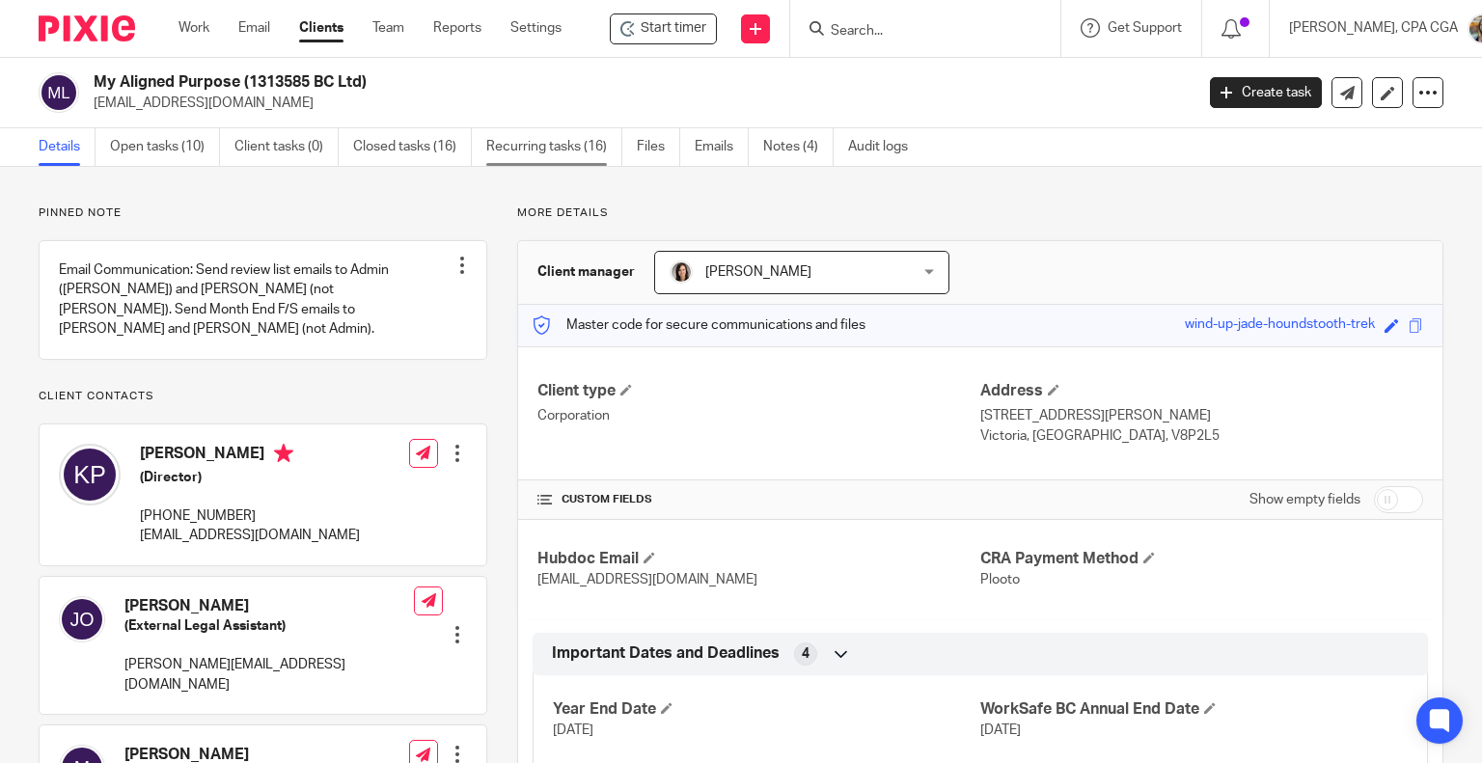
click at [506, 149] on link "Recurring tasks (16)" at bounding box center [554, 147] width 136 height 38
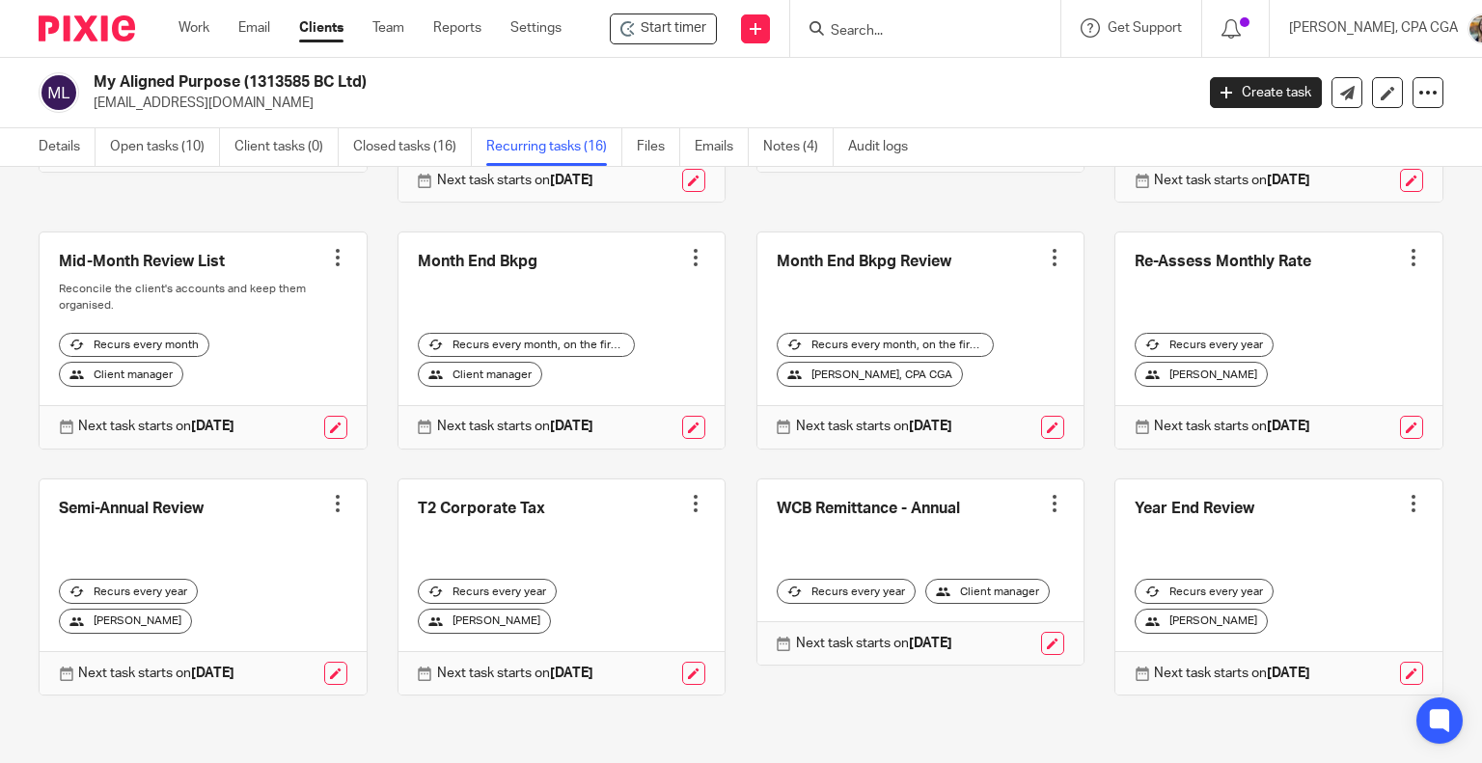
scroll to position [579, 0]
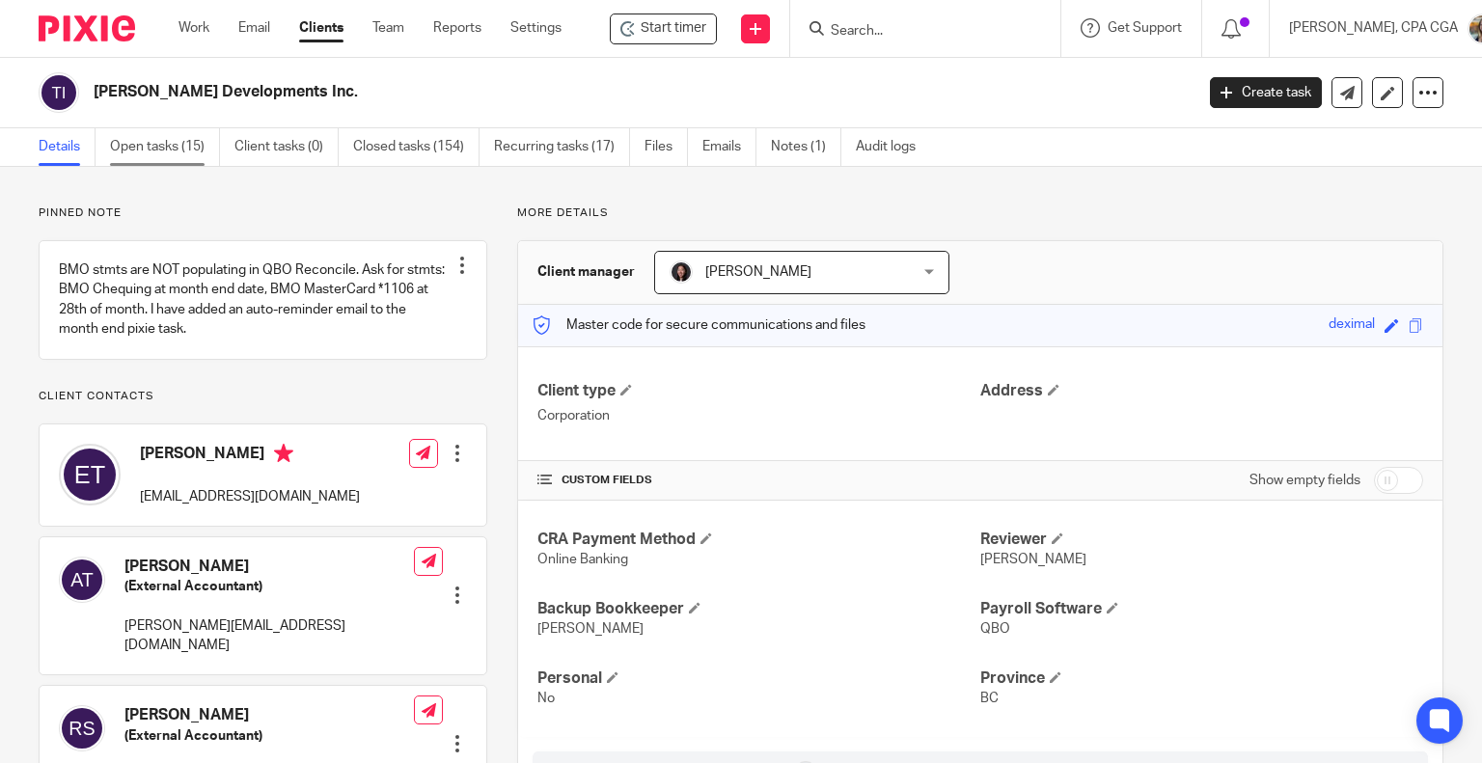
click at [135, 143] on link "Open tasks (15)" at bounding box center [165, 147] width 110 height 38
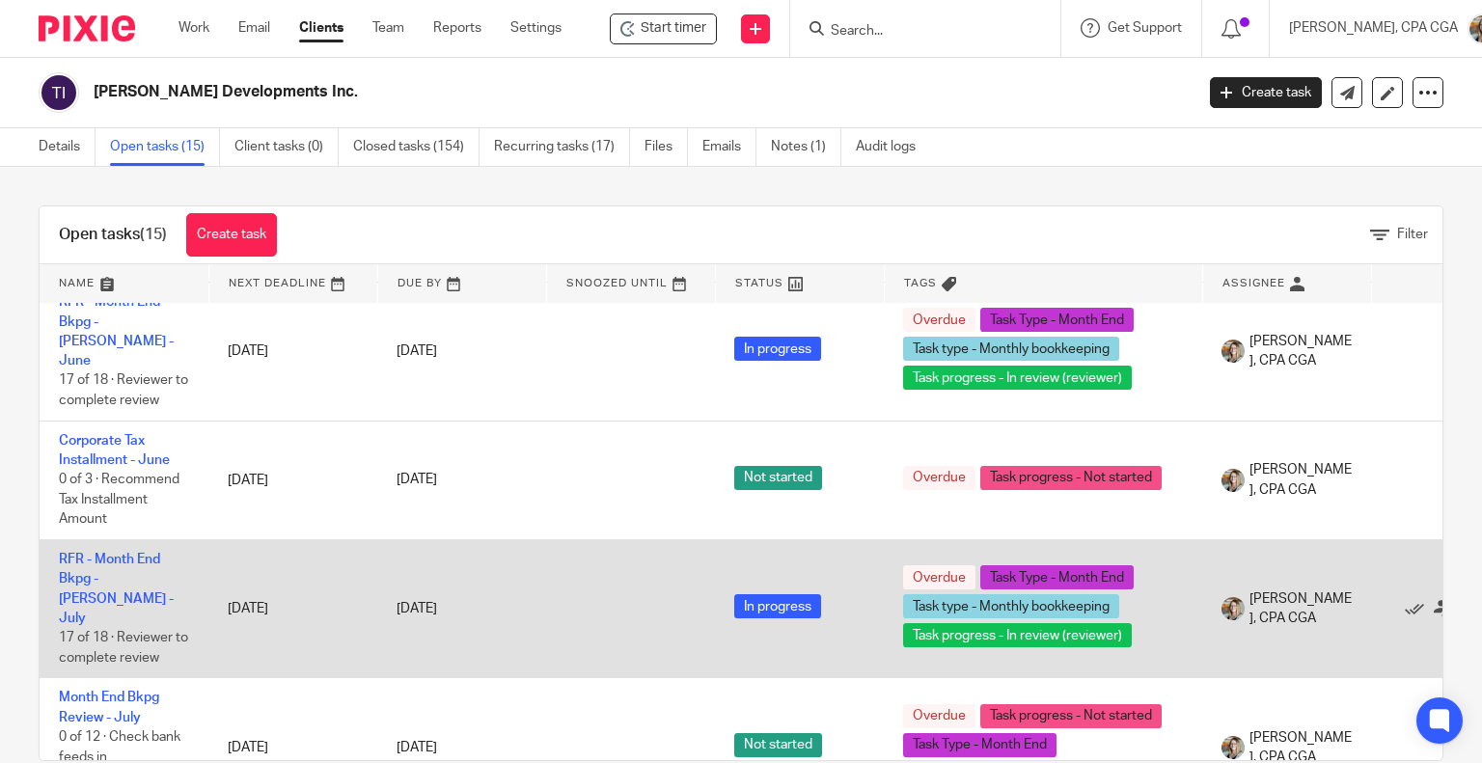
scroll to position [579, 0]
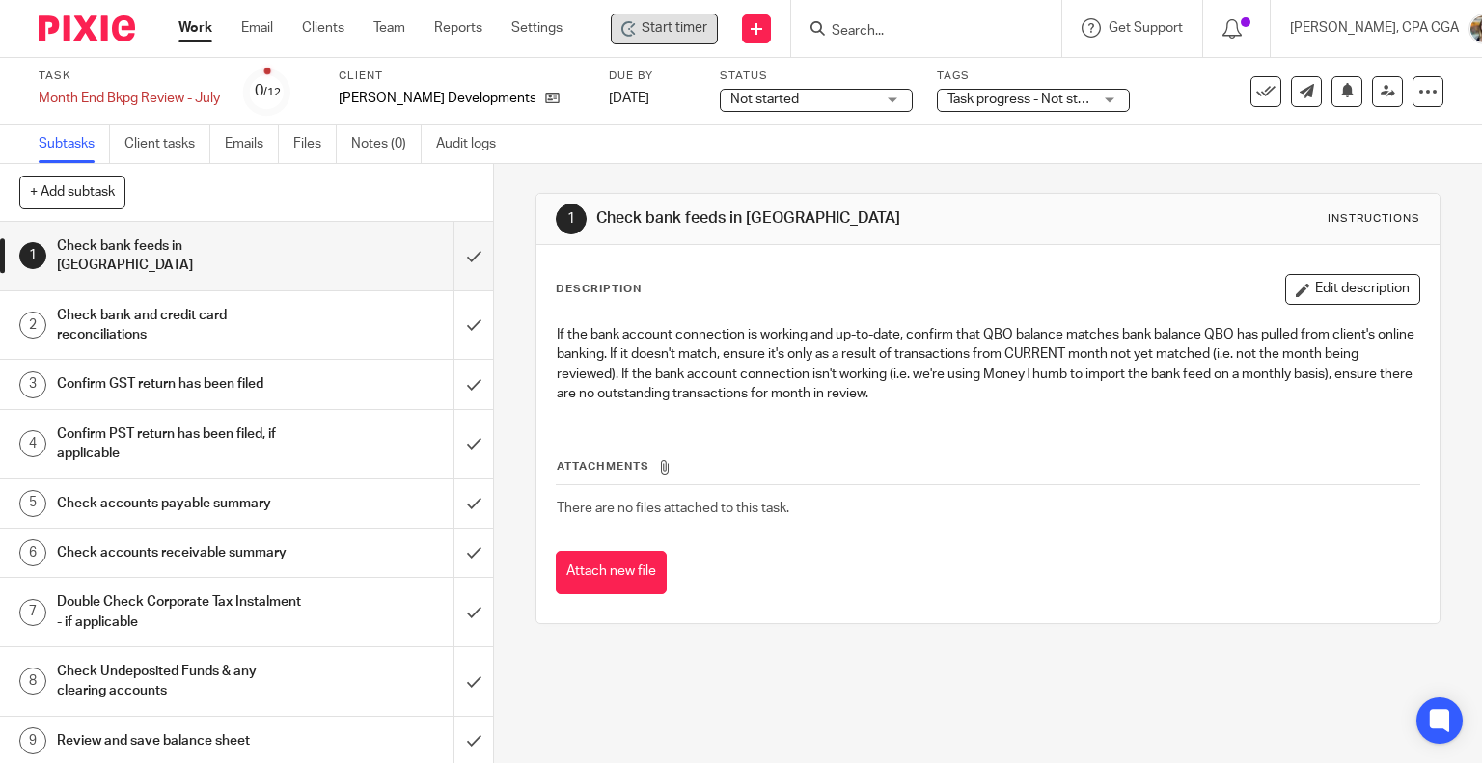
click at [683, 27] on span "Start timer" at bounding box center [675, 28] width 66 height 20
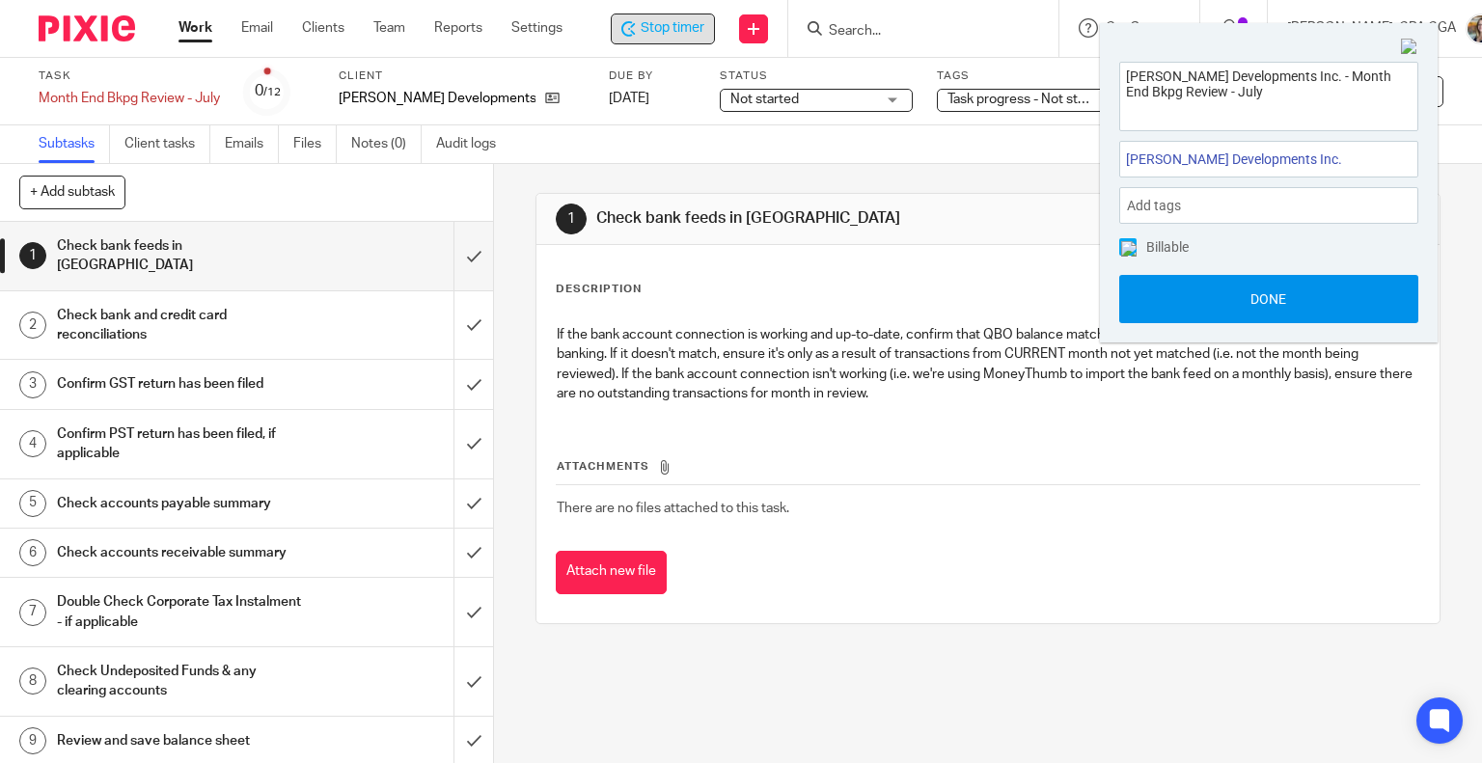
click at [1262, 294] on button "Done" at bounding box center [1268, 299] width 299 height 48
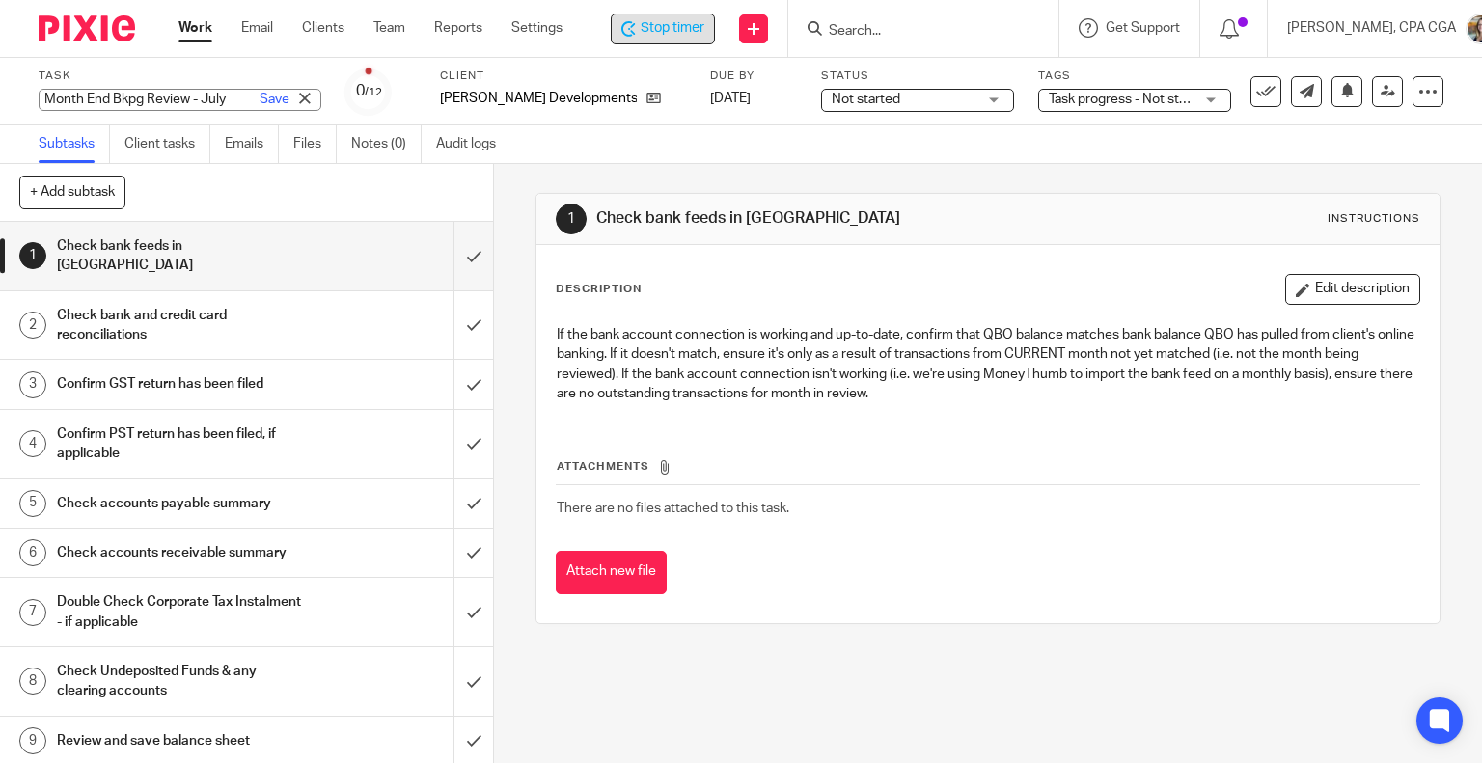
click at [191, 99] on div "Month End Bkpg Review - July Save Month End Bkpg Review - July" at bounding box center [180, 100] width 283 height 22
type input "Review Apr to Jul"
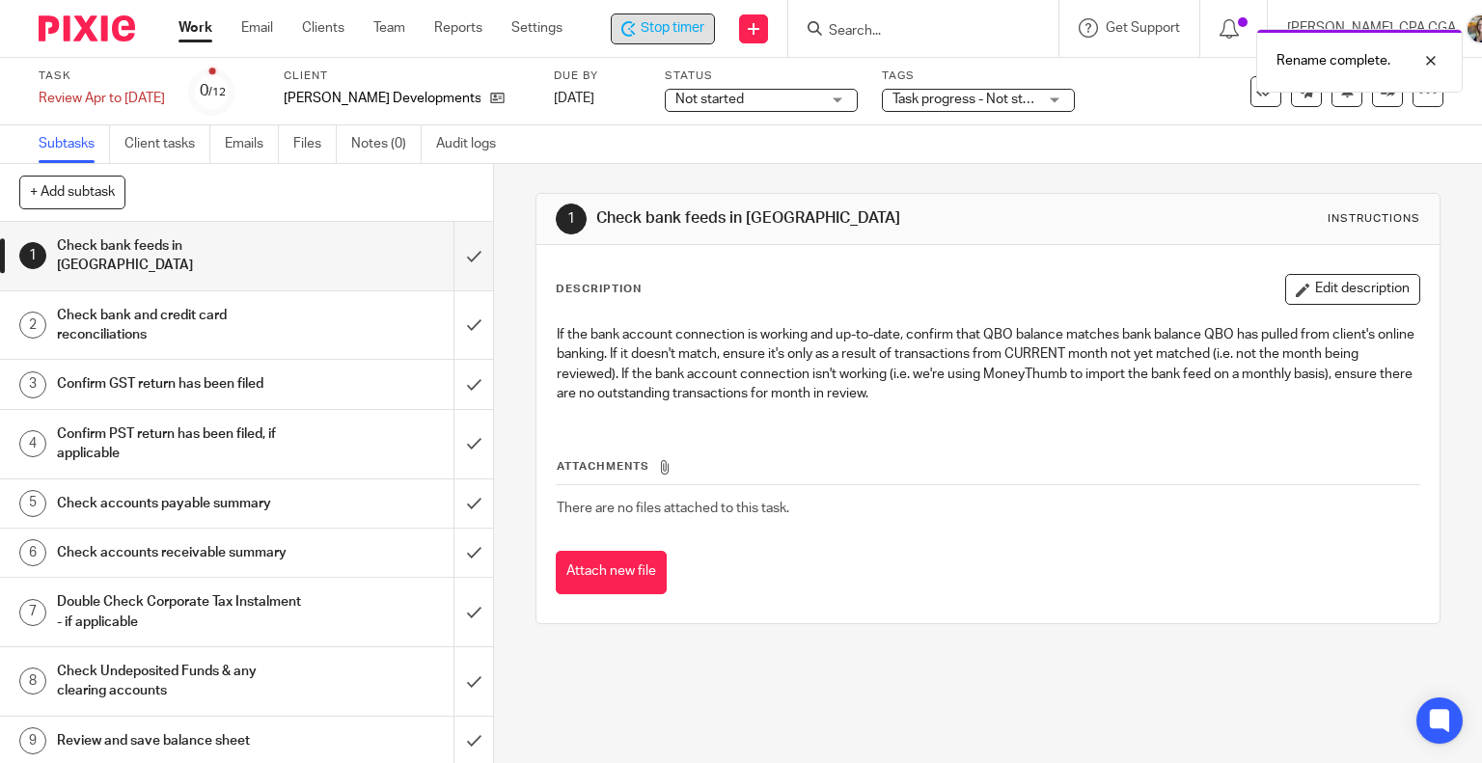
click at [666, 25] on span "Stop timer" at bounding box center [673, 28] width 64 height 20
